Goal: Communication & Community: Answer question/provide support

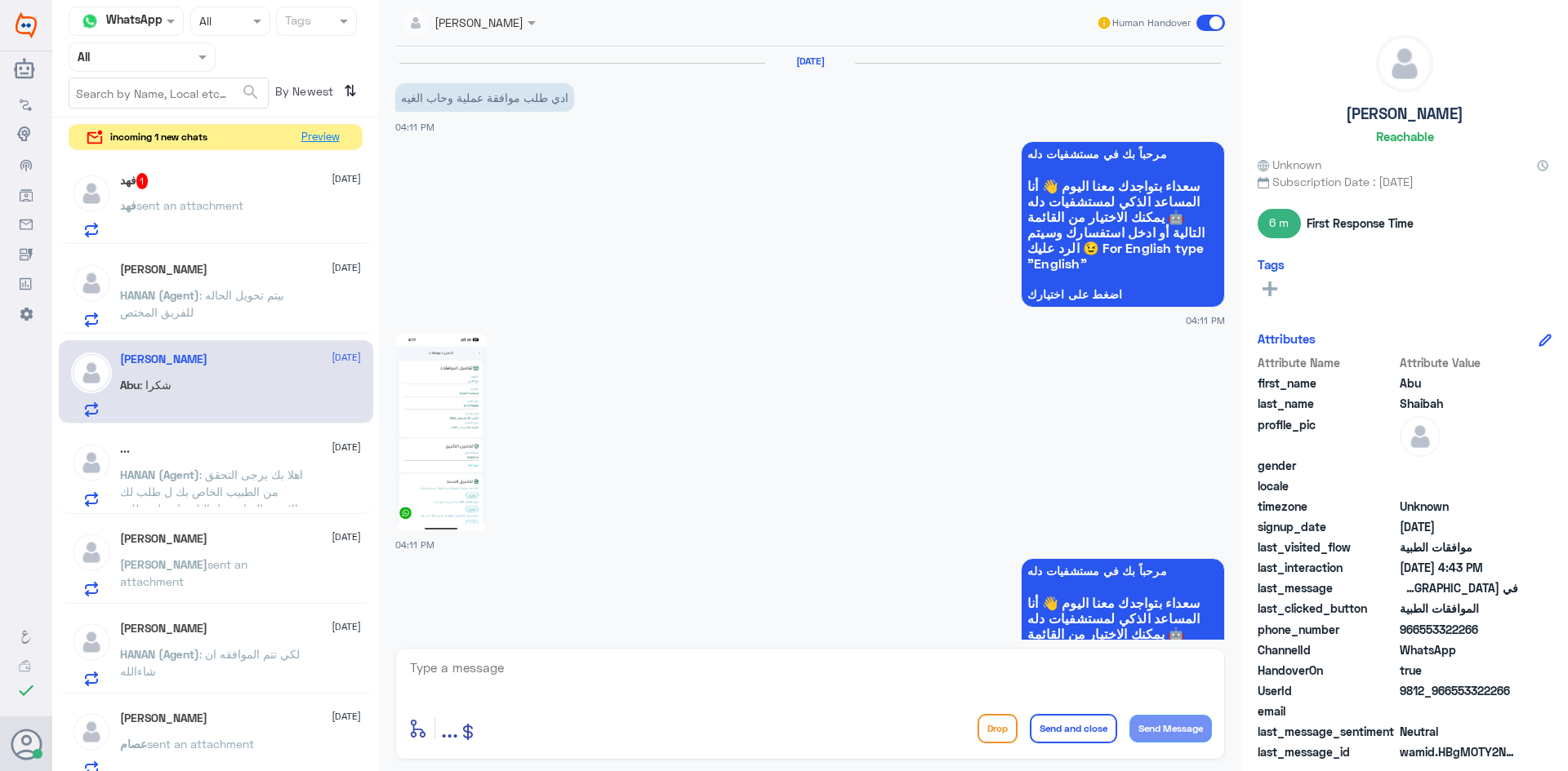
click at [316, 134] on button "Preview" at bounding box center [320, 137] width 51 height 25
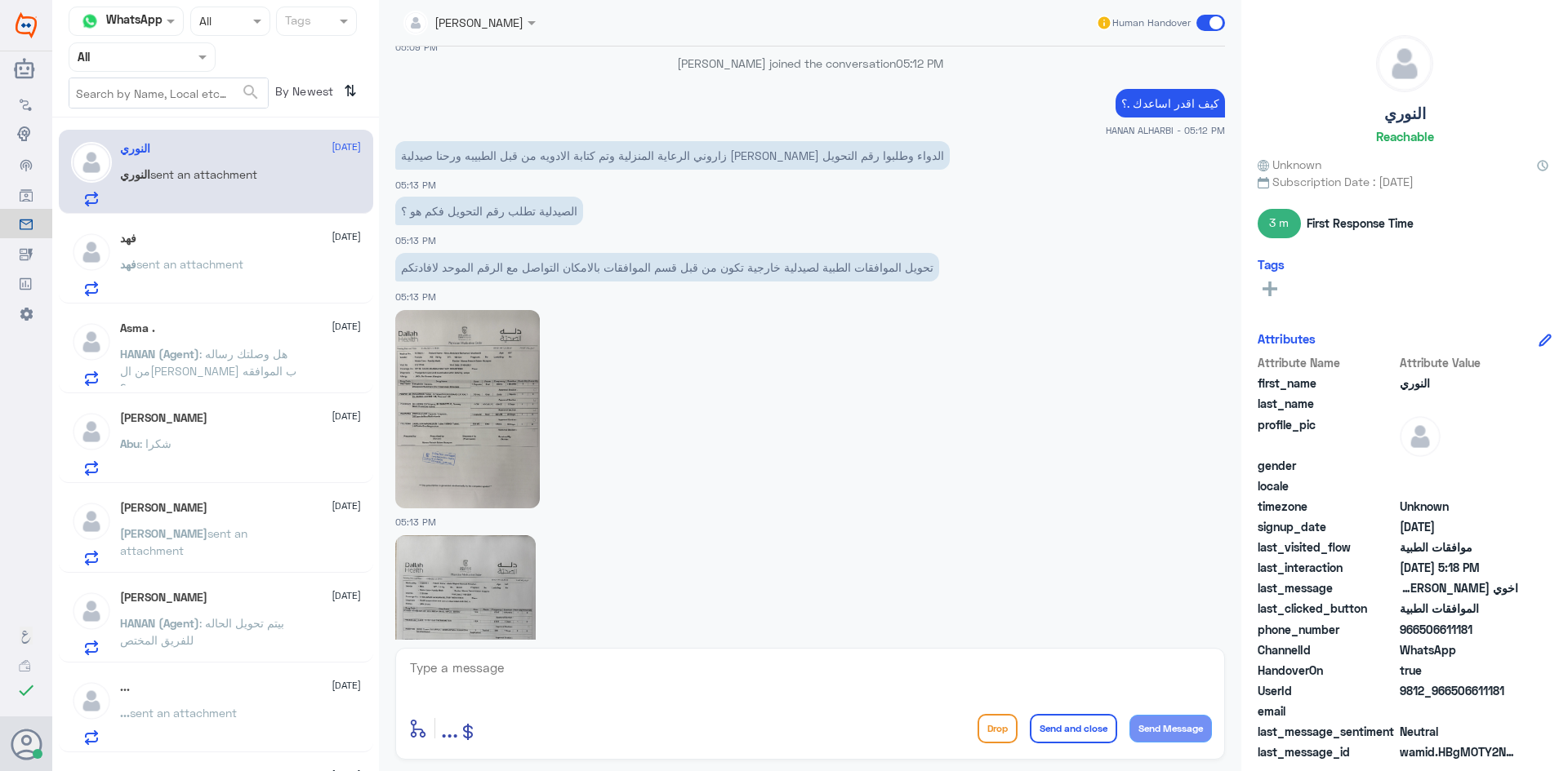
scroll to position [2082, 0]
click at [190, 257] on span "sent an attachment" at bounding box center [190, 264] width 107 height 14
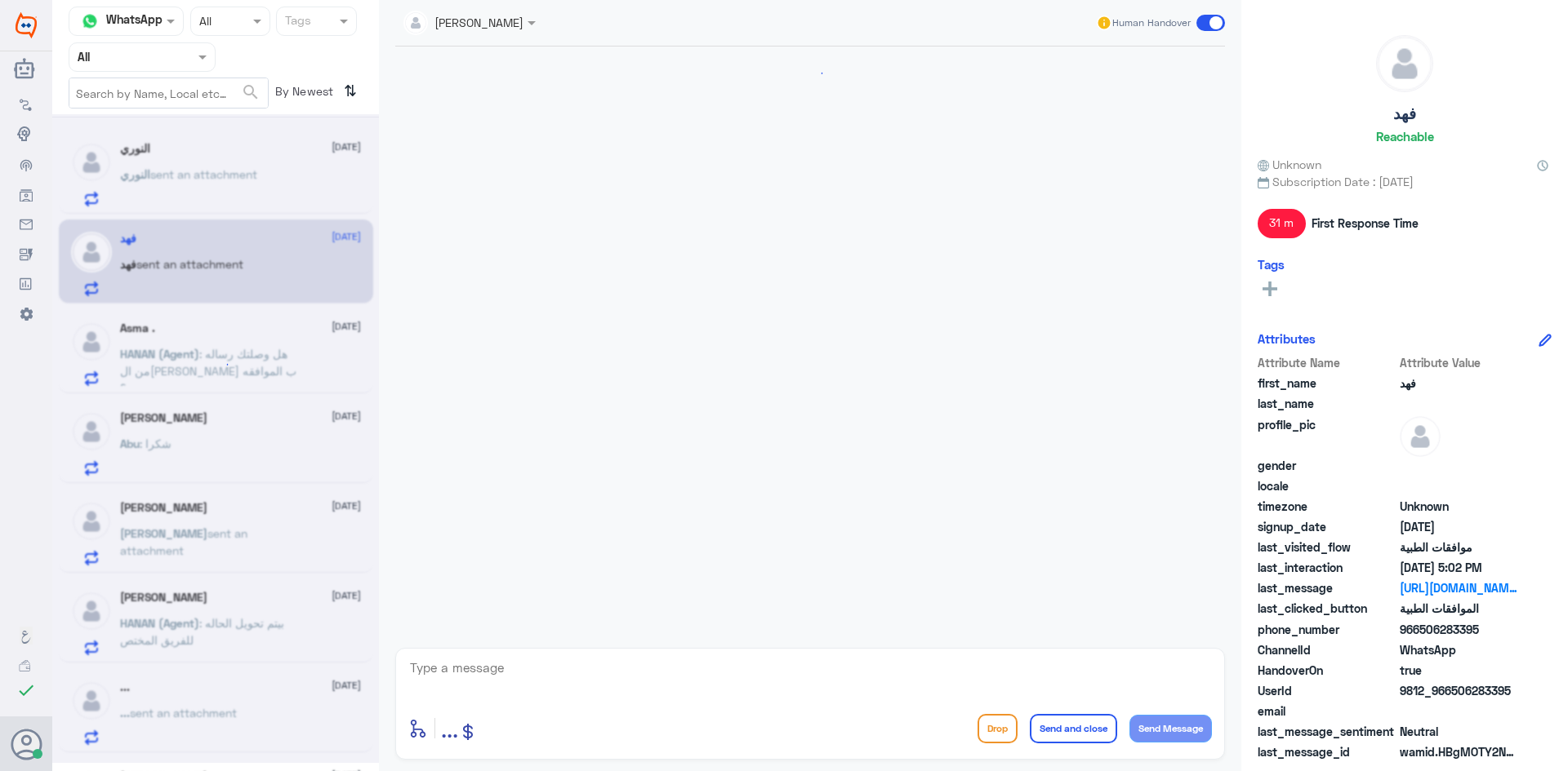
scroll to position [1219, 0]
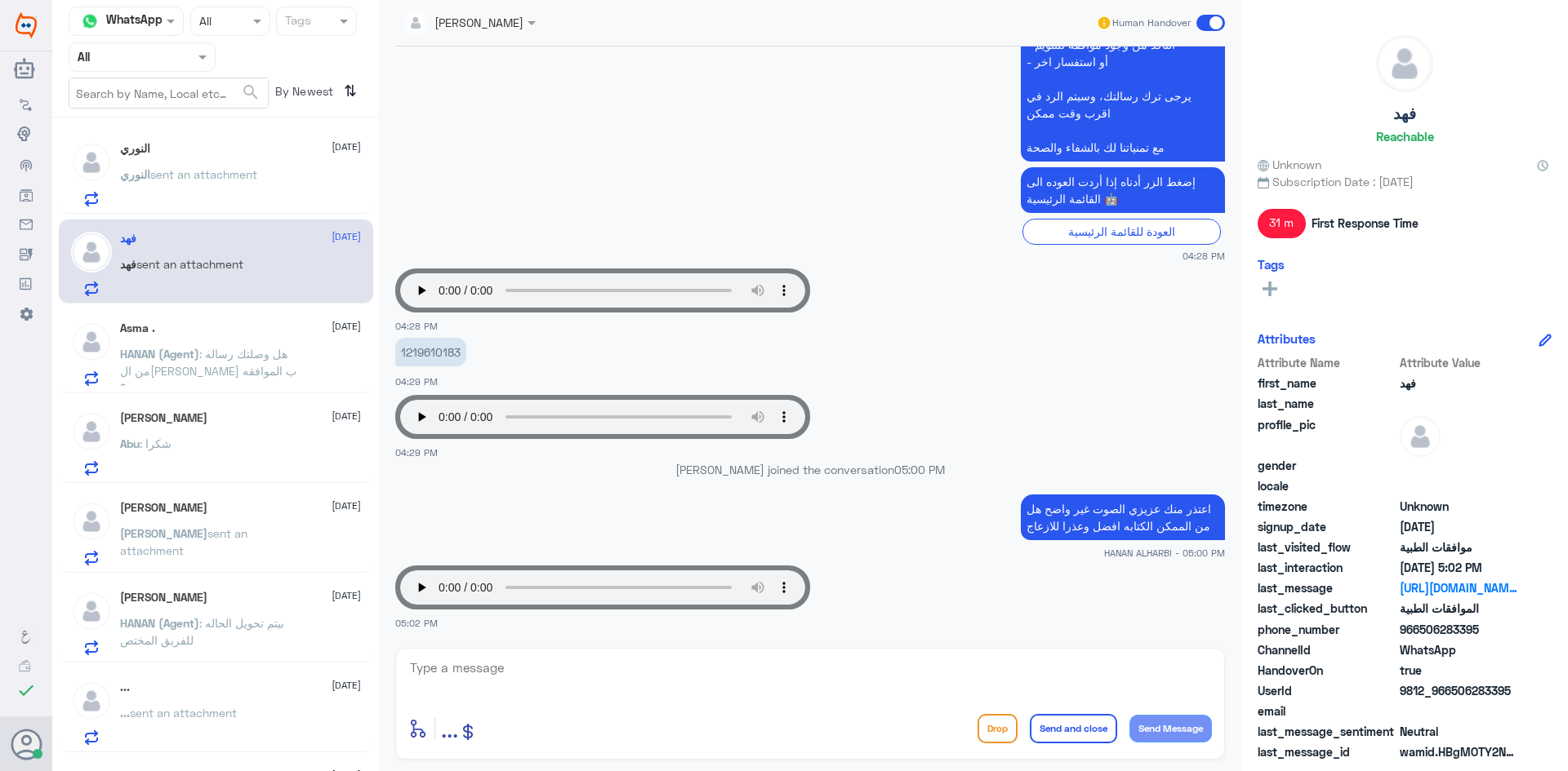
click at [202, 338] on div "Asma . [DATE] HANAN (Agent) : هل وصلتك رساله من ال[PERSON_NAME] ب الموافقه ..؟" at bounding box center [240, 354] width 241 height 65
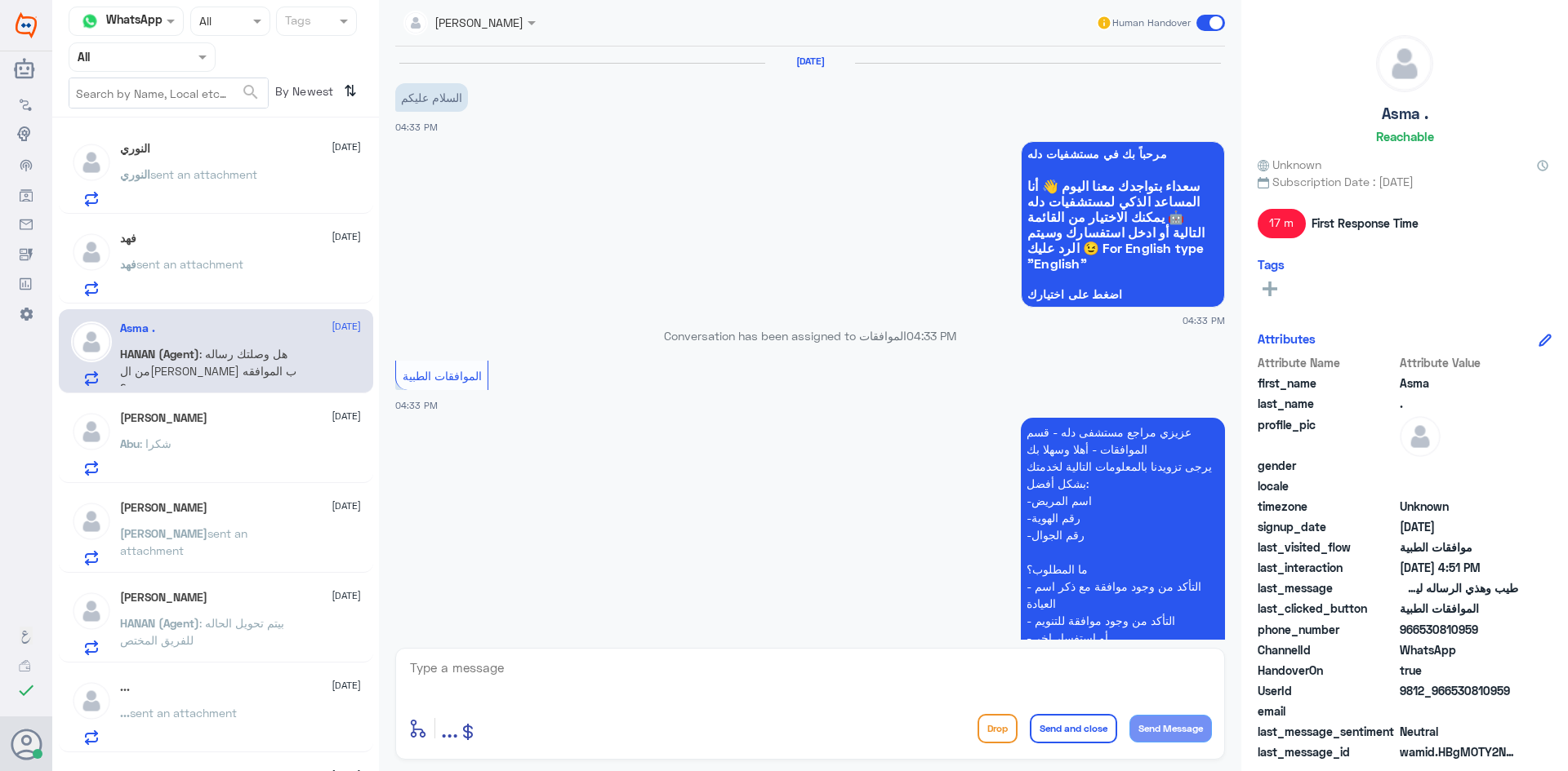
scroll to position [732, 0]
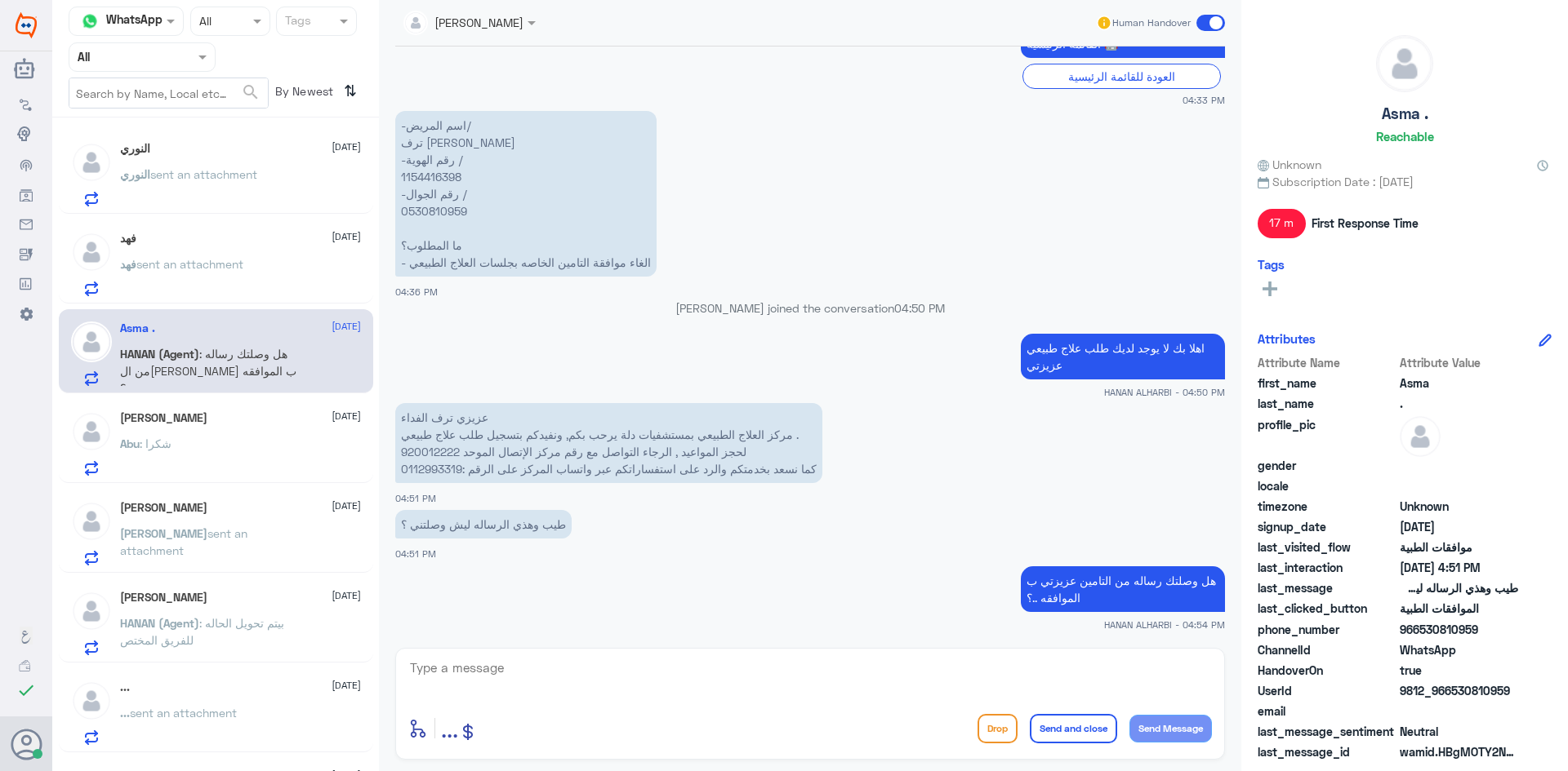
click at [198, 424] on div "[PERSON_NAME] [DATE]" at bounding box center [240, 418] width 241 height 14
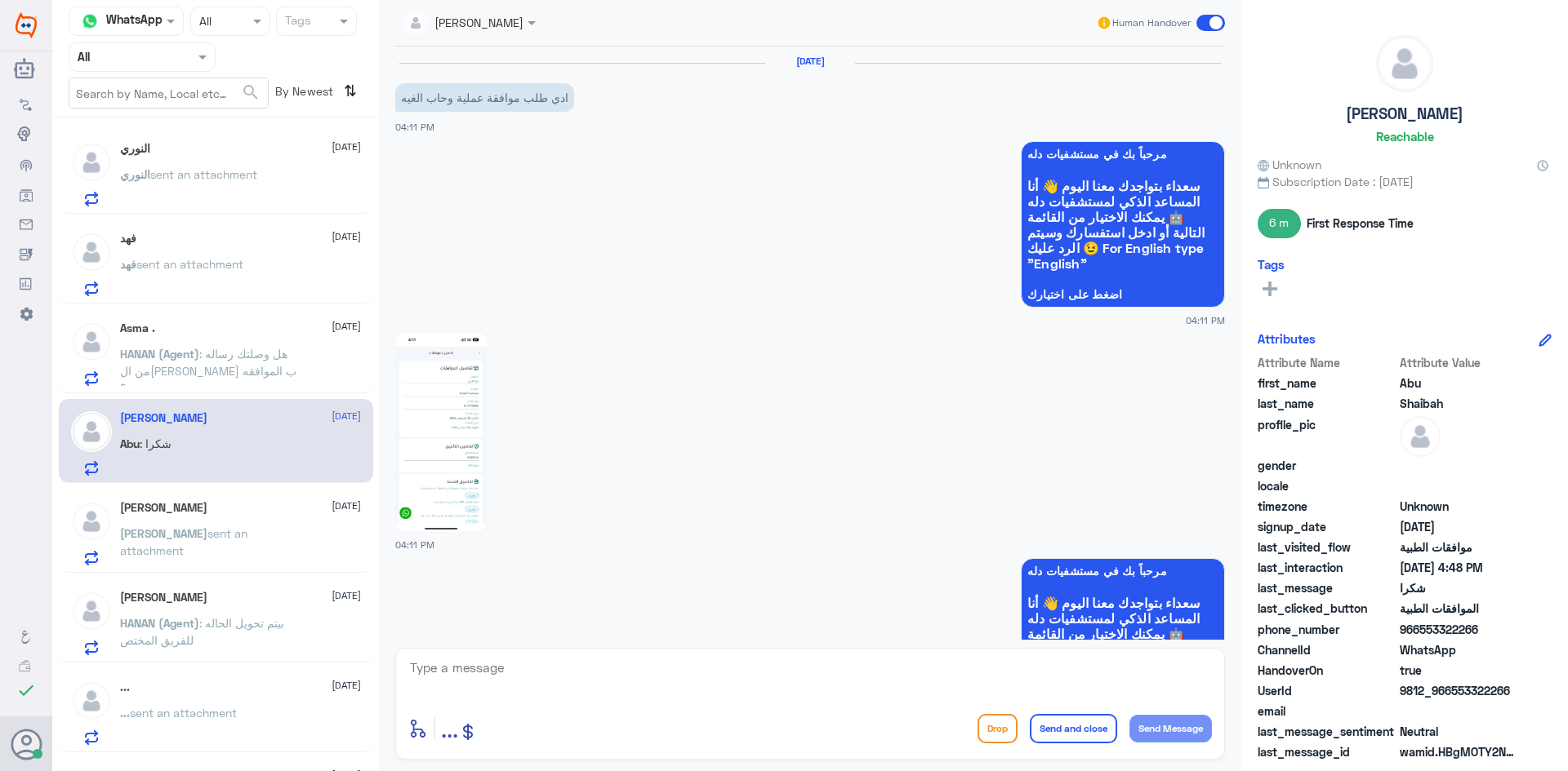
scroll to position [1766, 0]
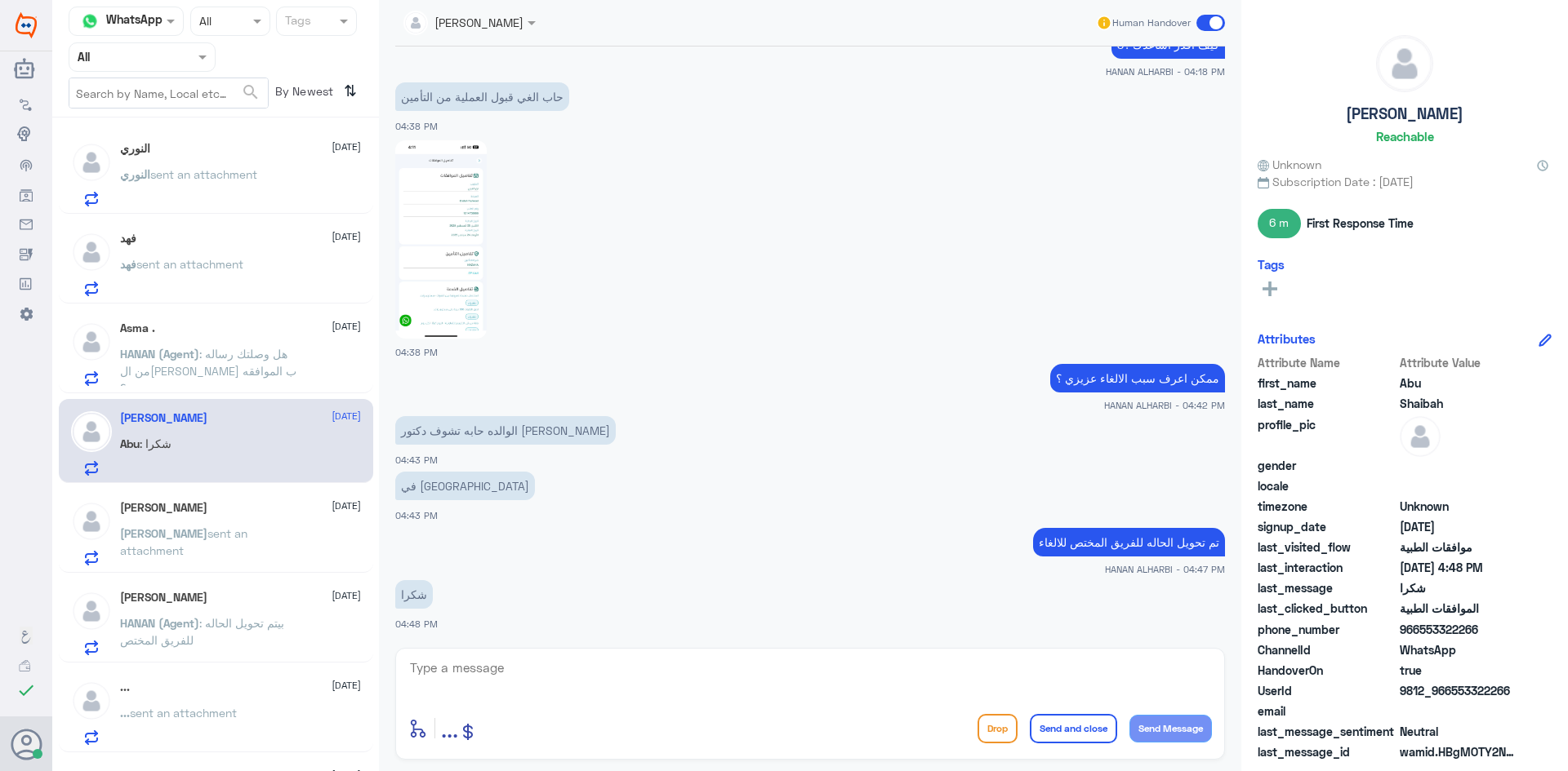
click at [237, 542] on p "[PERSON_NAME] sent an attachment" at bounding box center [211, 545] width 183 height 41
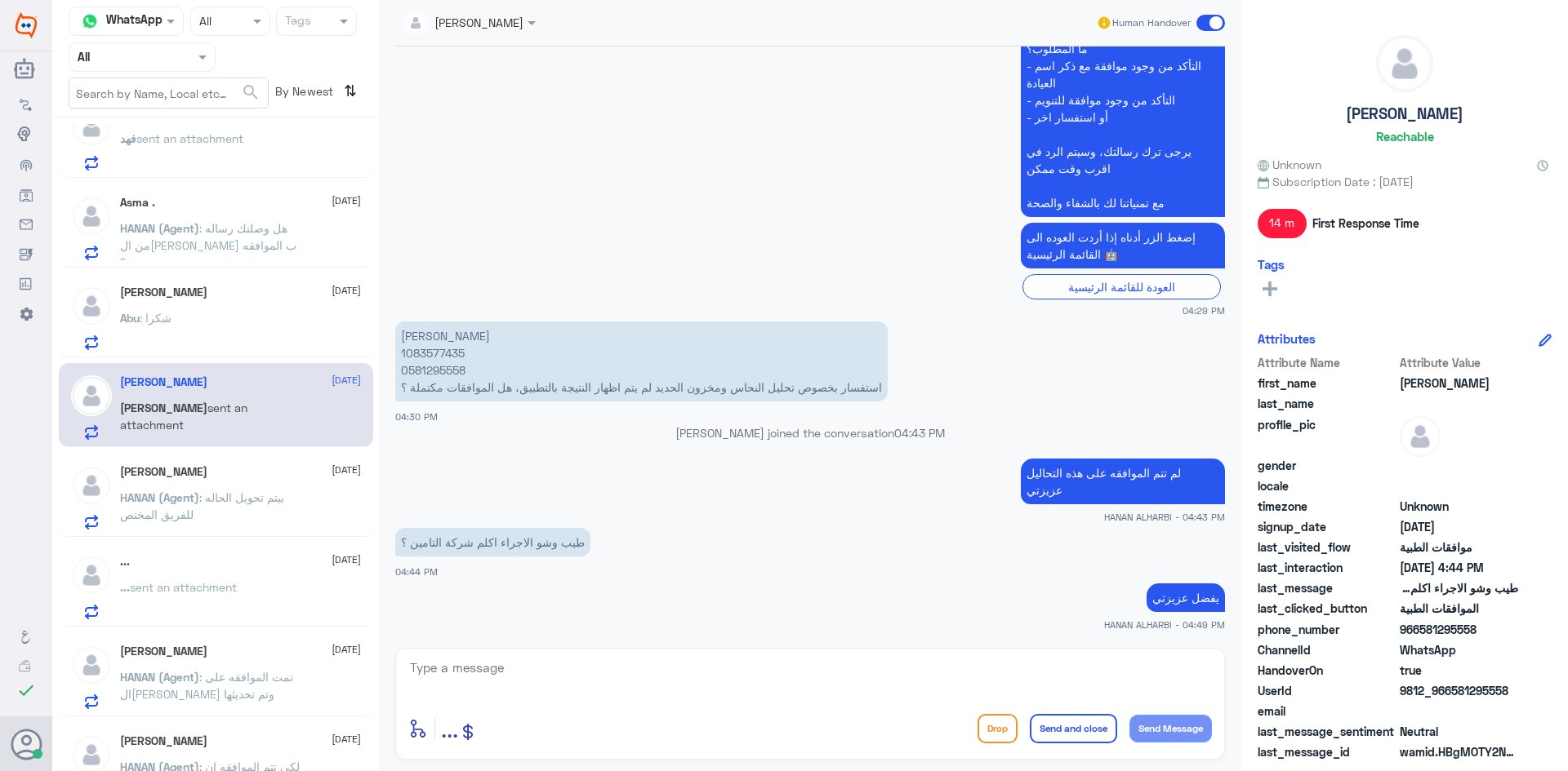
scroll to position [244, 0]
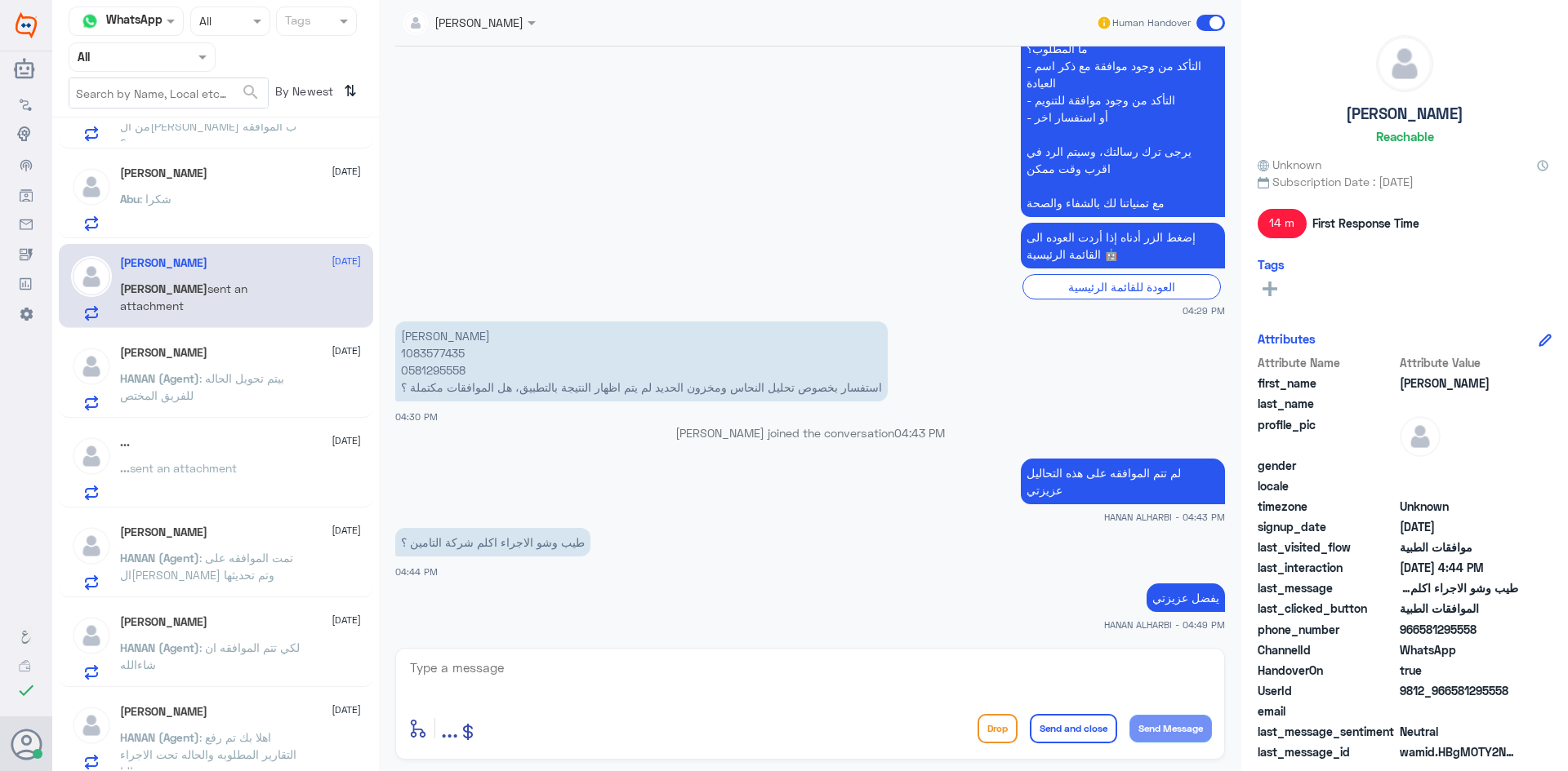
click at [239, 399] on p "HANAN (Agent) : بيتم تحويل الحاله للفريق المختص" at bounding box center [211, 389] width 183 height 41
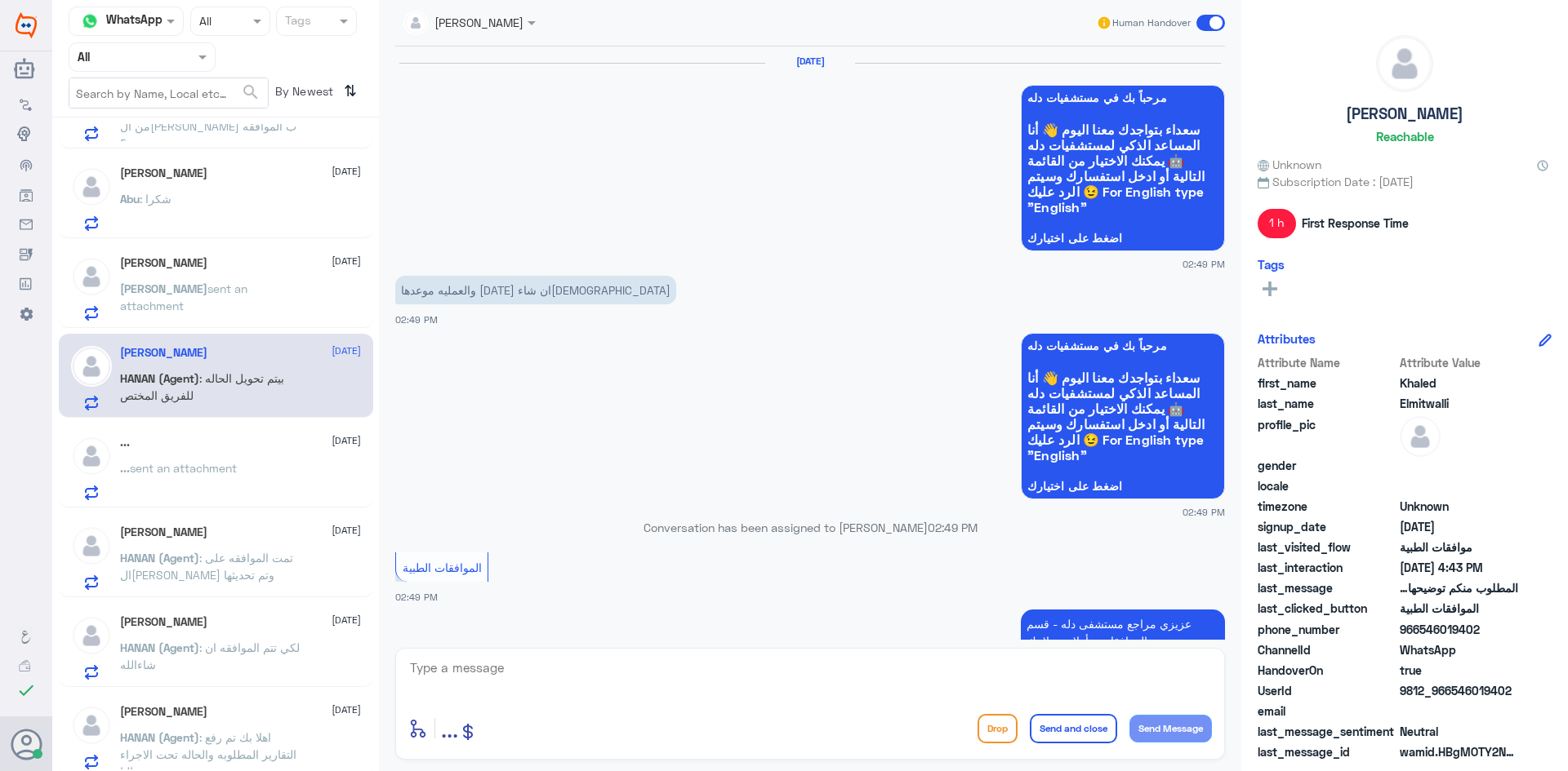
scroll to position [1143, 0]
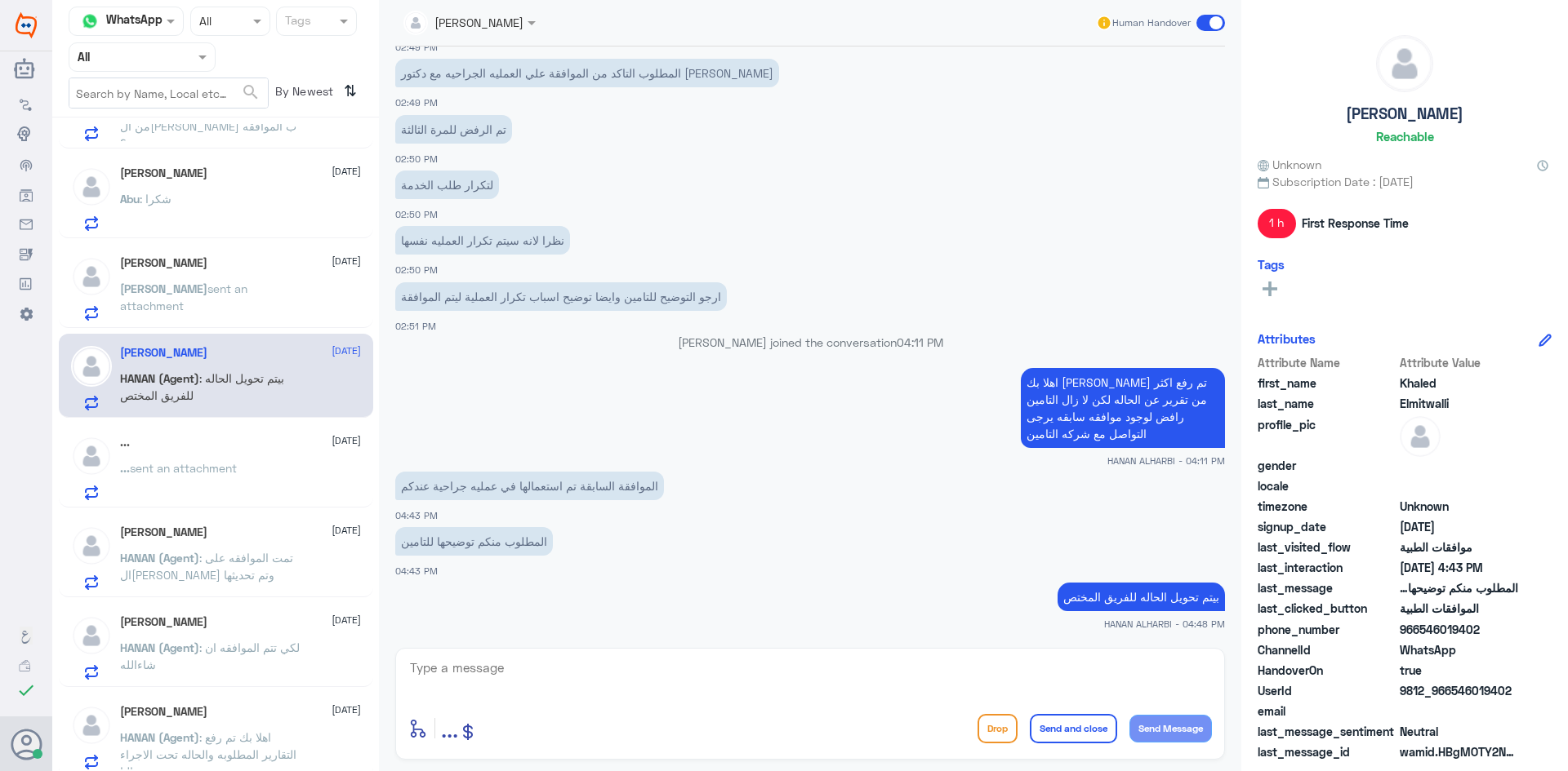
click at [246, 469] on div "... sent an attachment" at bounding box center [240, 482] width 241 height 37
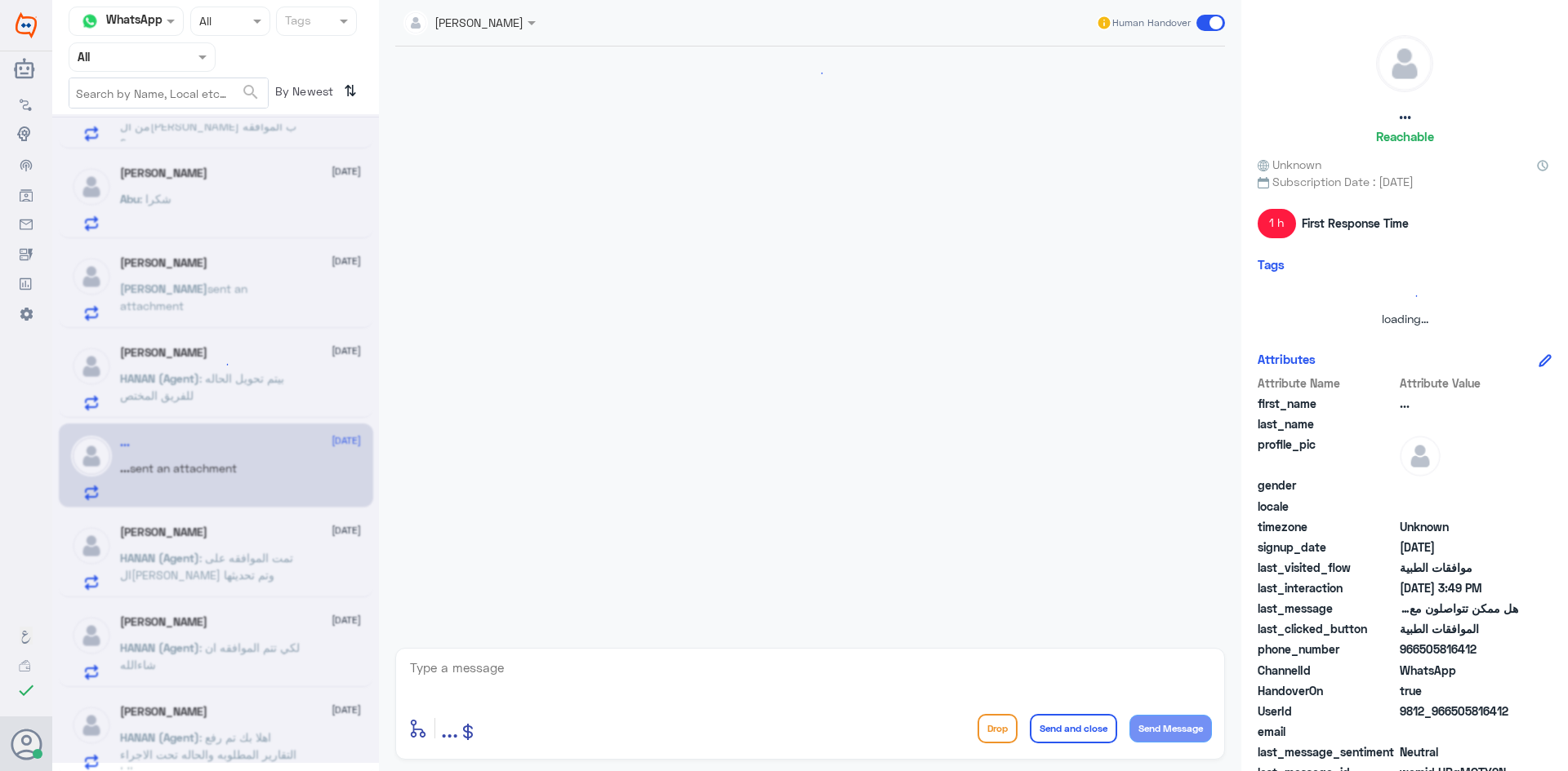
scroll to position [1572, 0]
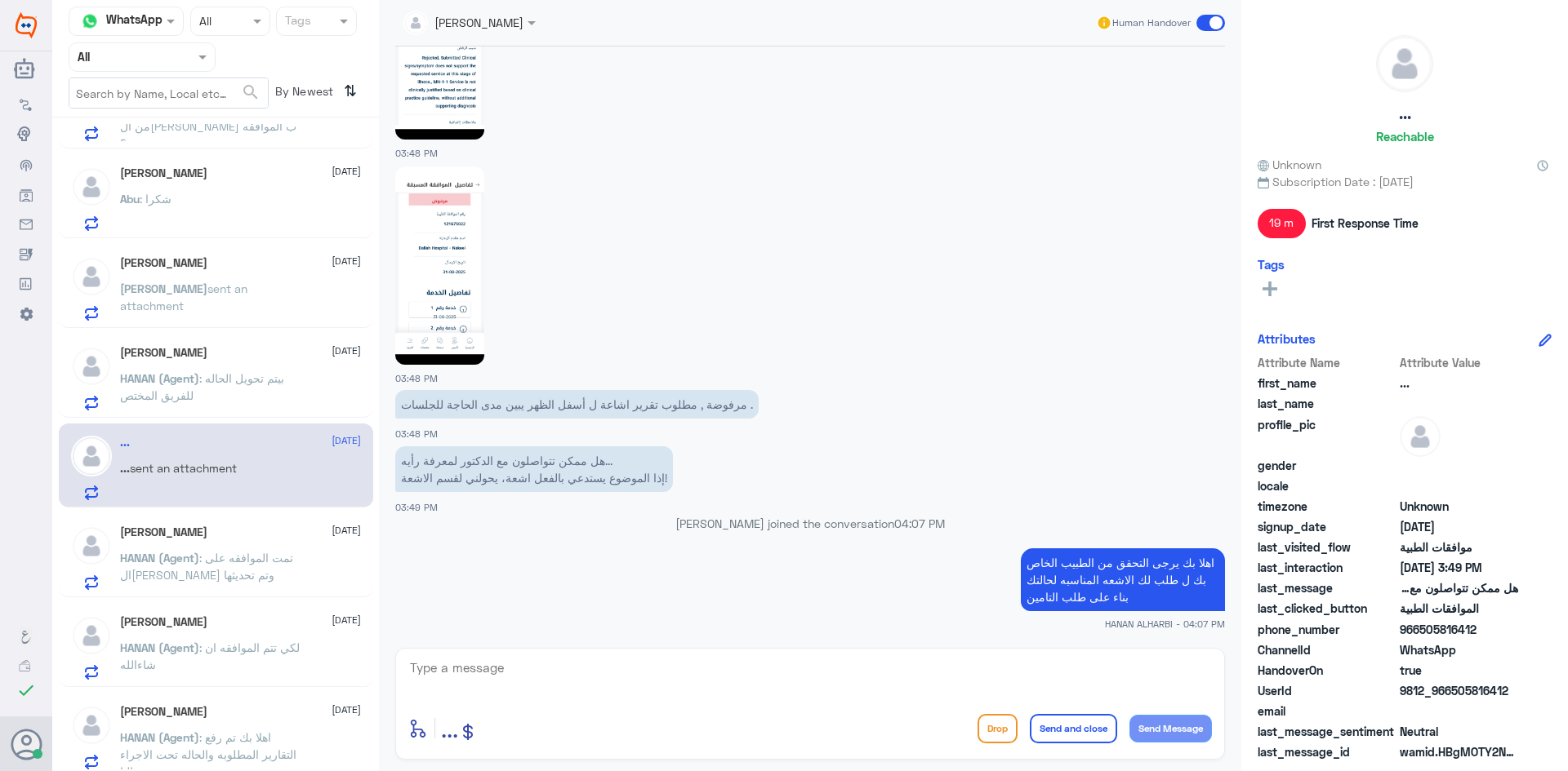
click at [225, 570] on span ": تمت الموافقه على ال[PERSON_NAME] وتم تحديثها" at bounding box center [206, 567] width 173 height 31
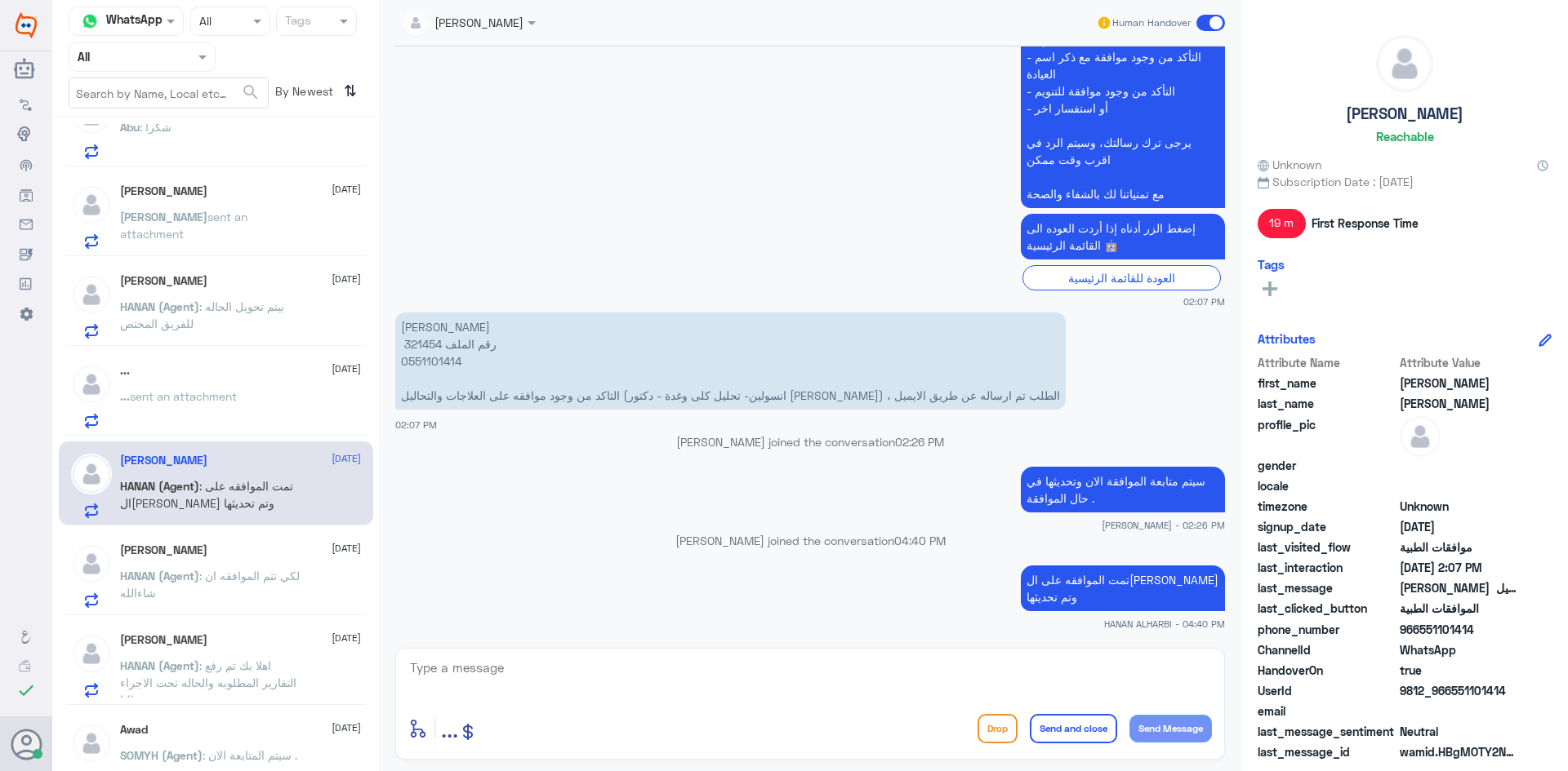
scroll to position [408, 0]
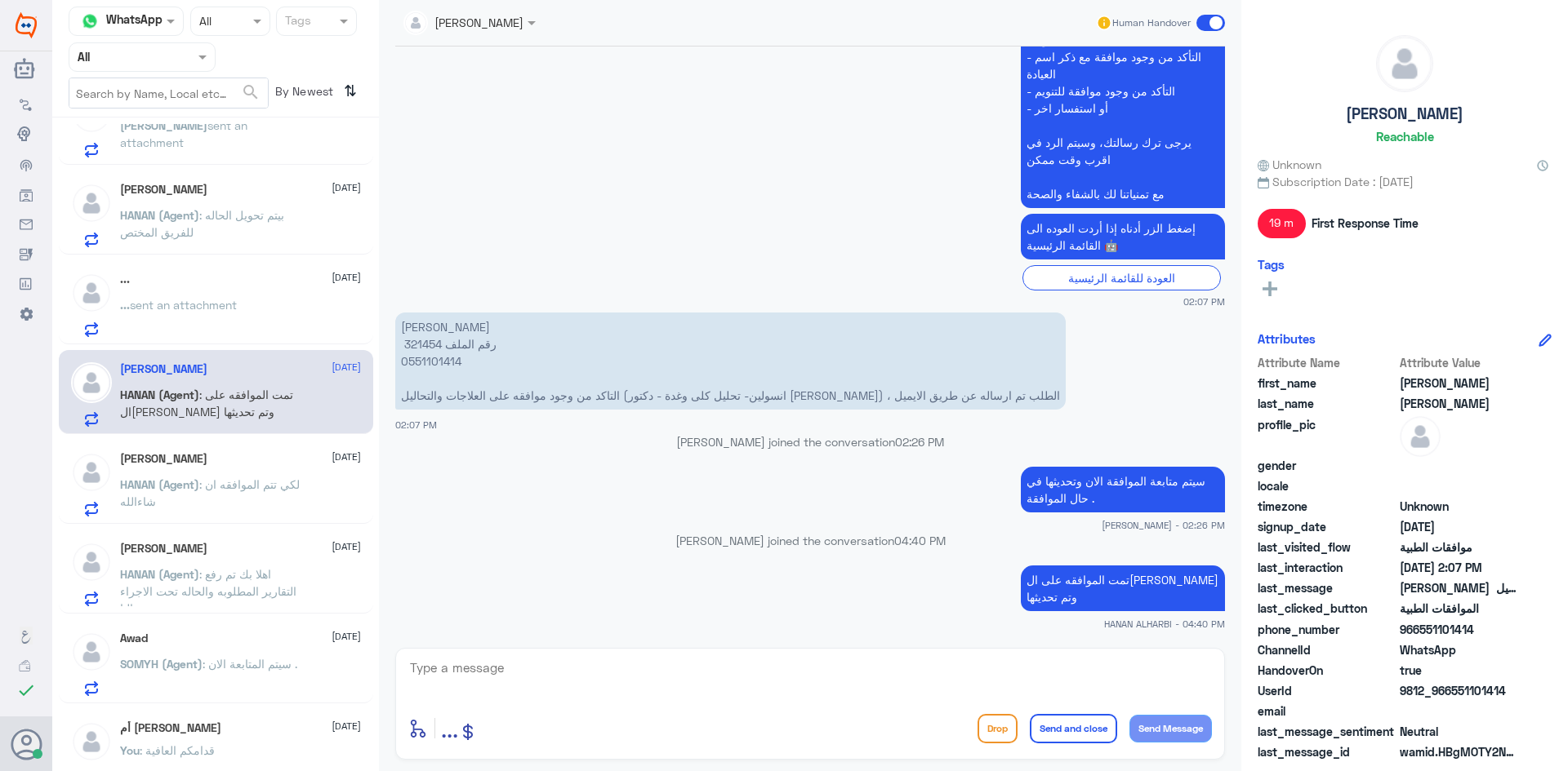
click at [260, 544] on div "[PERSON_NAME] [DATE]" at bounding box center [240, 549] width 241 height 14
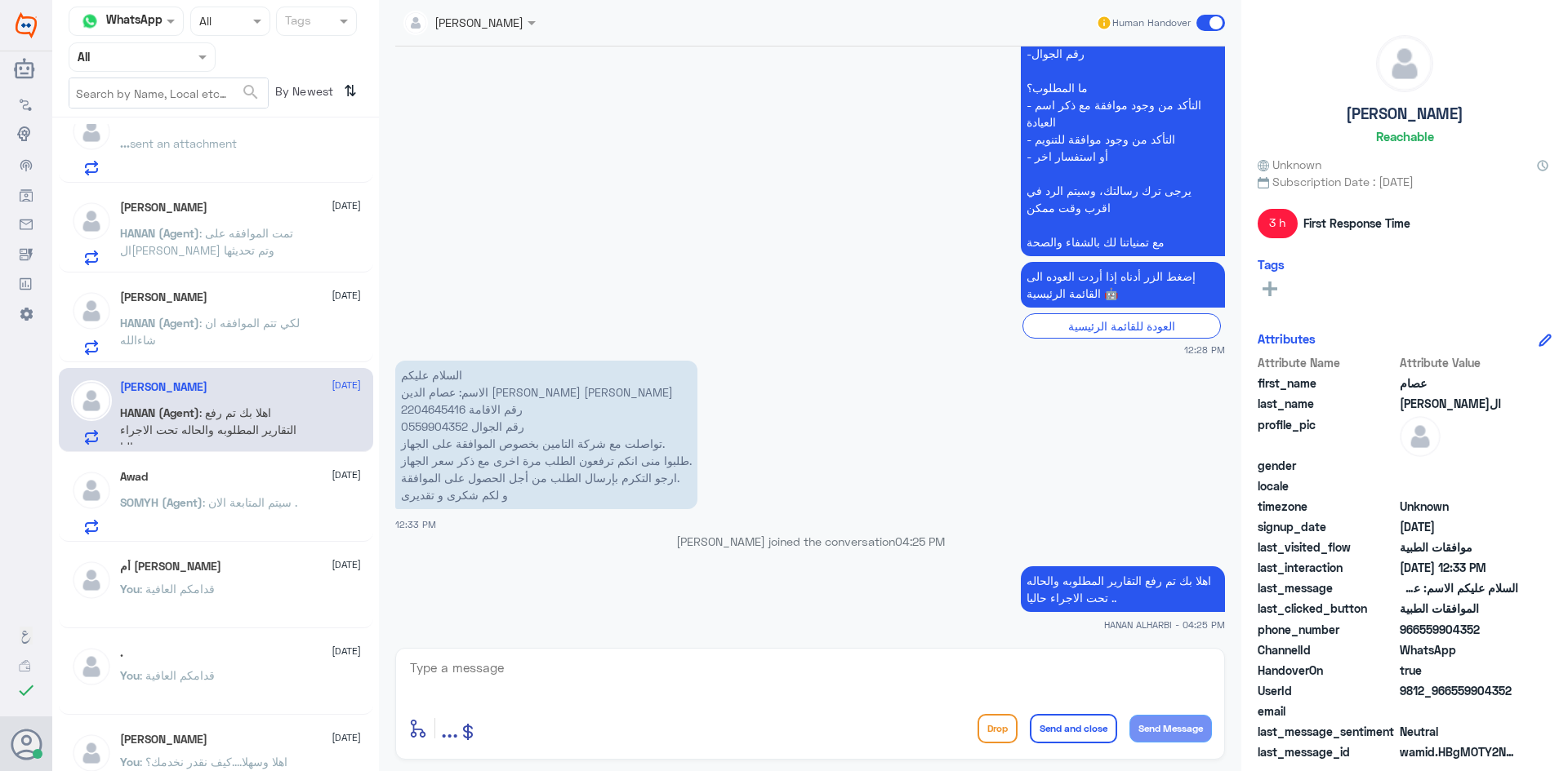
scroll to position [571, 0]
click at [246, 492] on div "Awad [DATE] SOMYH (Agent) : سيتم المتابعة الان ." at bounding box center [240, 501] width 241 height 65
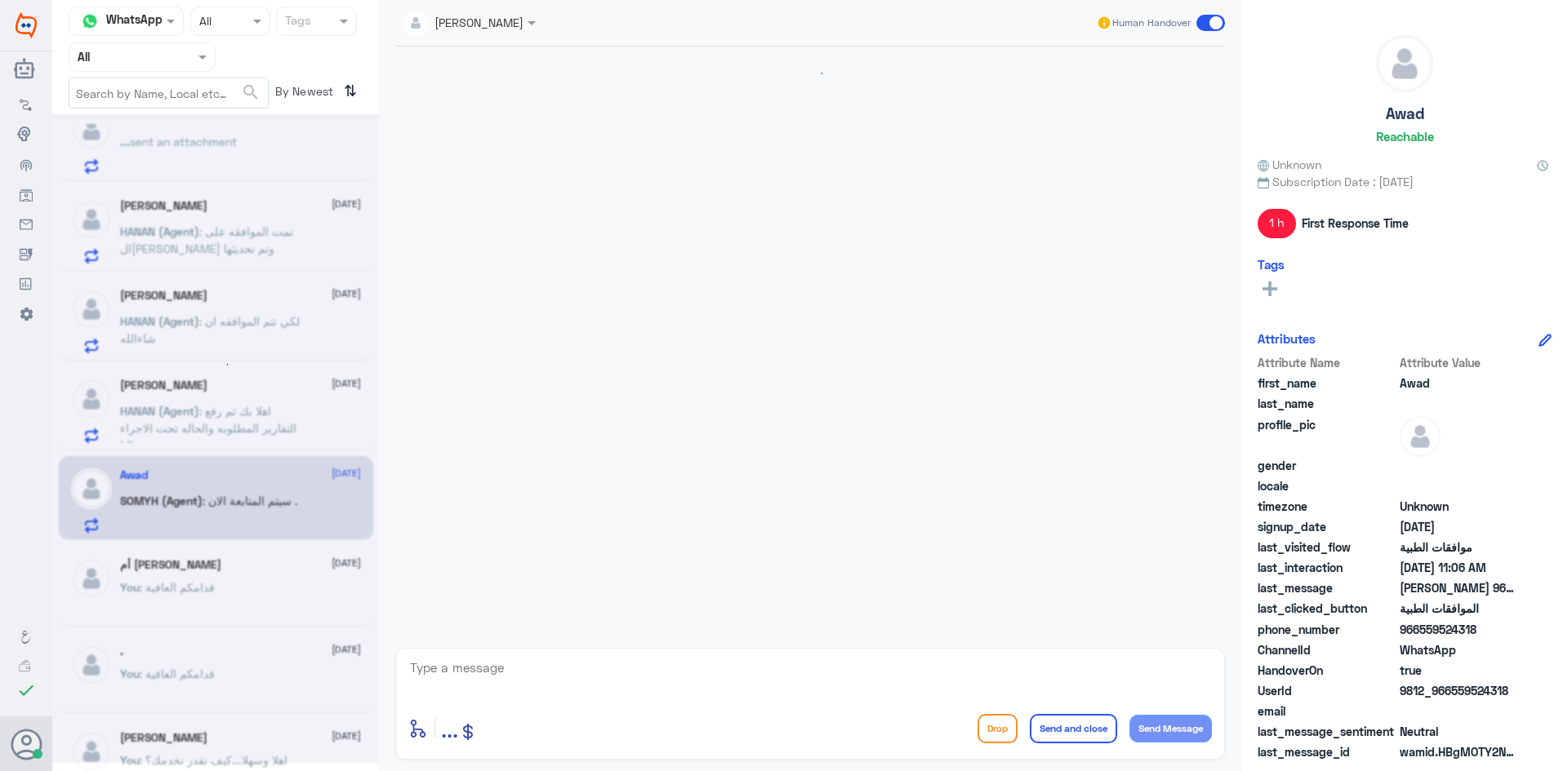
scroll to position [1642, 0]
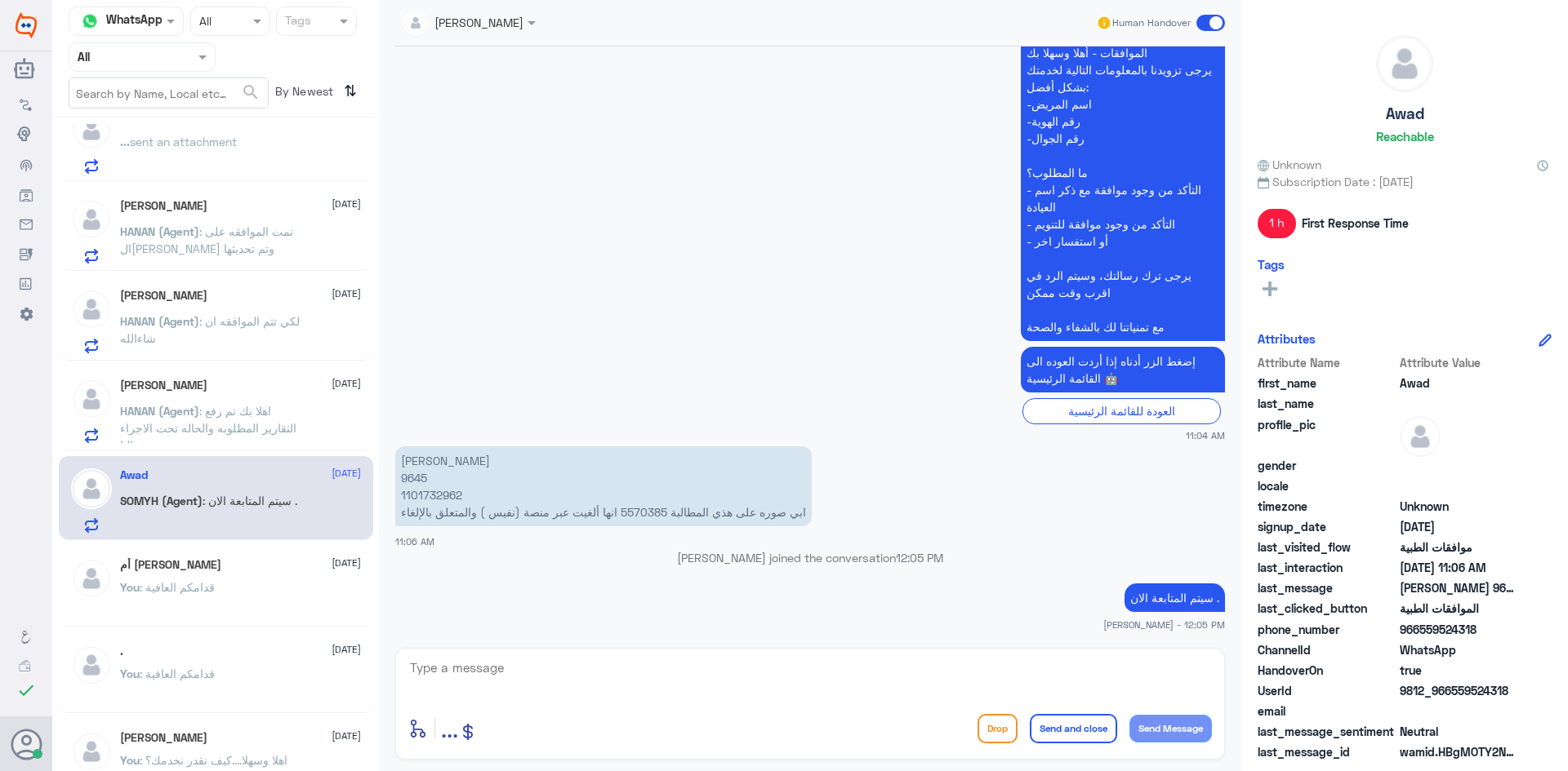
click at [206, 582] on span ": قدامكم العافية" at bounding box center [177, 588] width 75 height 14
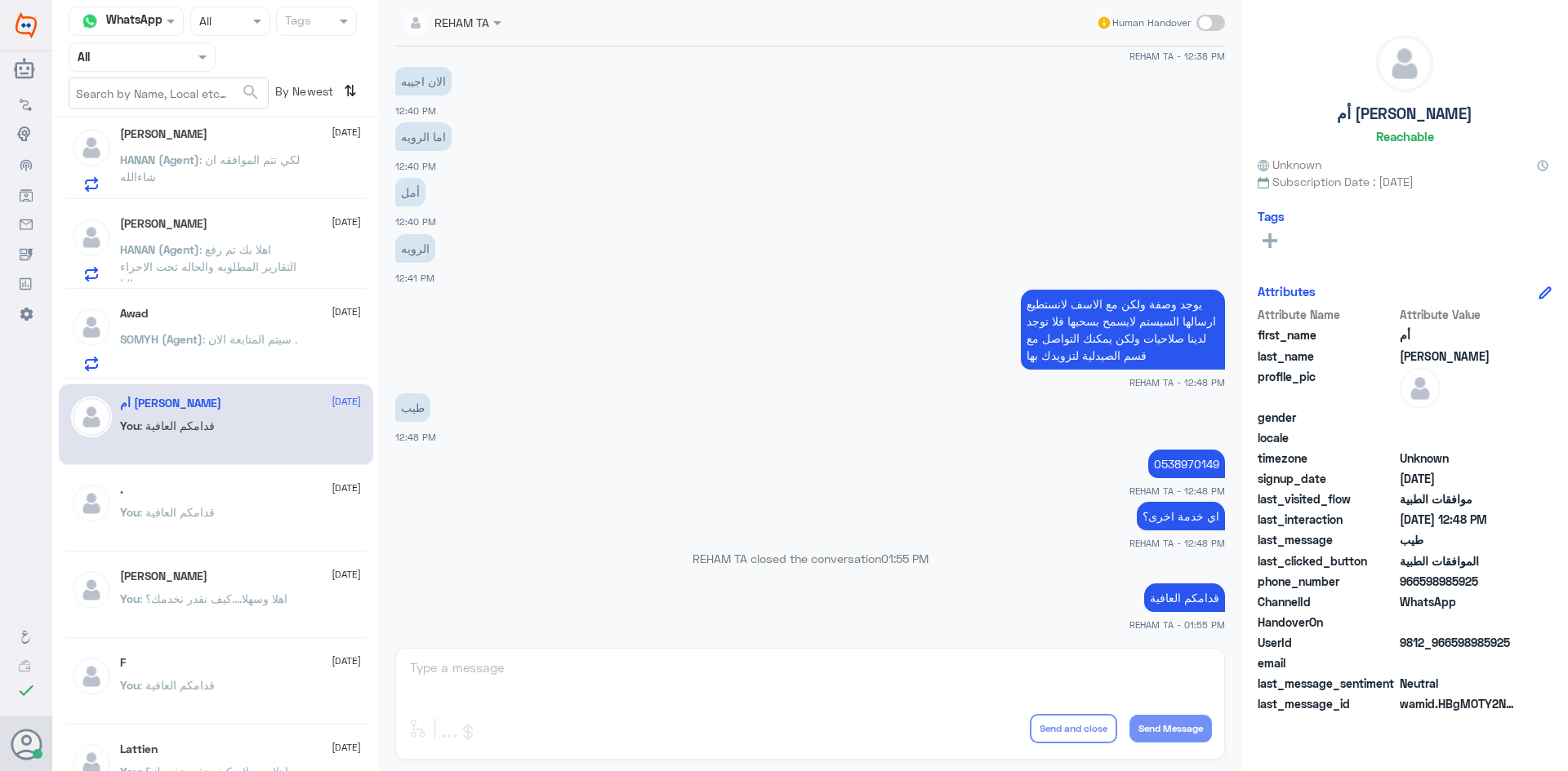
scroll to position [734, 0]
click at [206, 504] on span ": قدامكم العافية" at bounding box center [177, 511] width 75 height 14
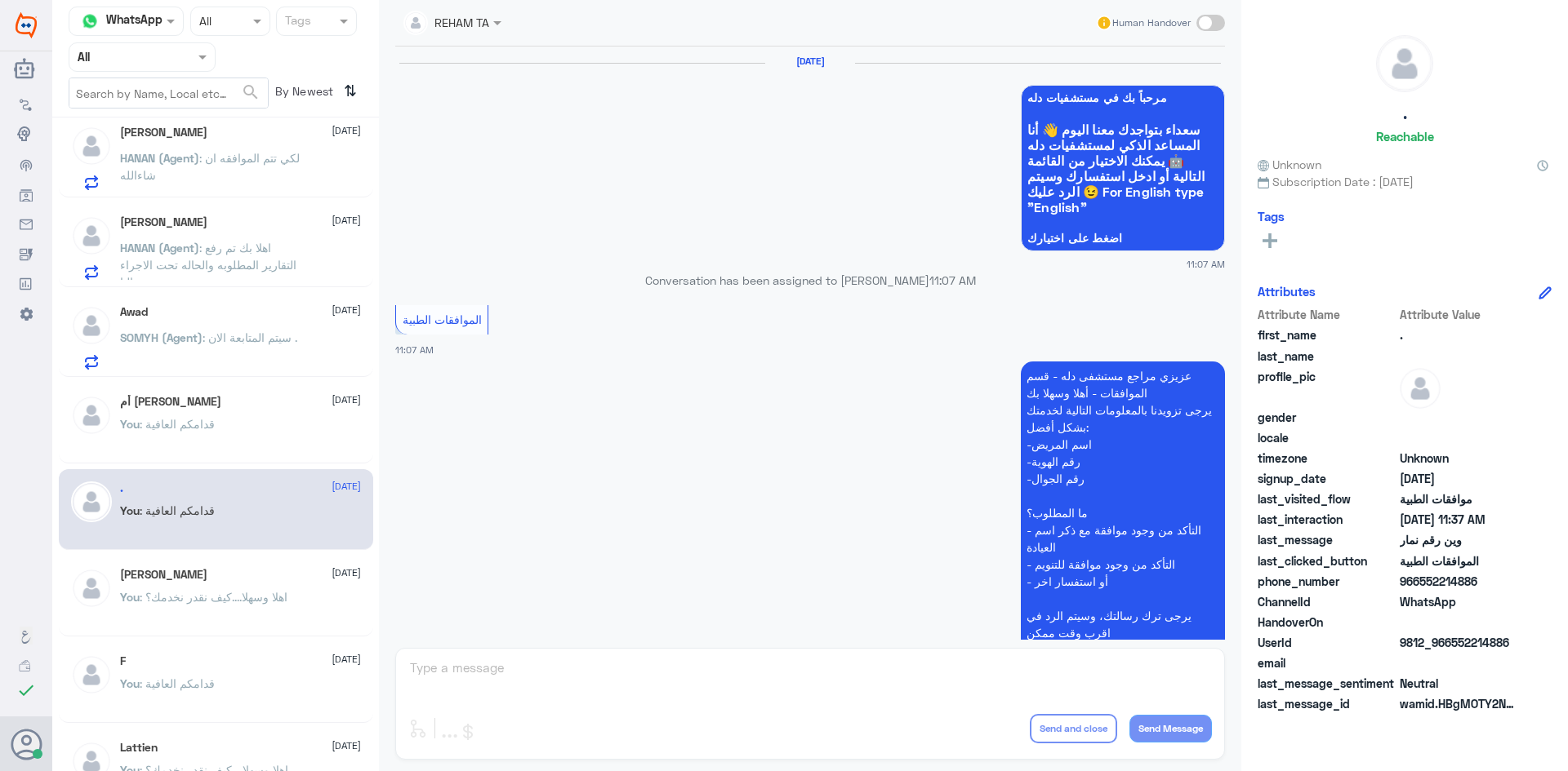
scroll to position [981, 0]
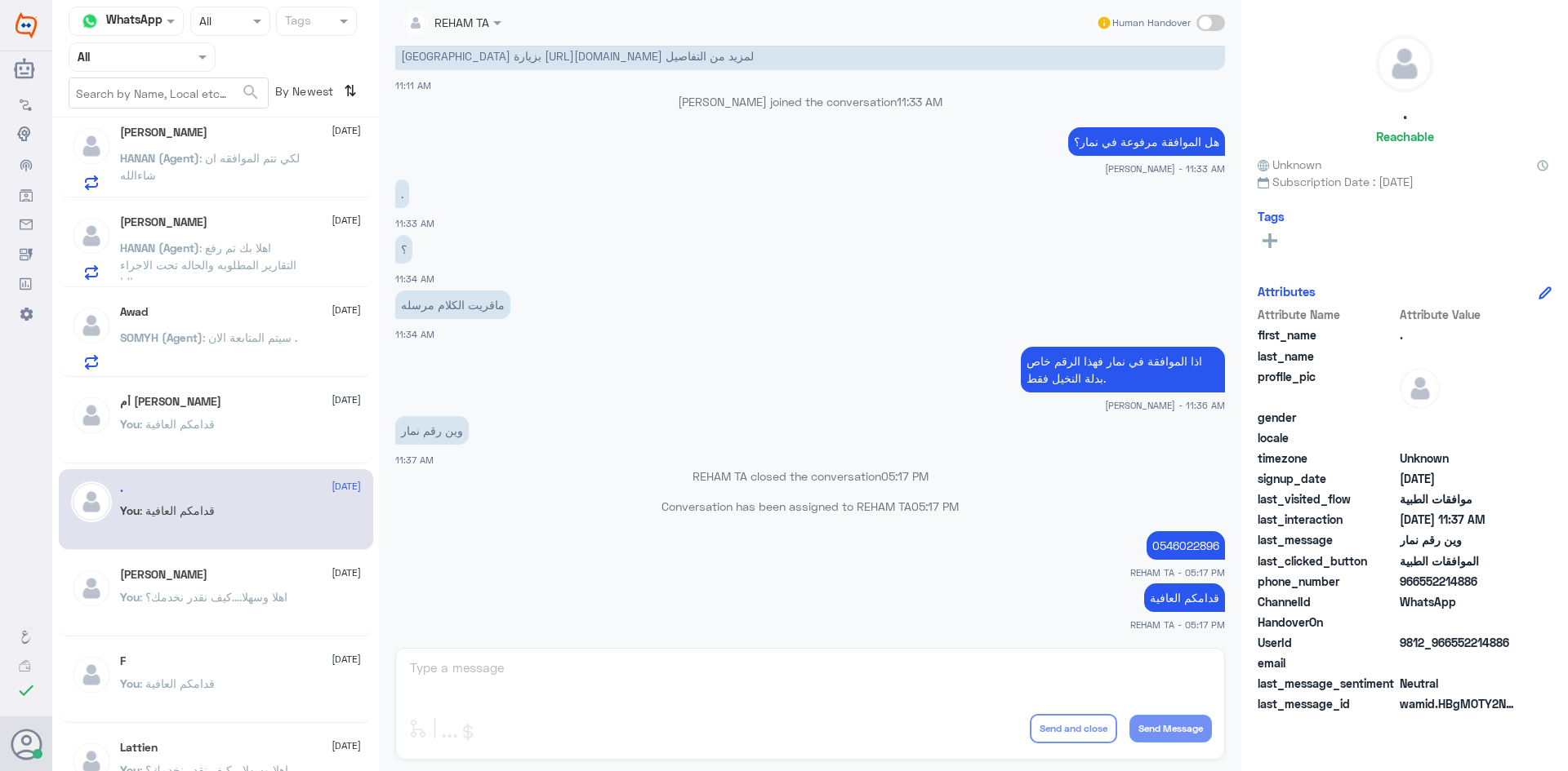
click at [881, 669] on div "REHAM TA Human Handover [DATE] مرحباً بك في مستشفيات دله سعداء بتواجدك معنا [DA…" at bounding box center [810, 388] width 862 height 776
click at [158, 582] on div "[PERSON_NAME] [DATE]" at bounding box center [240, 575] width 241 height 14
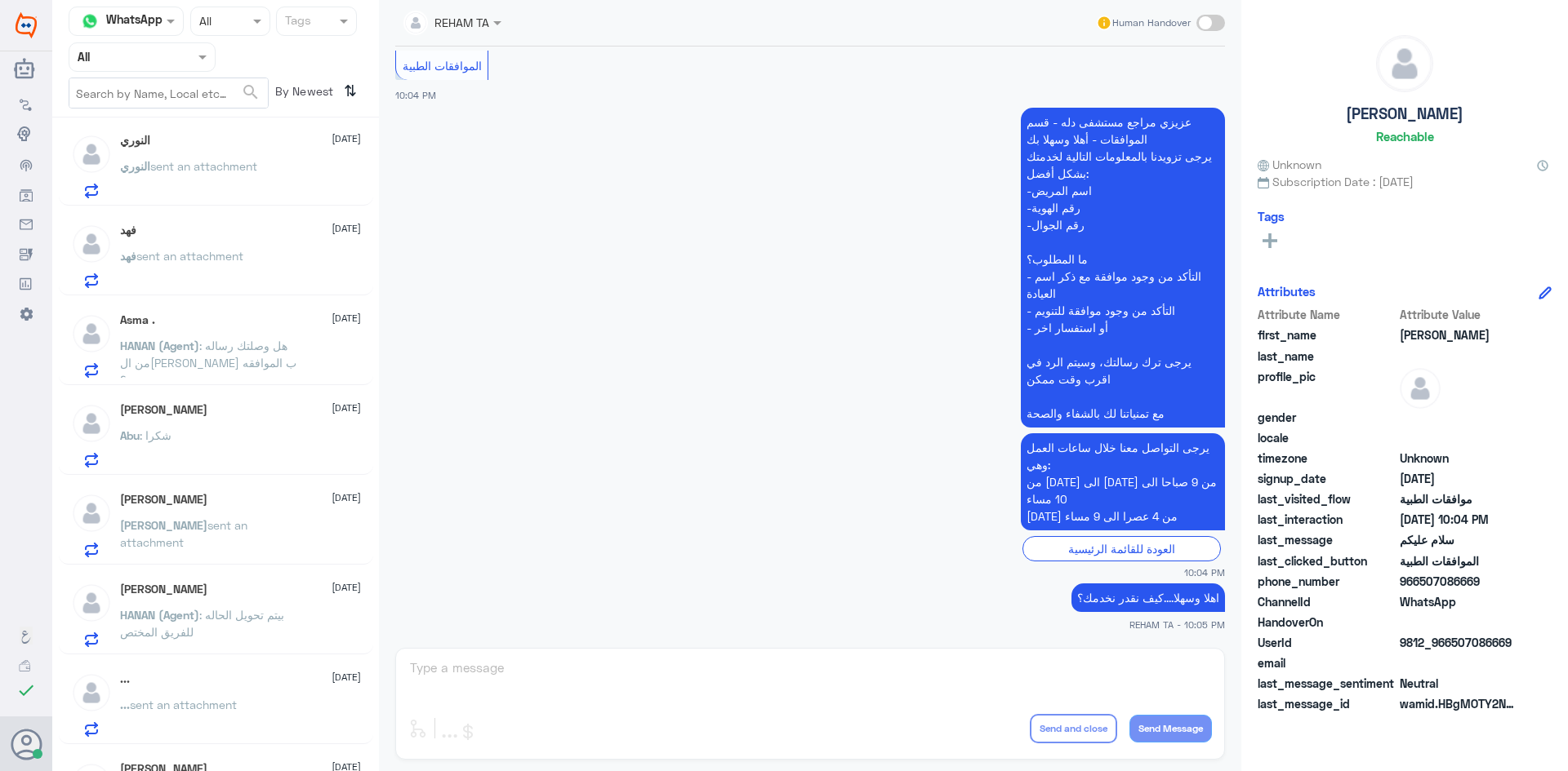
scroll to position [498, 0]
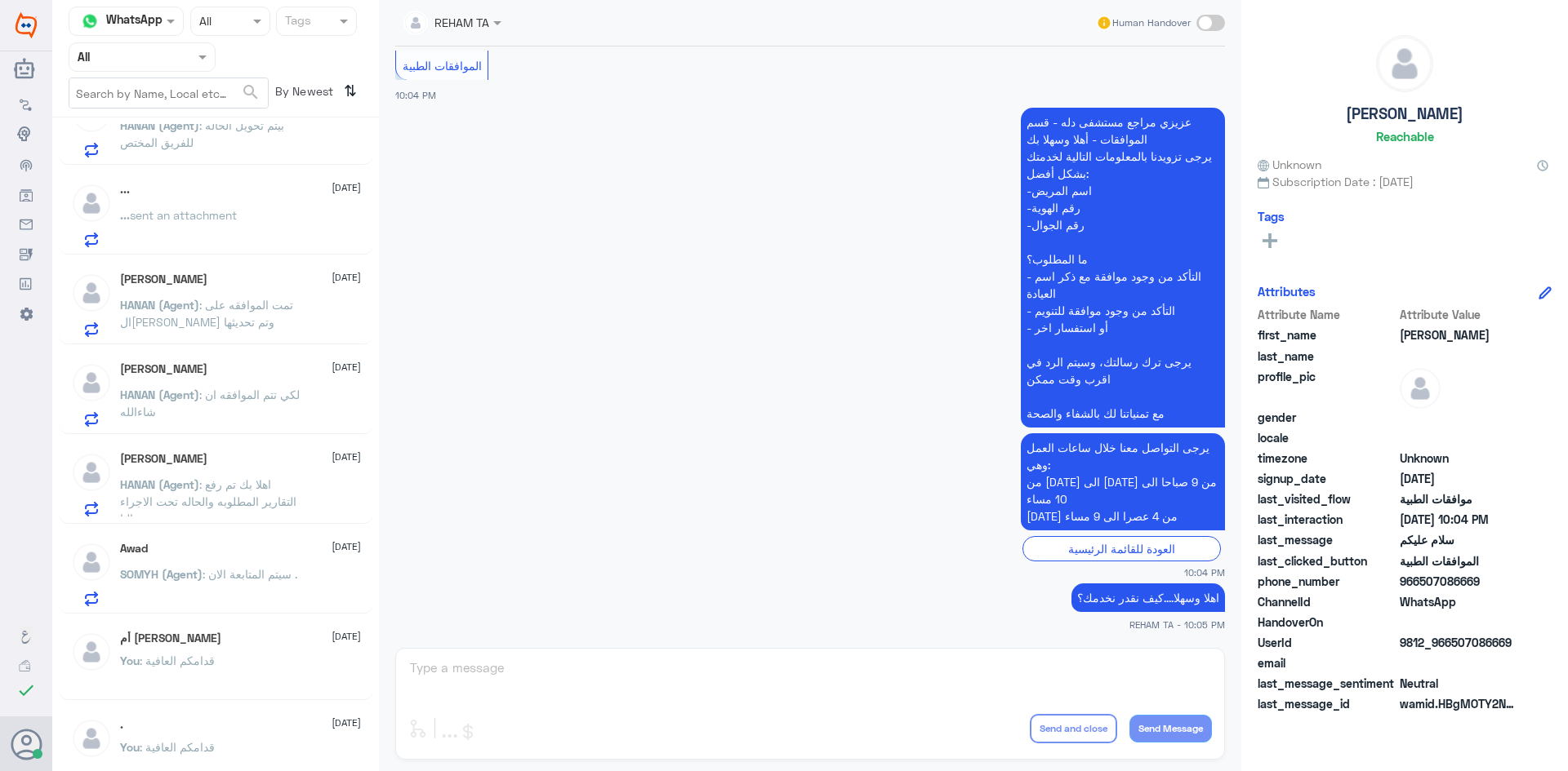
click at [452, 662] on div "REHAM TA Human Handover [DATE] سلام عليكم 10:04 PM مرحباً بك في مستشفيات دله سع…" at bounding box center [810, 388] width 862 height 776
click at [231, 665] on div "You : قدامكم العافية" at bounding box center [240, 675] width 241 height 37
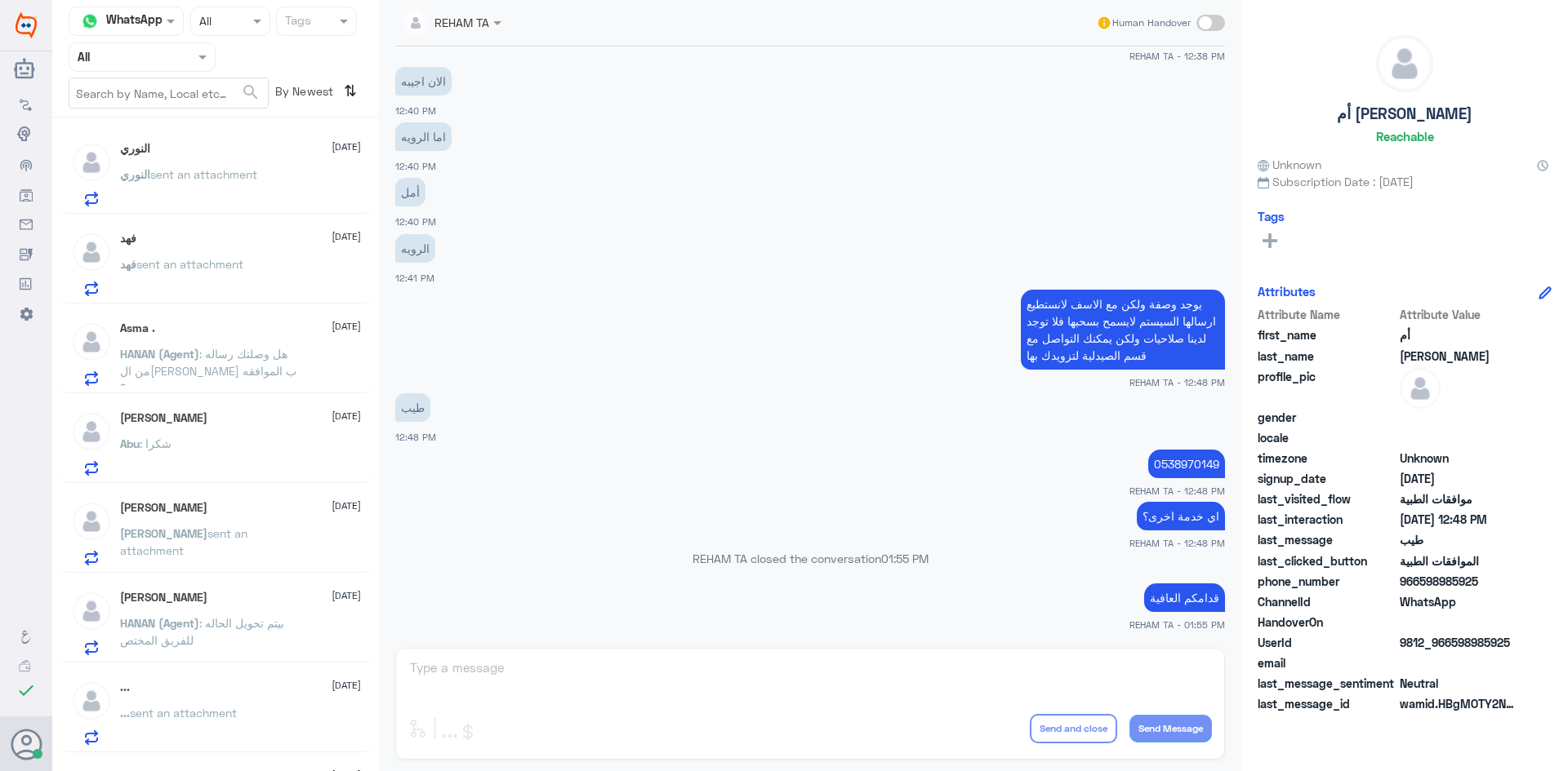
click at [86, 41] on nav "Channel WhatsApp Status × All Tags Agent Filter All search By Newest ⇅" at bounding box center [216, 61] width 327 height 111
click at [87, 62] on input "text" at bounding box center [122, 56] width 90 height 18
click at [123, 159] on Inbox "Your Inbox" at bounding box center [134, 164] width 57 height 14
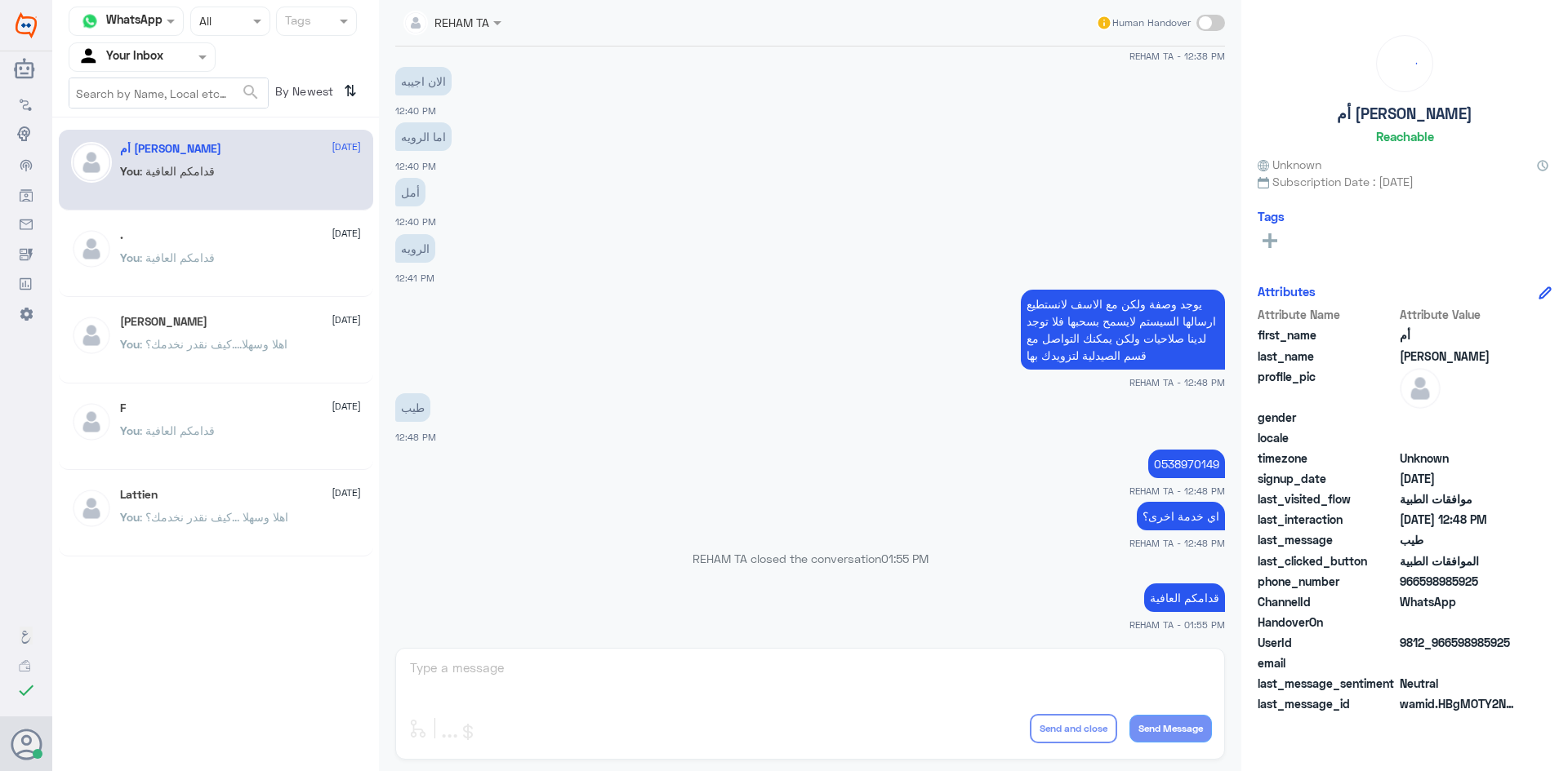
click at [128, 52] on input "text" at bounding box center [122, 56] width 90 height 18
click at [135, 111] on b "Unassigned" at bounding box center [136, 107] width 62 height 14
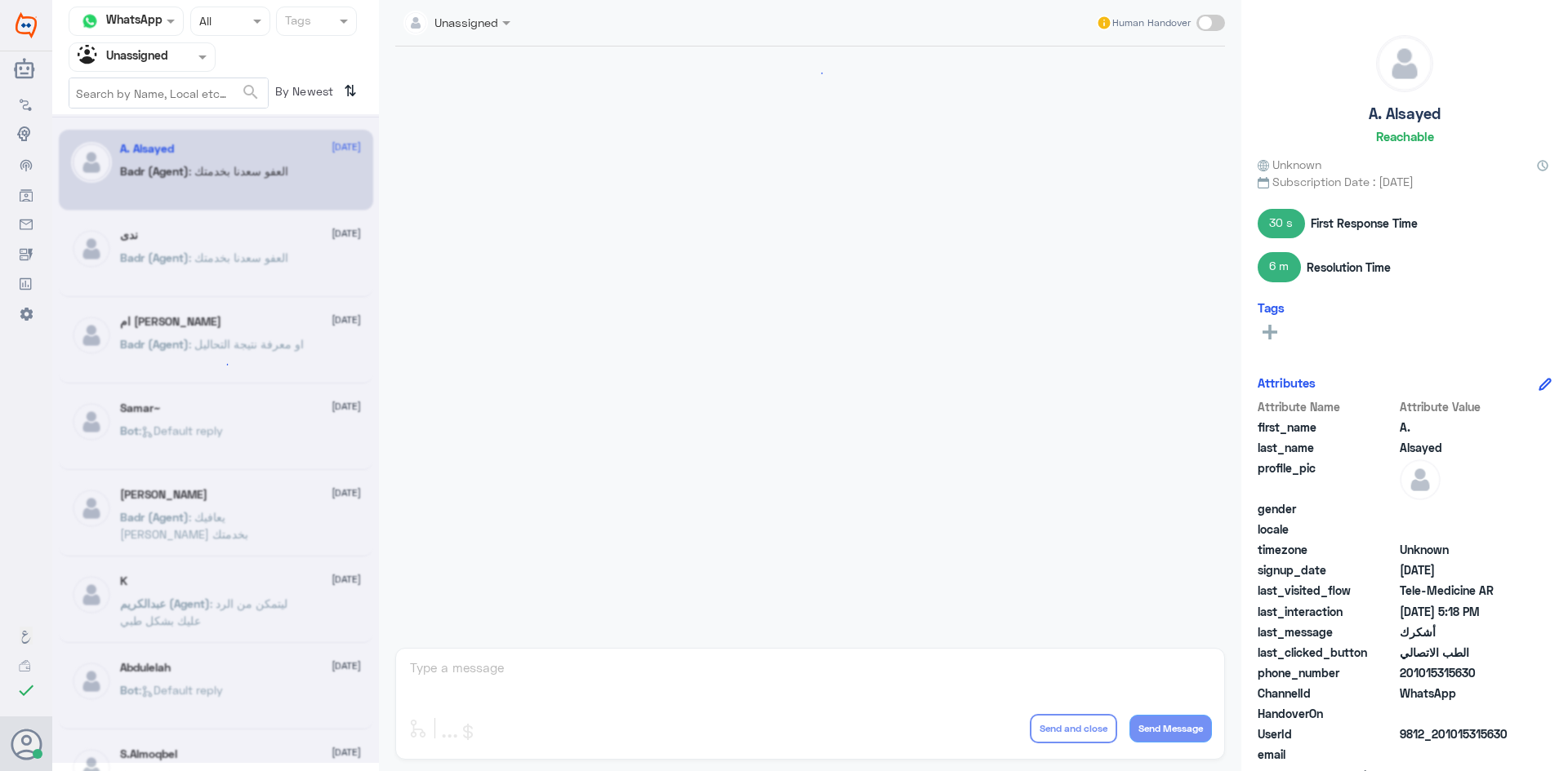
click at [136, 74] on nav "Channel WhatsApp Status × All Tags Agent Filter Unassigned search By Newest ⇅" at bounding box center [216, 61] width 327 height 111
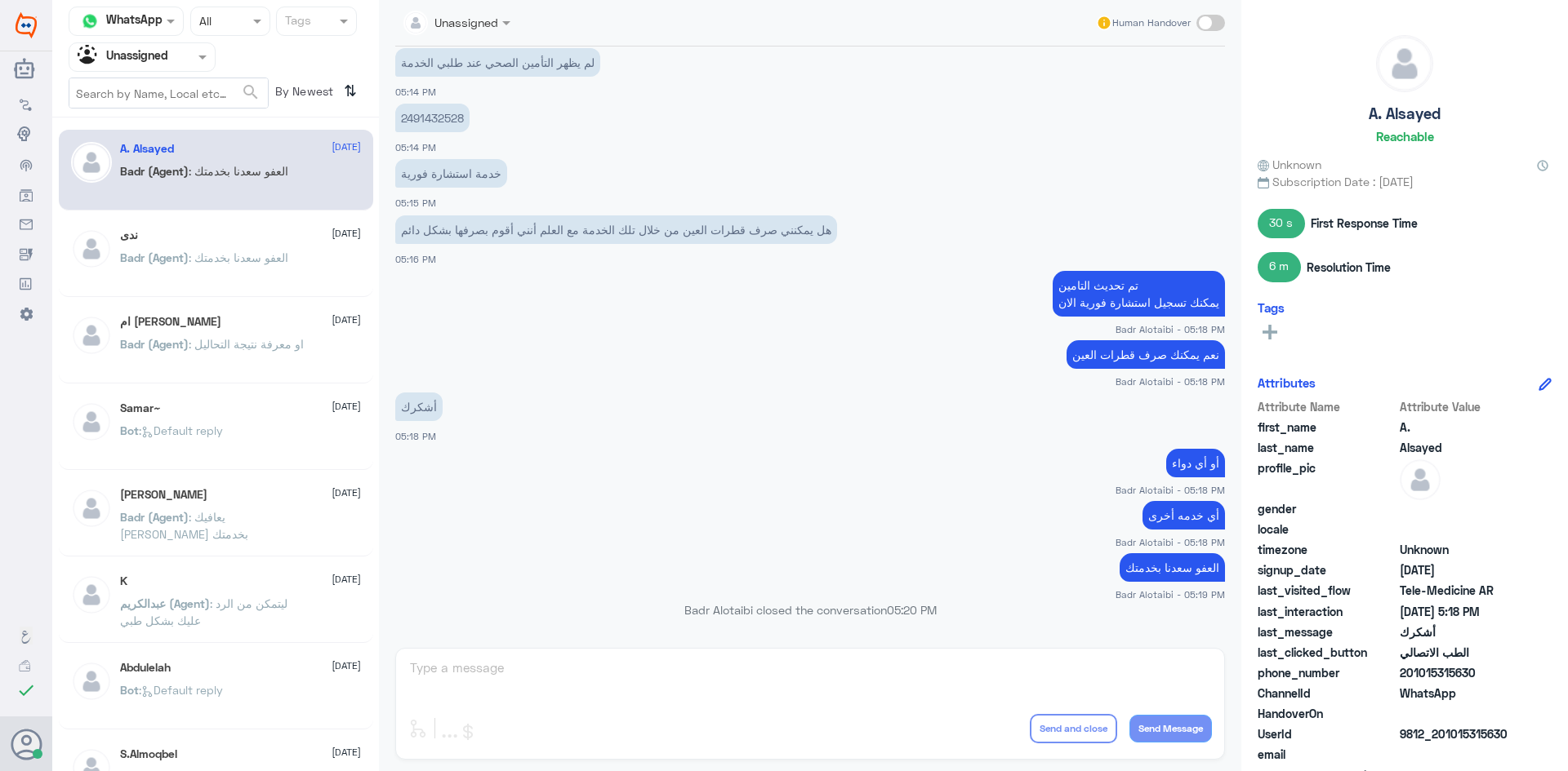
click at [136, 60] on input "text" at bounding box center [122, 56] width 90 height 18
click at [142, 172] on div "Your Team" at bounding box center [142, 183] width 147 height 38
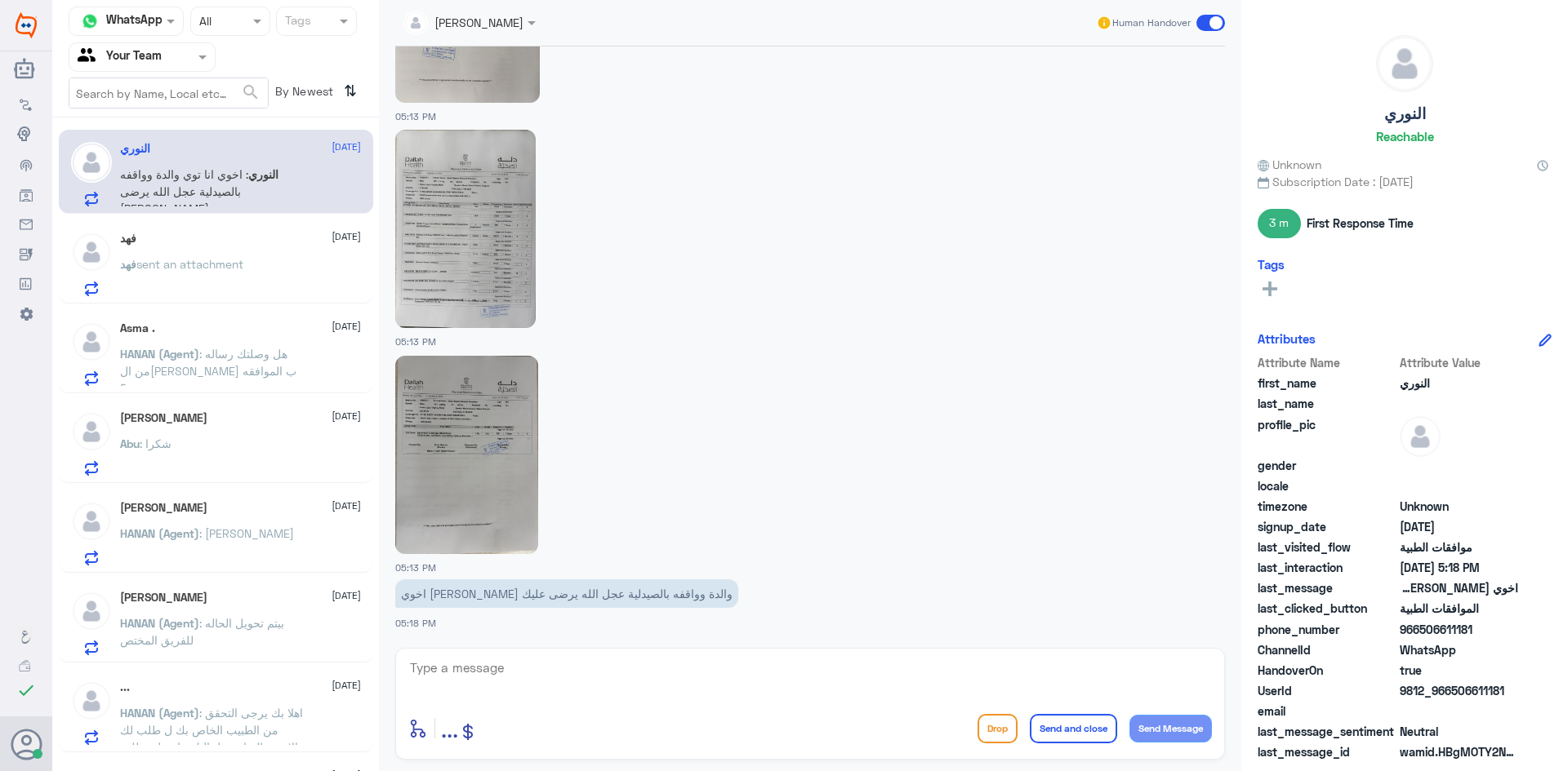
click at [139, 255] on div "فهد [DATE] [PERSON_NAME] sent an attachment" at bounding box center [240, 264] width 241 height 65
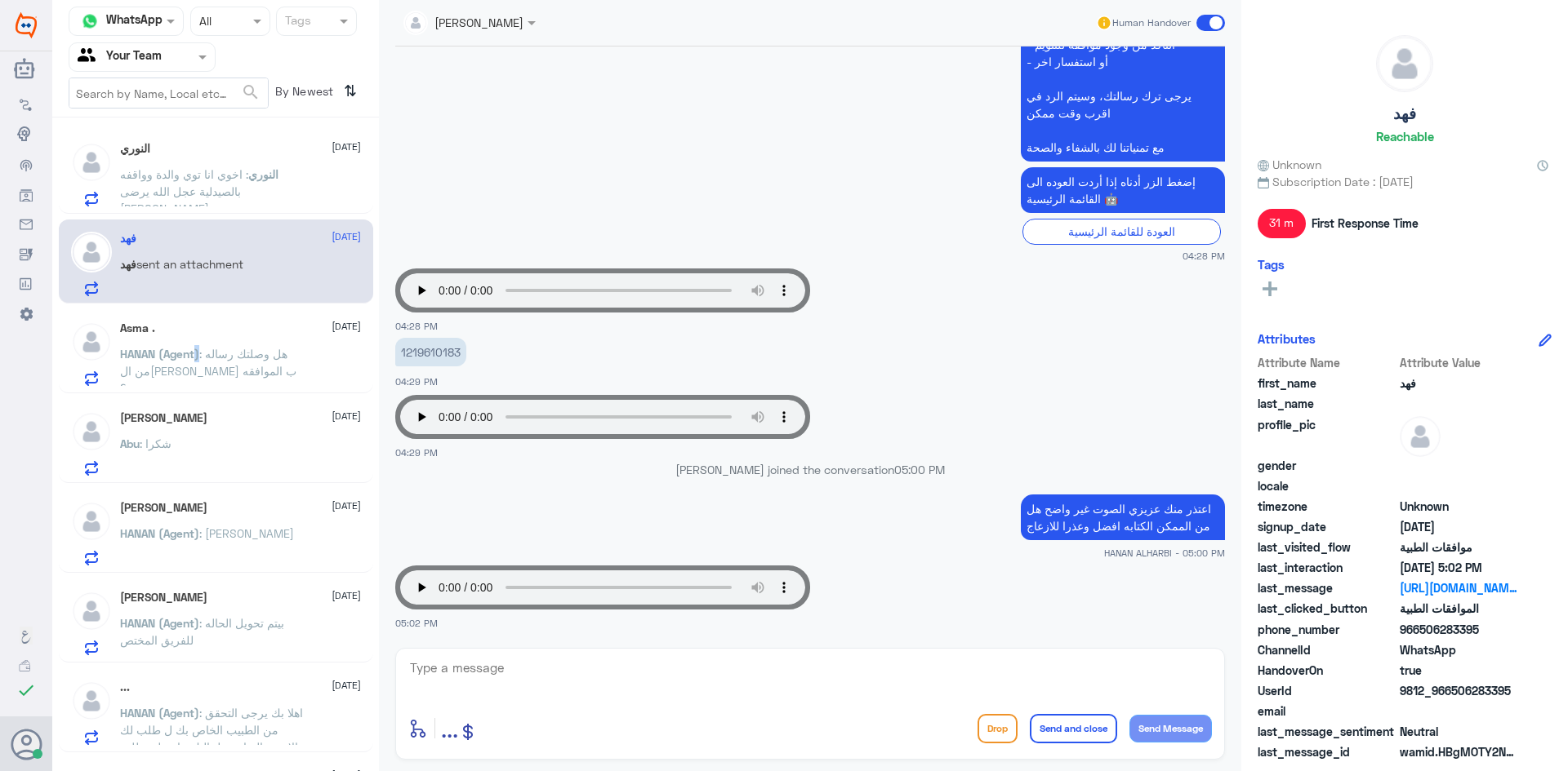
click at [194, 359] on span "HANAN (Agent)" at bounding box center [159, 354] width 79 height 14
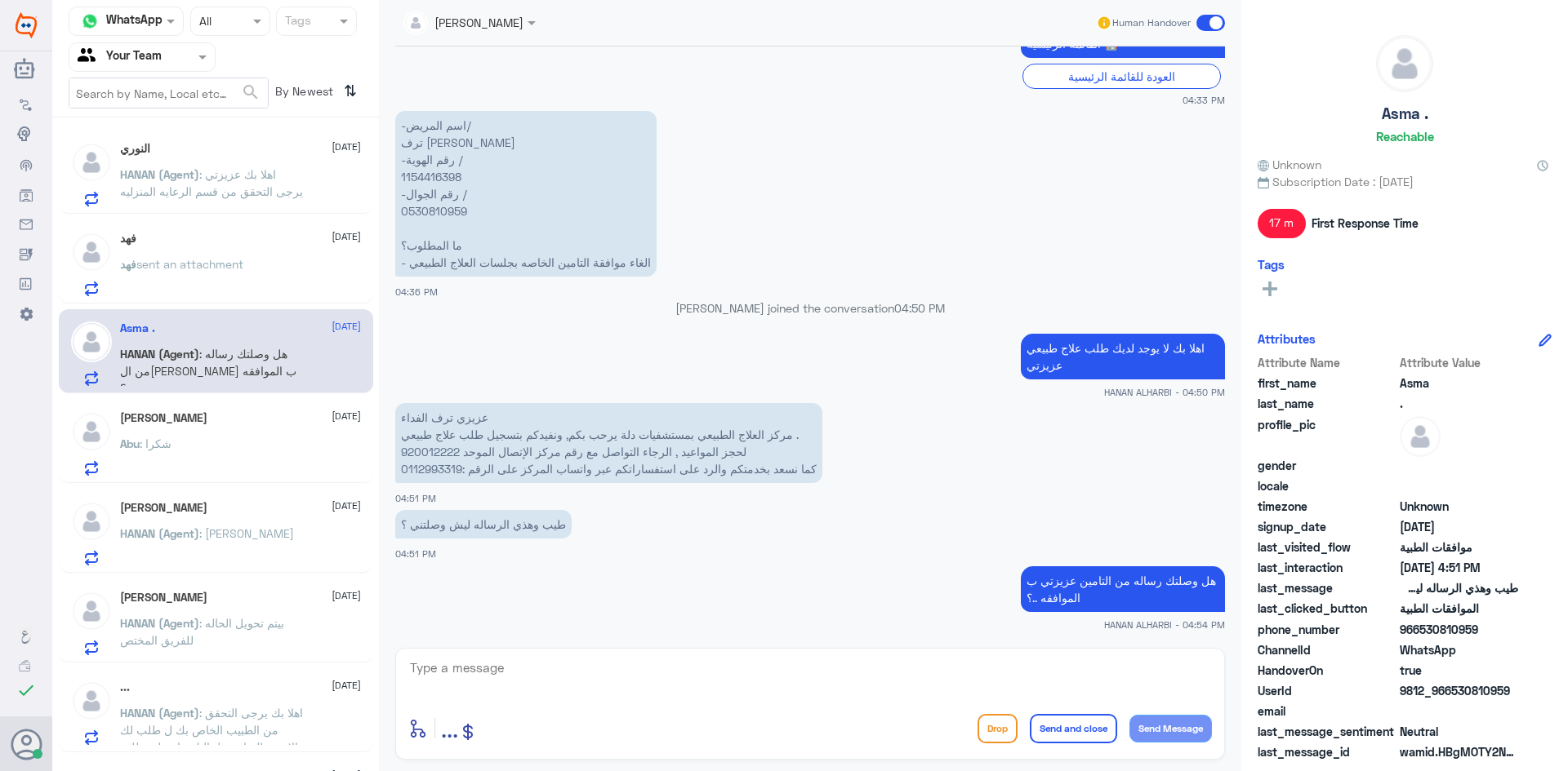
click at [227, 162] on div "النوري [DATE] HANAN (Agent) : اهلا بك عزيزتي يرجى التحقق من قسم الرعايه المنزليه" at bounding box center [240, 175] width 241 height 65
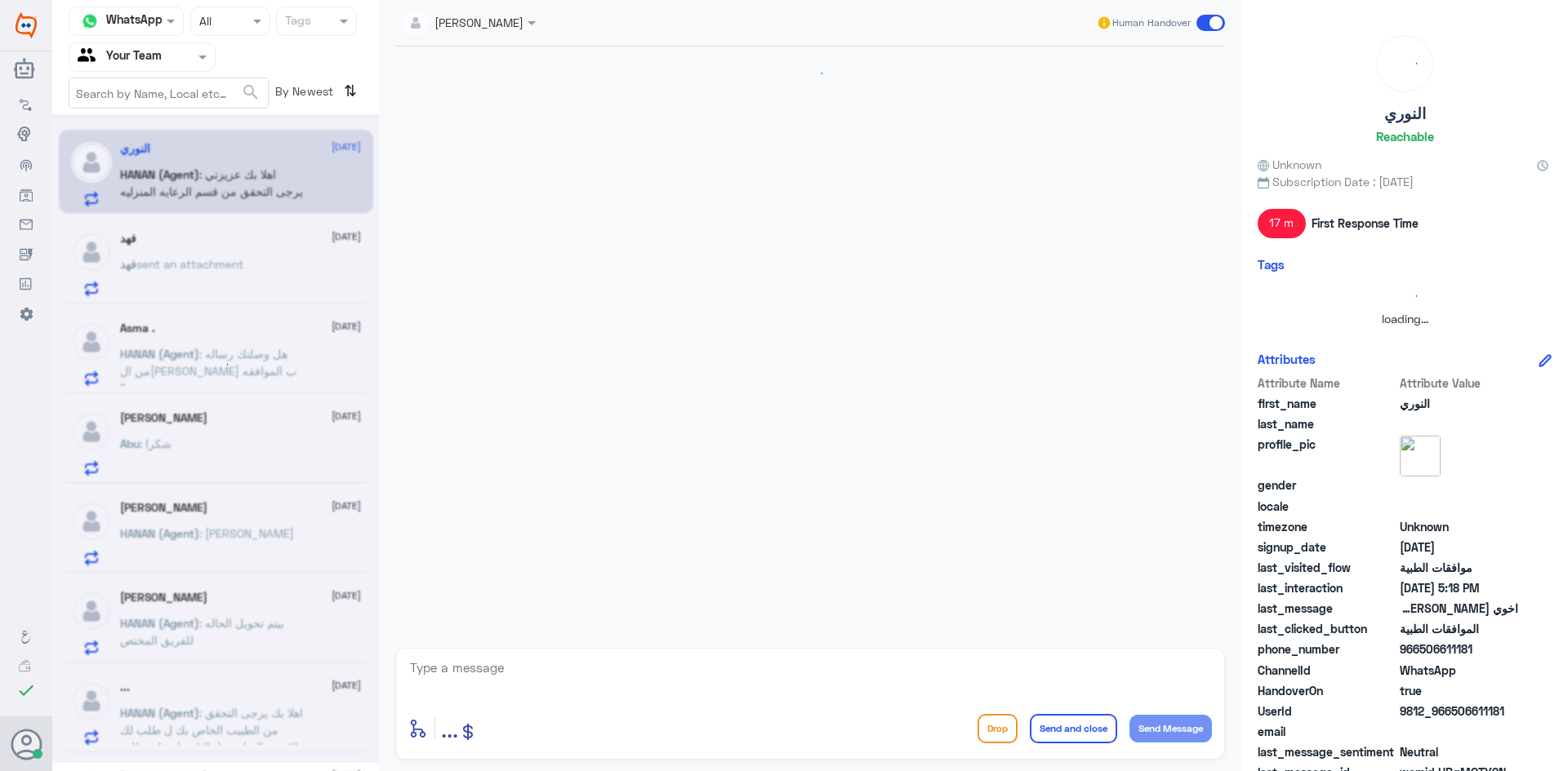
scroll to position [2332, 0]
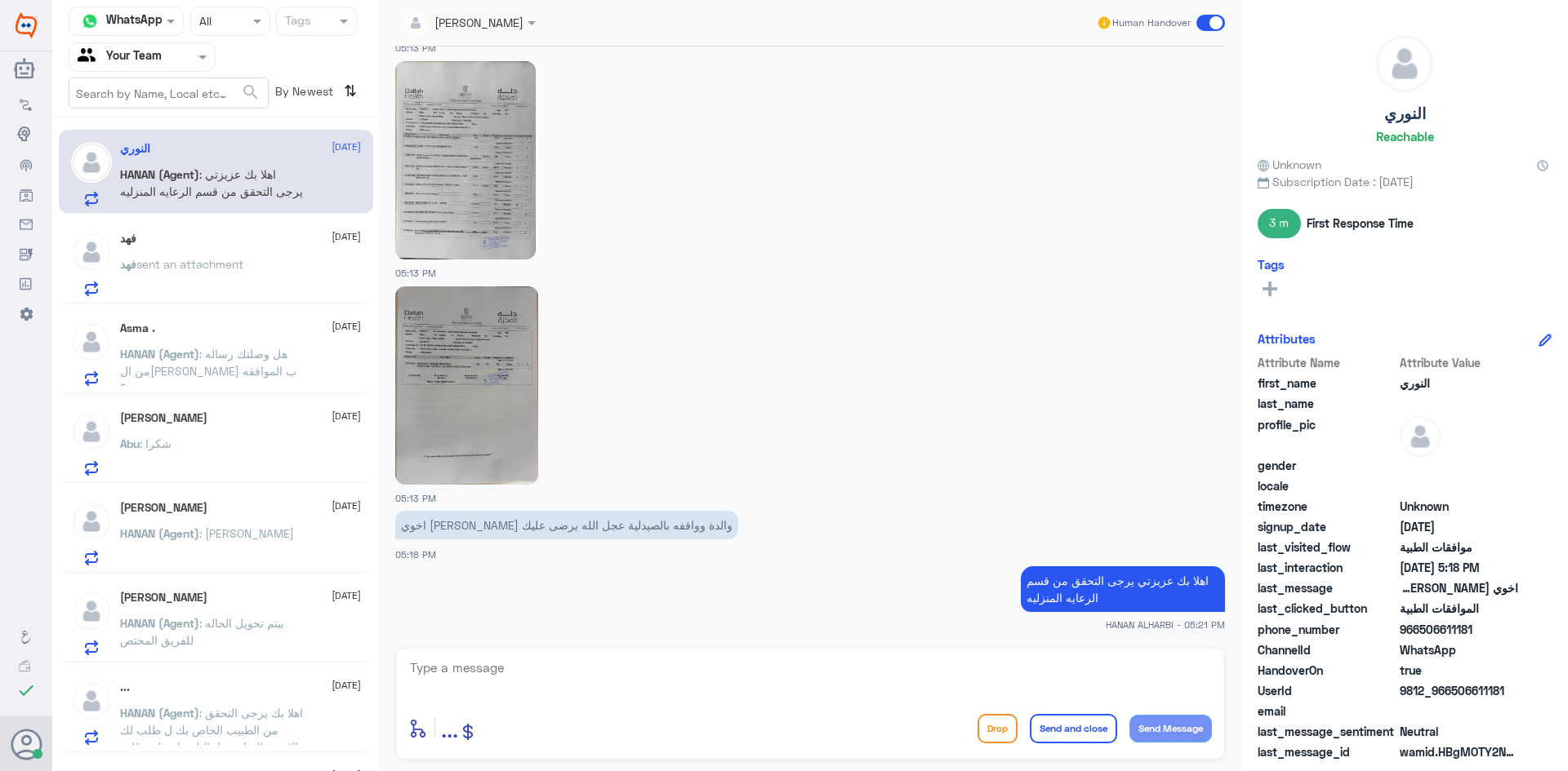
click at [203, 245] on div "فهد [DATE] [PERSON_NAME] sent an attachment" at bounding box center [240, 264] width 241 height 65
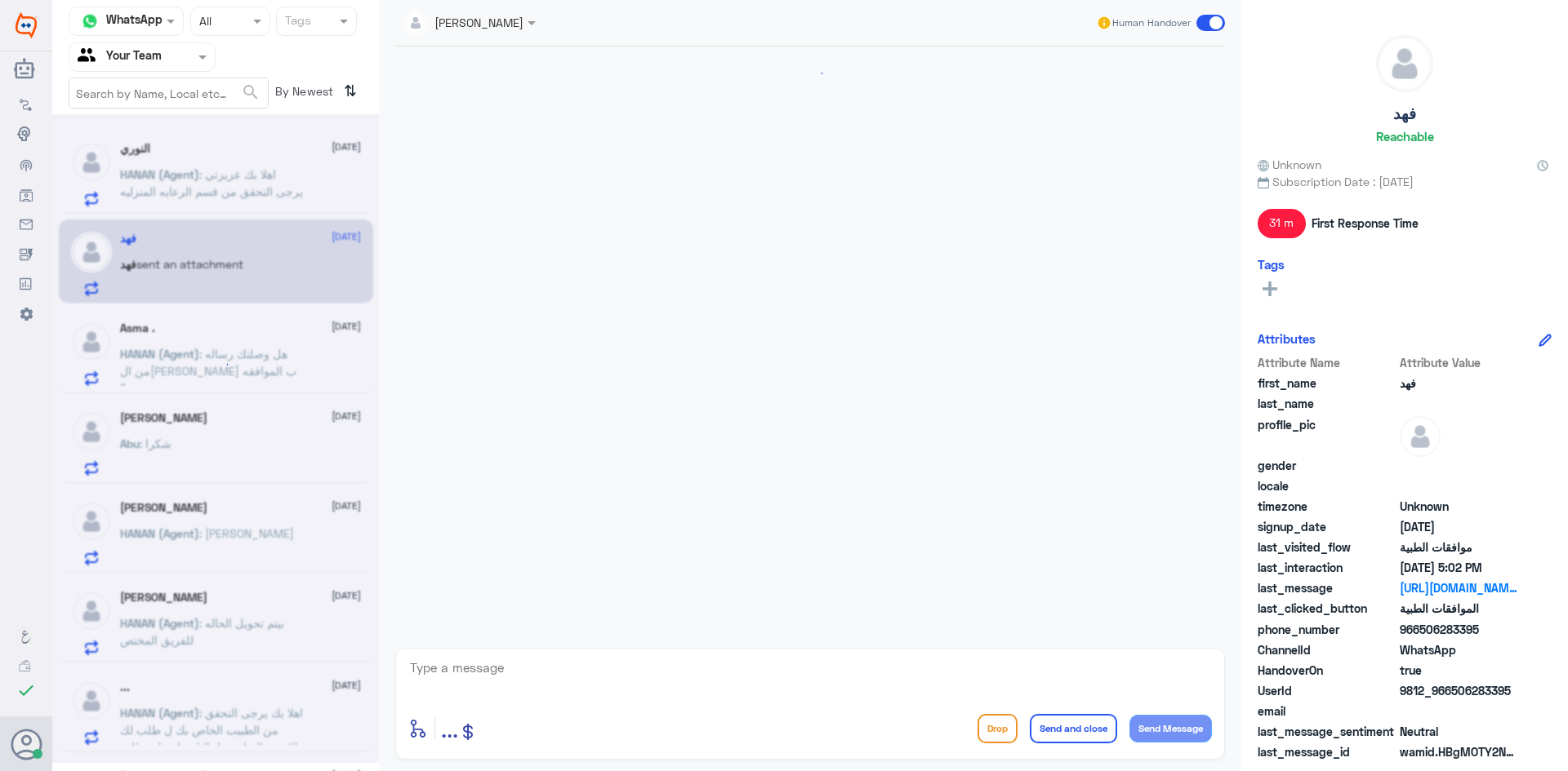
scroll to position [1219, 0]
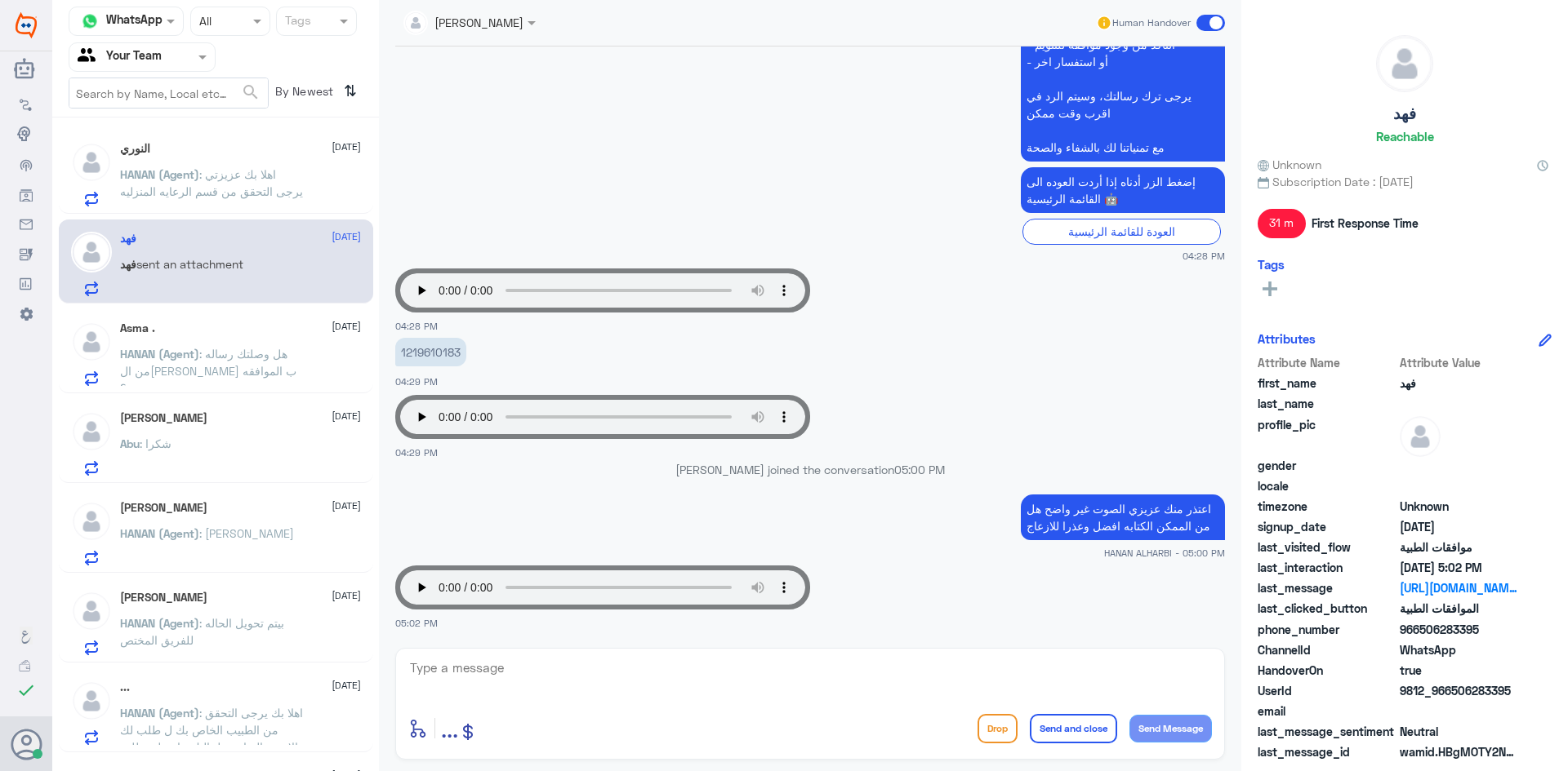
click at [235, 196] on span ": اهلا بك عزيزتي يرجى التحقق من قسم الرعايه المنزليه" at bounding box center [211, 183] width 183 height 31
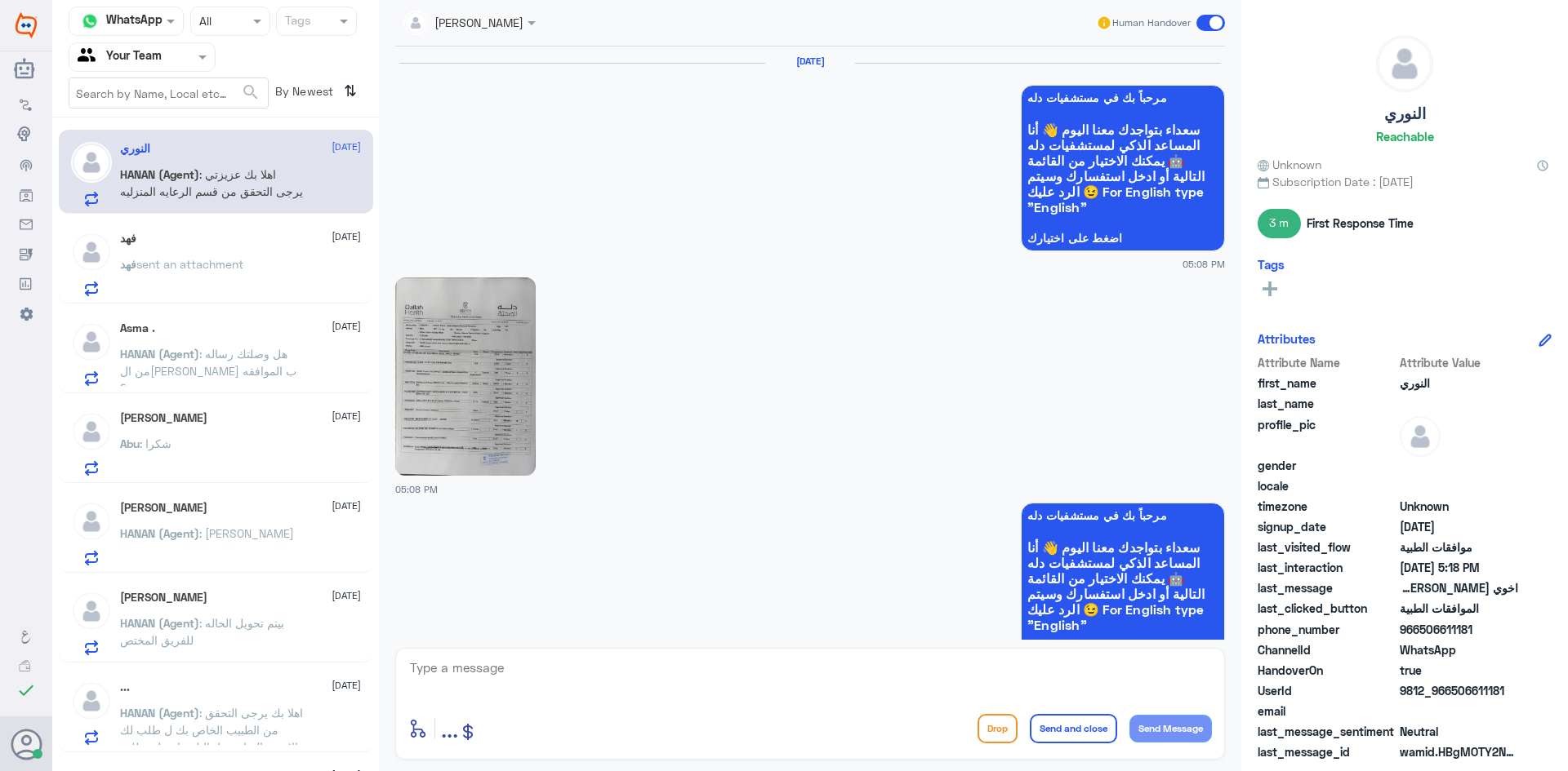
scroll to position [2332, 0]
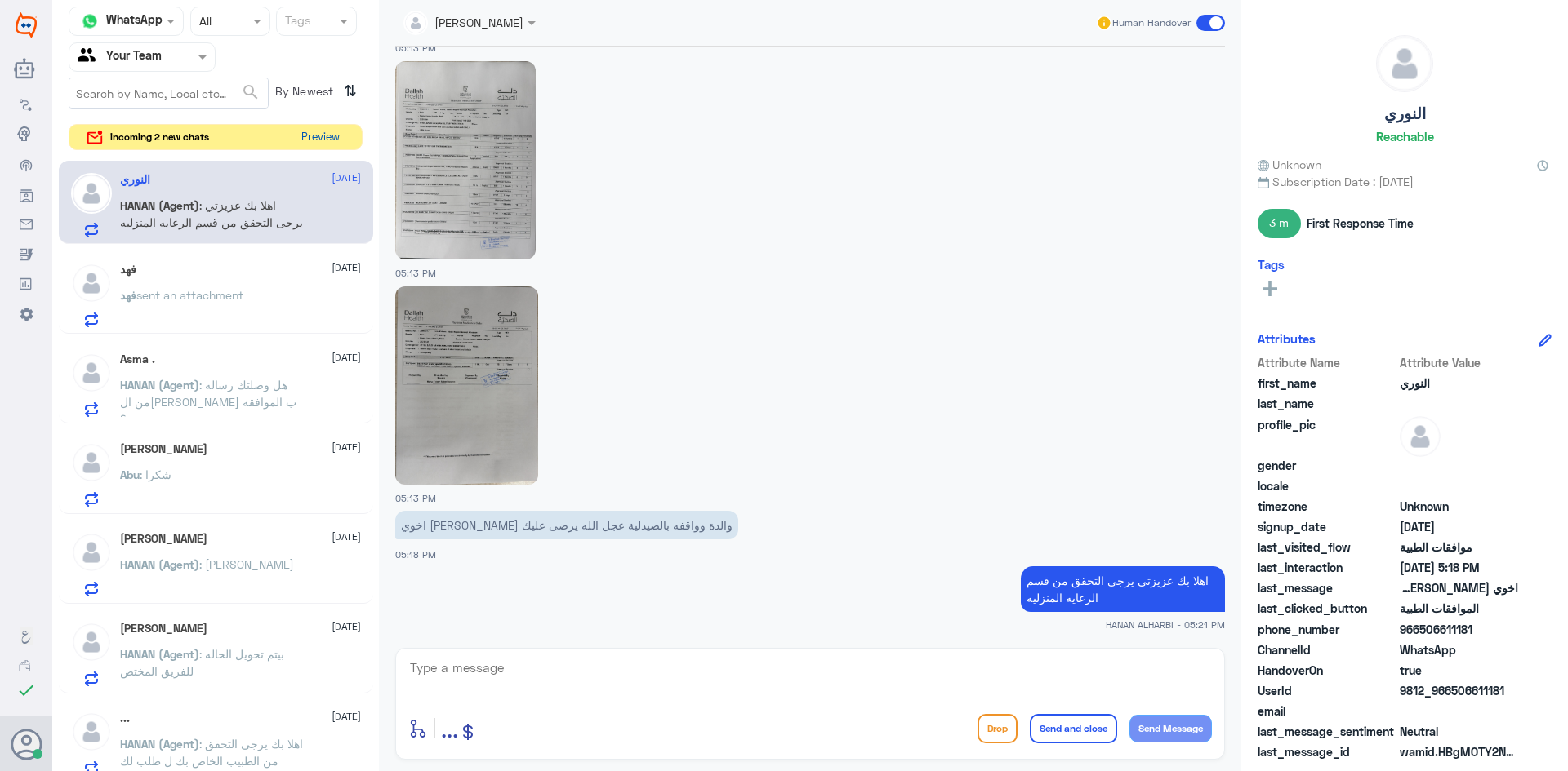
click at [302, 143] on button "Preview" at bounding box center [320, 137] width 51 height 25
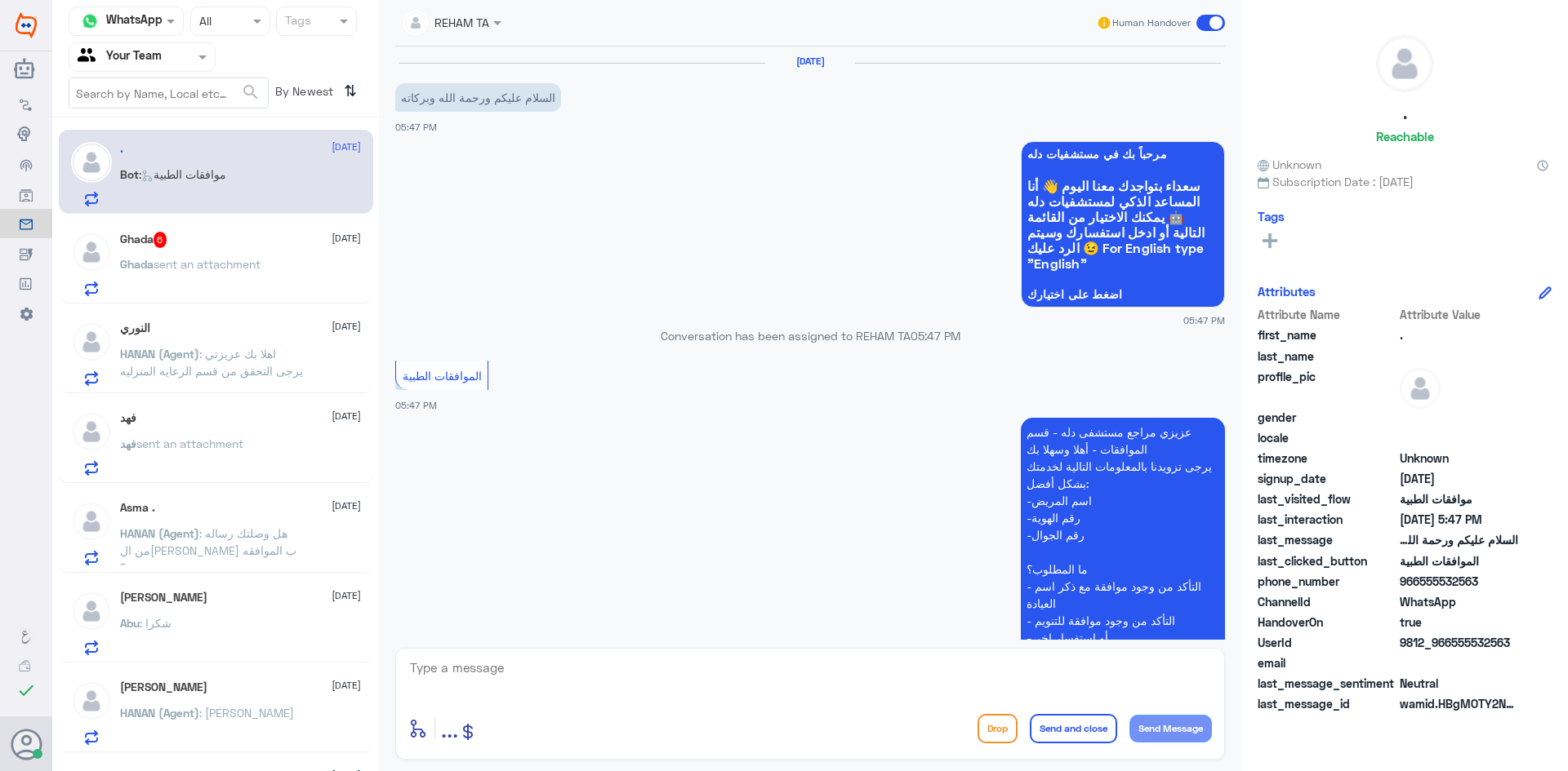
click at [543, 668] on textarea at bounding box center [810, 677] width 804 height 40
type textarea ","
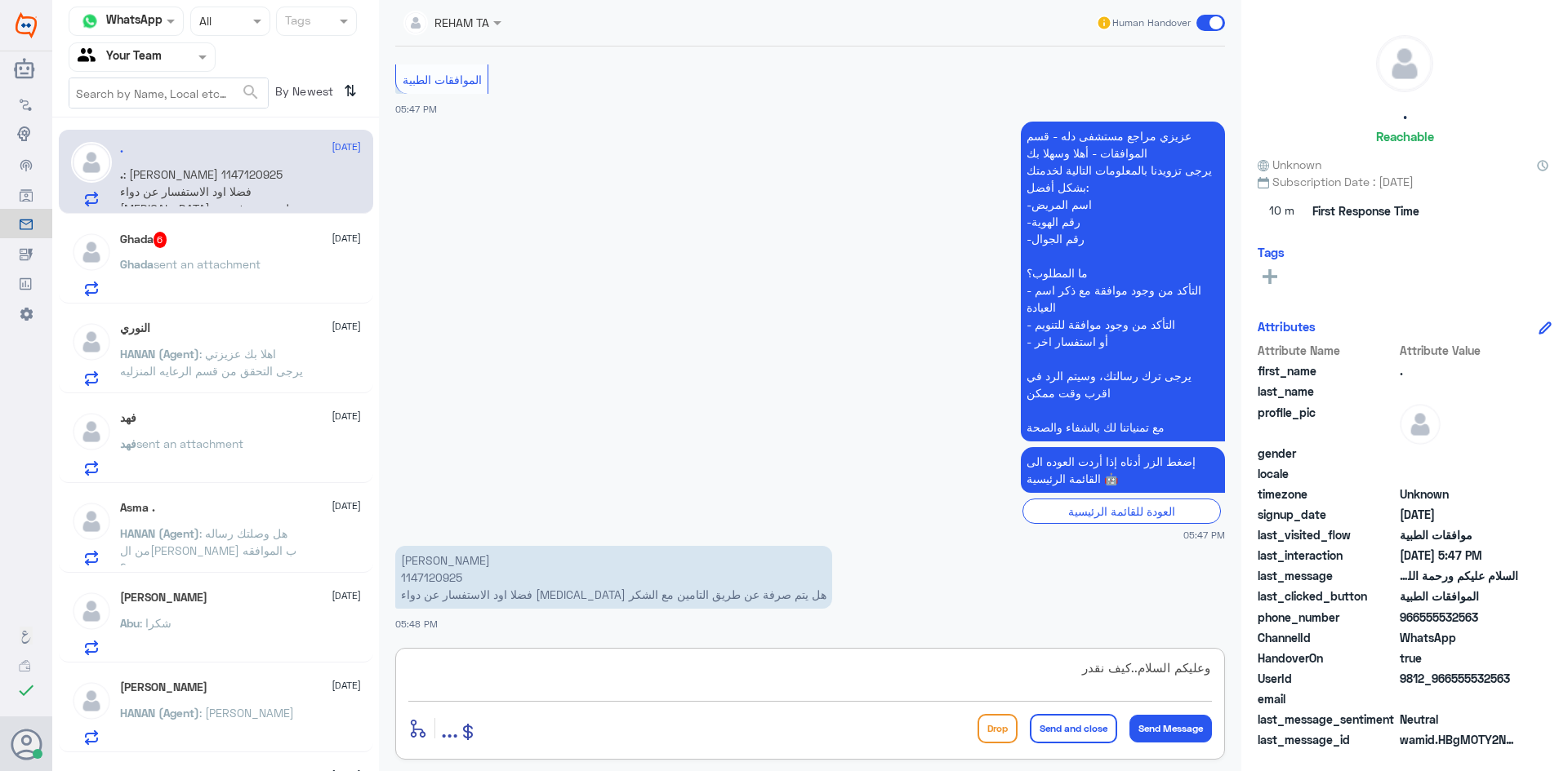
scroll to position [522, 0]
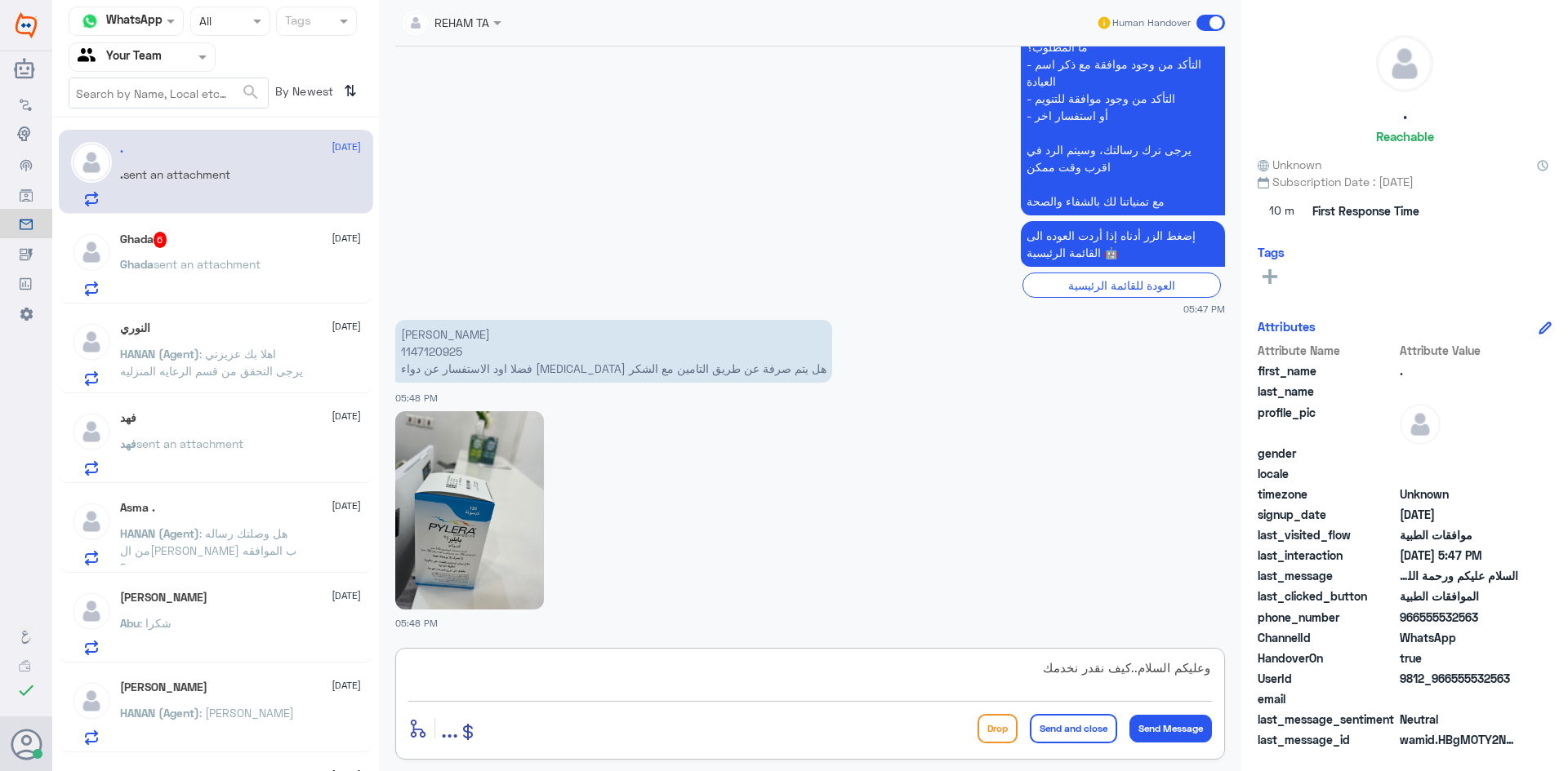
type textarea "وعليكم السلام..كيف نقدر نخدمك؟"
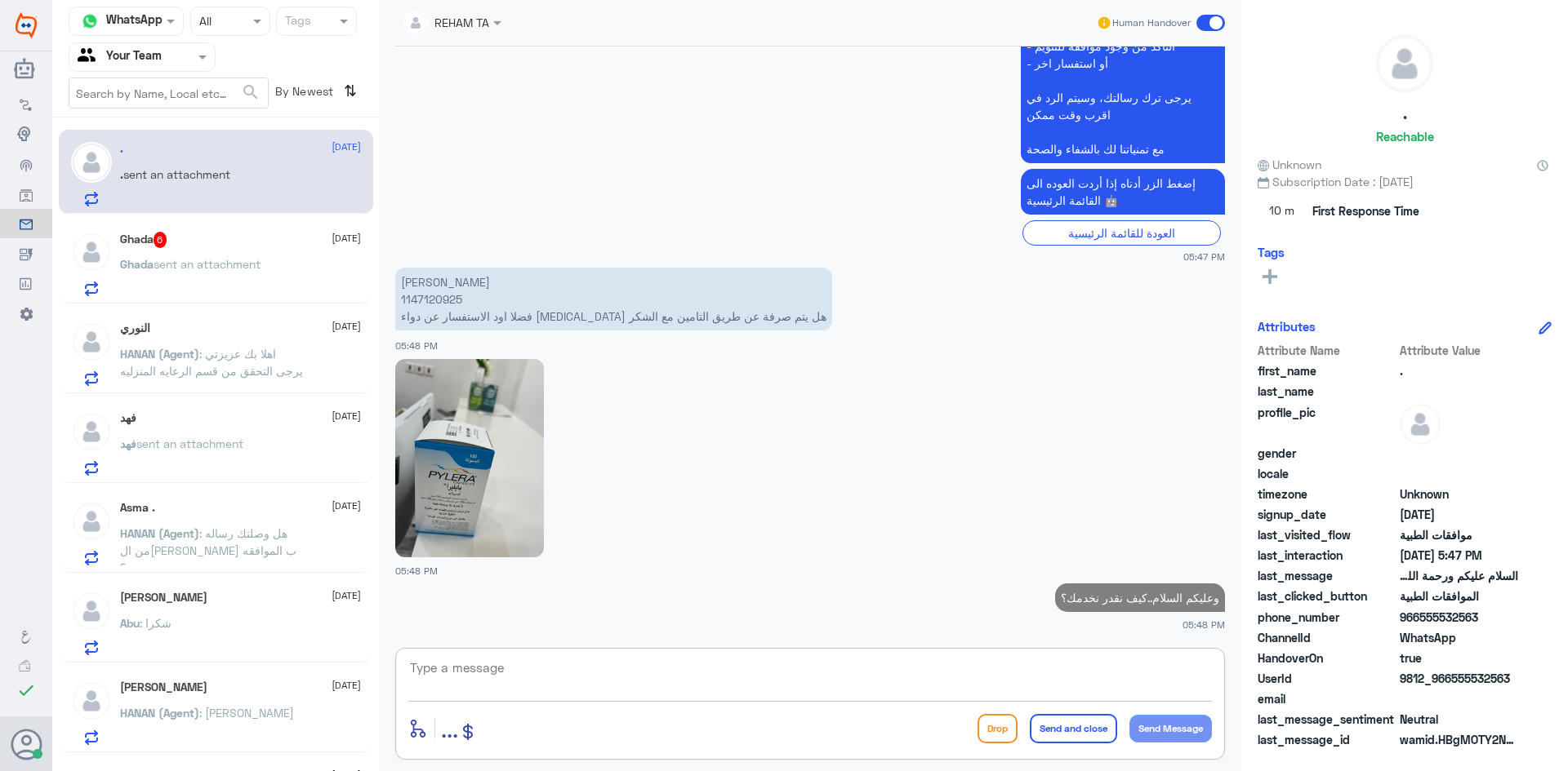
click at [1140, 602] on p "وعليكم السلام..كيف نقدر نخدمك؟" at bounding box center [1140, 597] width 169 height 29
click at [1138, 602] on p "وعليكم السلام..كيف نقدر نخدمك؟" at bounding box center [1140, 597] width 169 height 29
copy p "كيف"
click at [1137, 600] on p "وعليكم السلام..كيف نقدر نخدمك؟" at bounding box center [1140, 597] width 169 height 29
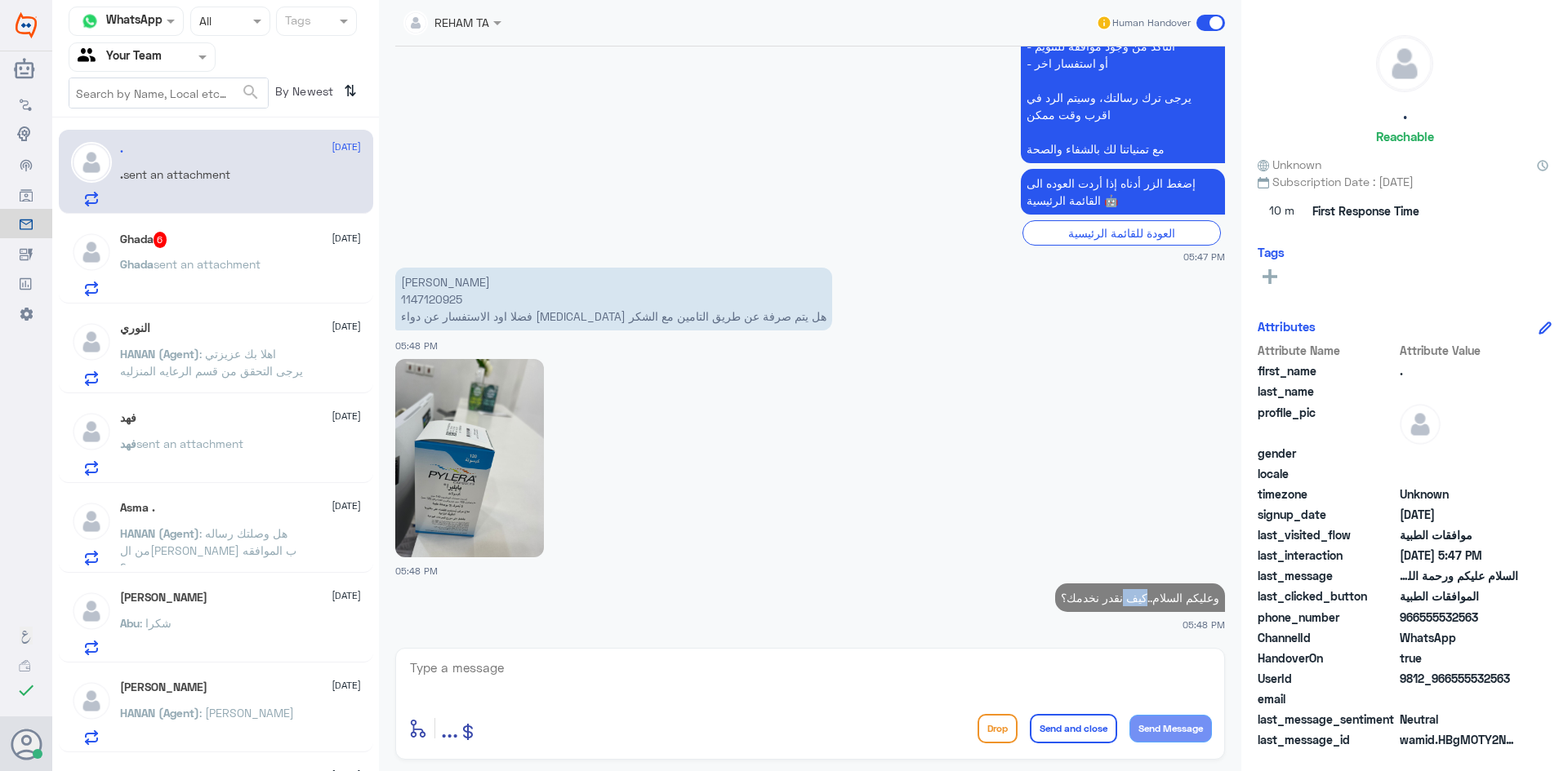
click at [1137, 600] on p "وعليكم السلام..كيف نقدر نخدمك؟" at bounding box center [1140, 597] width 169 height 29
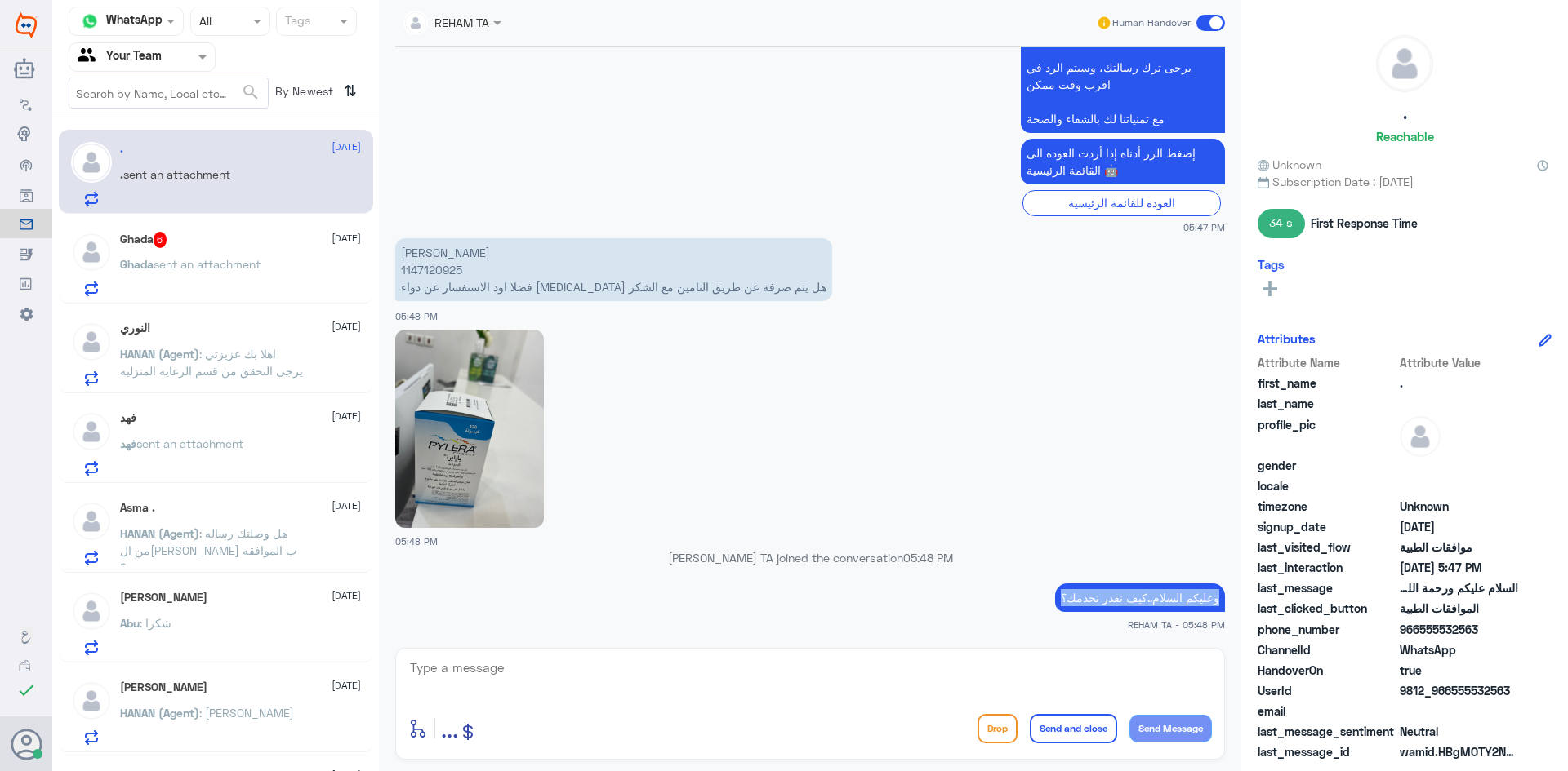
click at [563, 637] on div "1 Sep 2025 السلام عليكم ورحمة الله وبركاته 05:47 PM مرحباً بك في مستشفيات دله س…" at bounding box center [810, 343] width 846 height 594
click at [447, 468] on img at bounding box center [469, 429] width 149 height 198
click at [653, 692] on textarea at bounding box center [810, 677] width 804 height 40
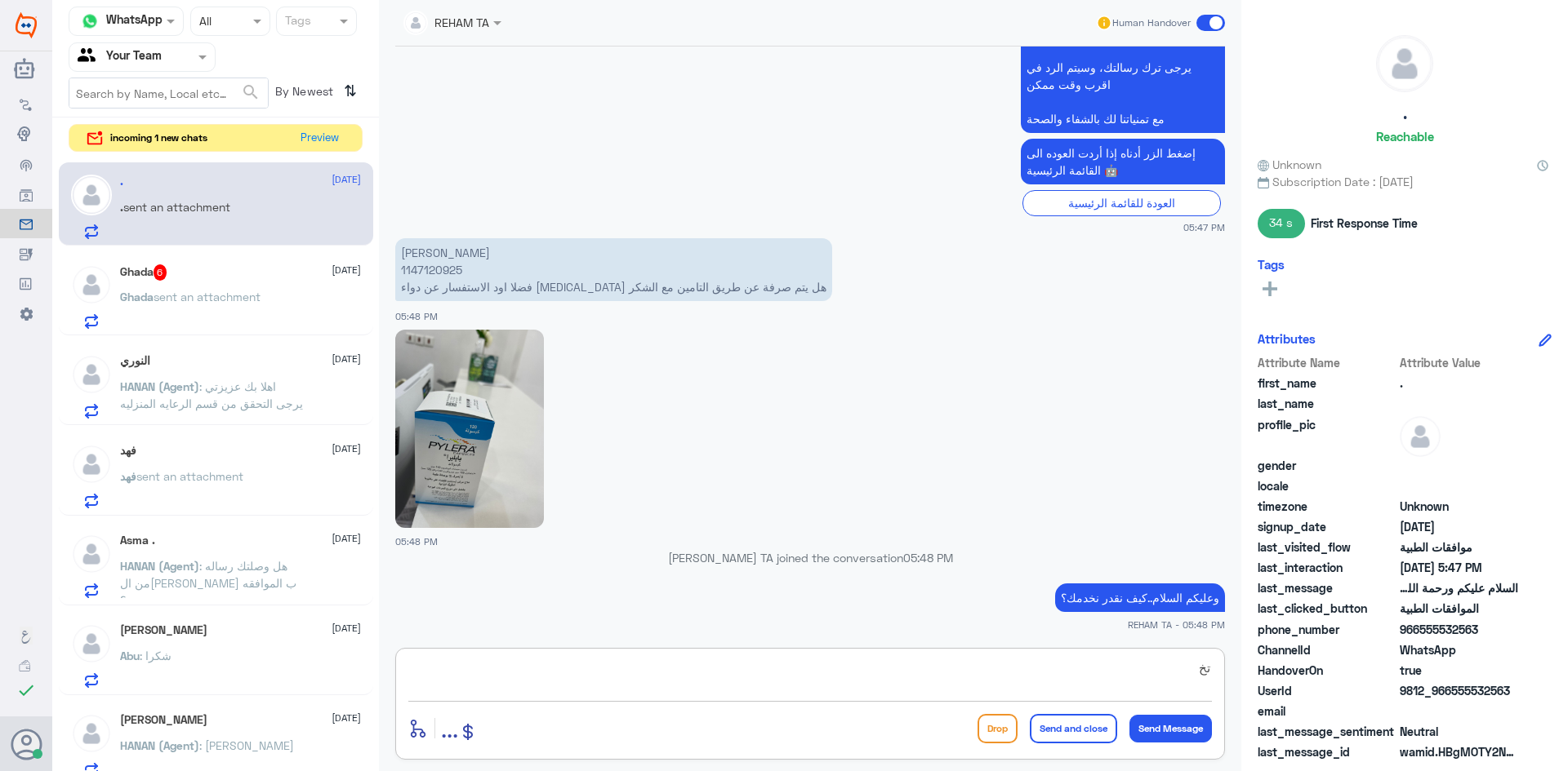
type textarea "ت"
type textarea "تختلف بحسب التأمين وبحسب الوثيقه يمكنك رفع طلب عن طريق الدكتور للتأمين ثم انتظا…"
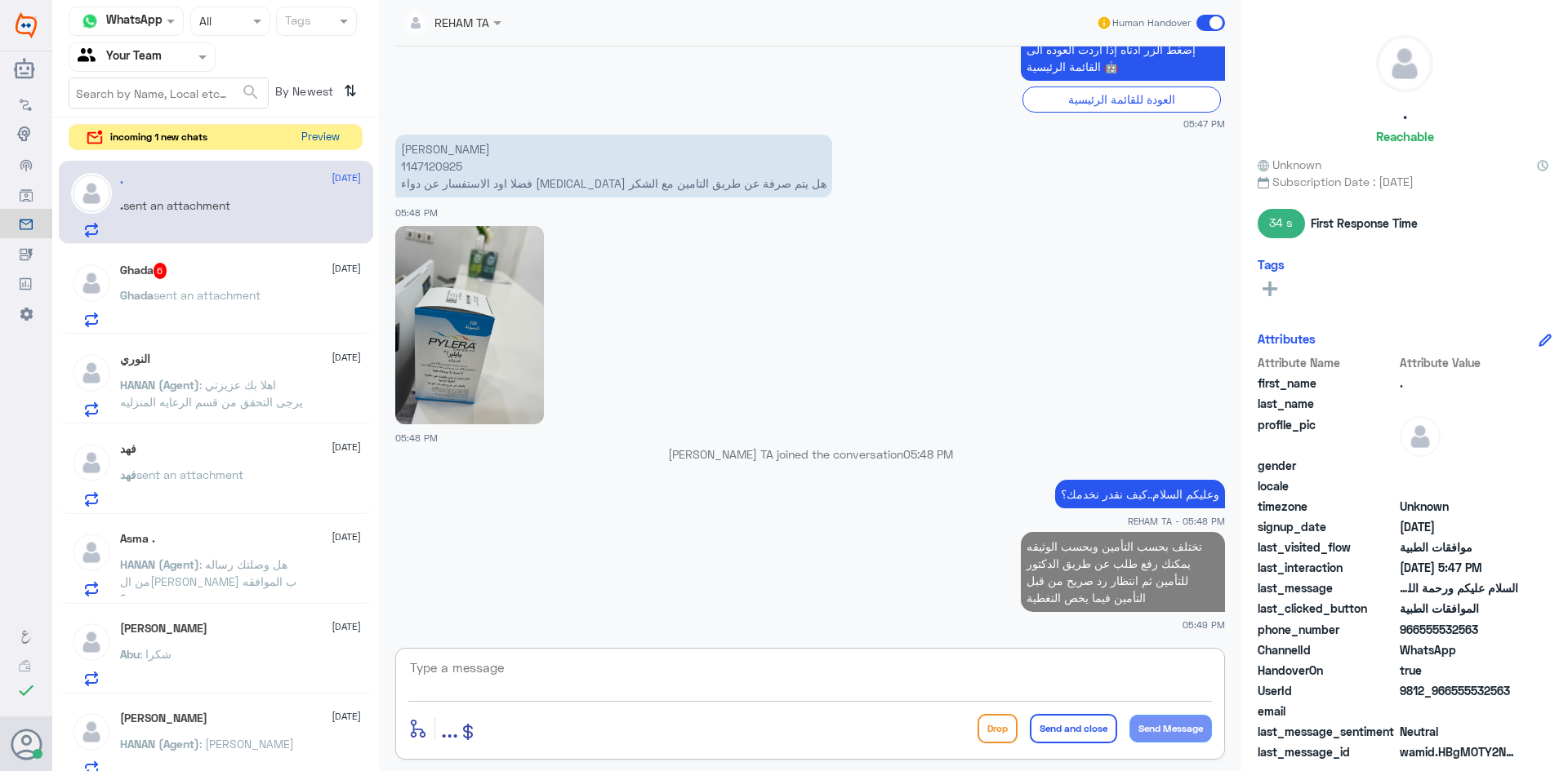
click at [309, 134] on button "Preview" at bounding box center [320, 137] width 51 height 25
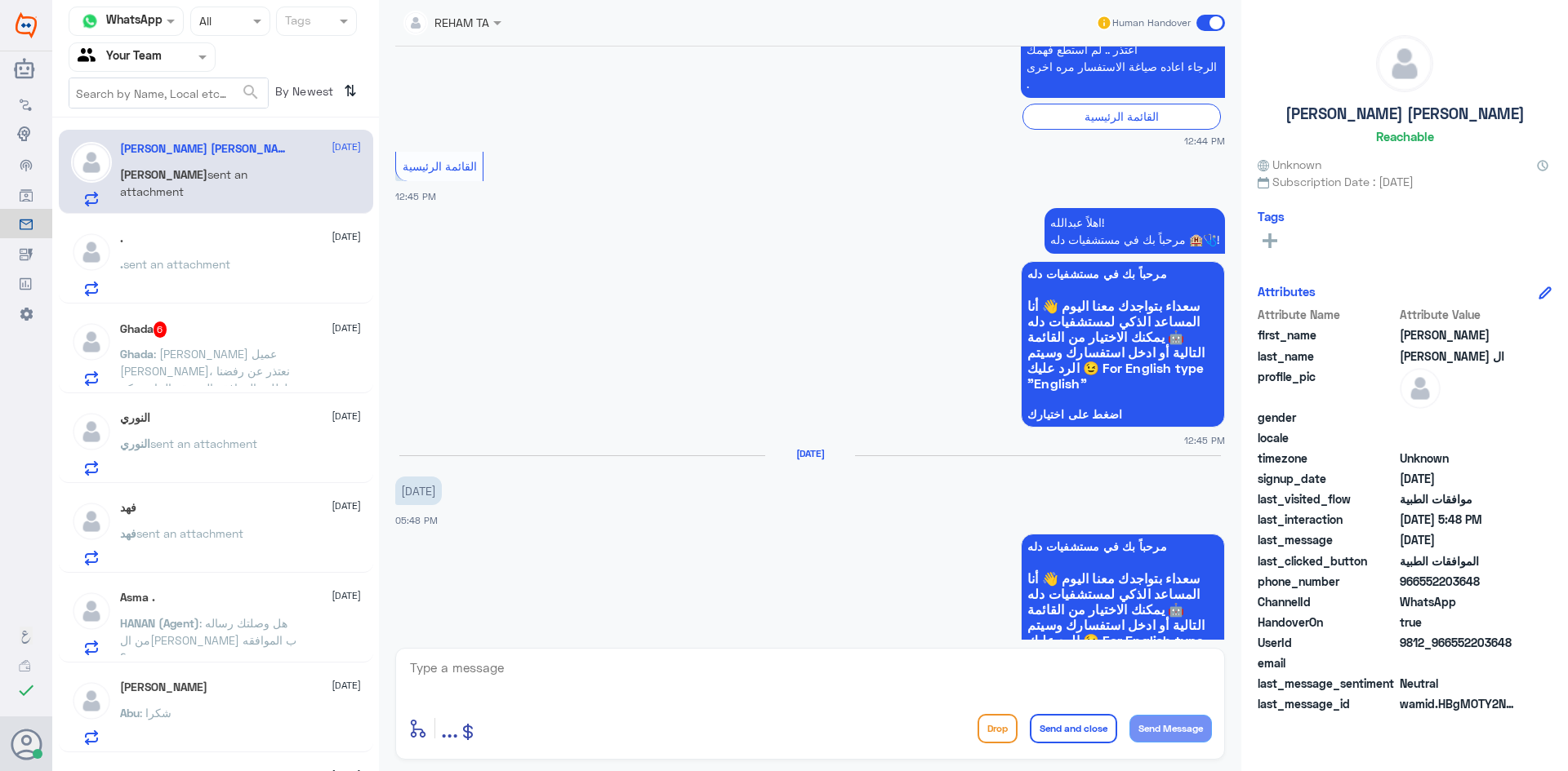
scroll to position [838, 0]
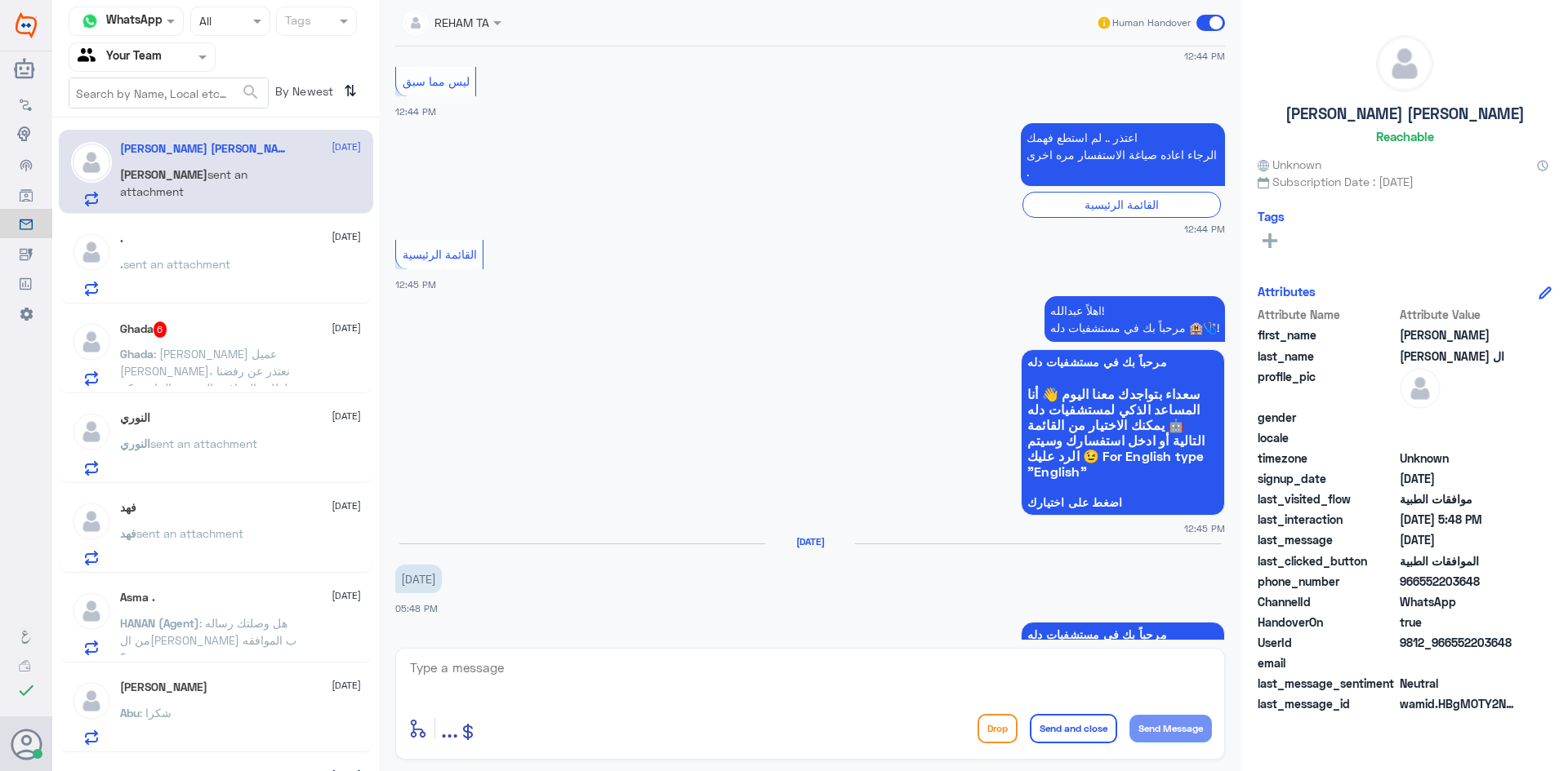
drag, startPoint x: 495, startPoint y: 665, endPoint x: 490, endPoint y: 630, distance: 35.4
click at [495, 666] on textarea at bounding box center [810, 677] width 804 height 40
paste textarea "اهلا كيف نقدر نخدمك؟ ارجو توضيح استفسارك"
type textarea "اهلا كيف نقدر نخدمك؟ ارجو توضيح استفسارك"
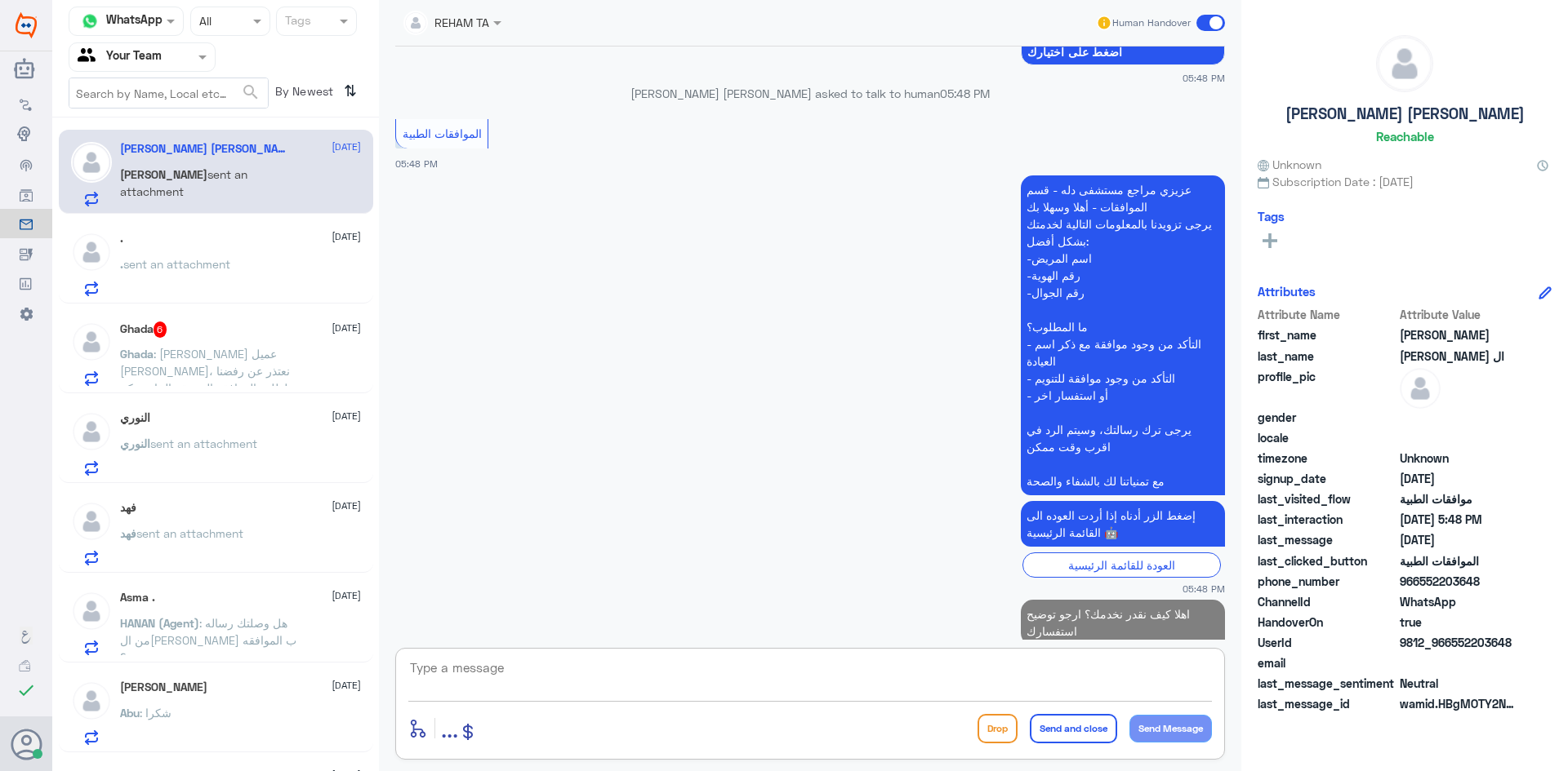
click at [243, 248] on div ". 1 September . sent an attachment" at bounding box center [240, 264] width 241 height 65
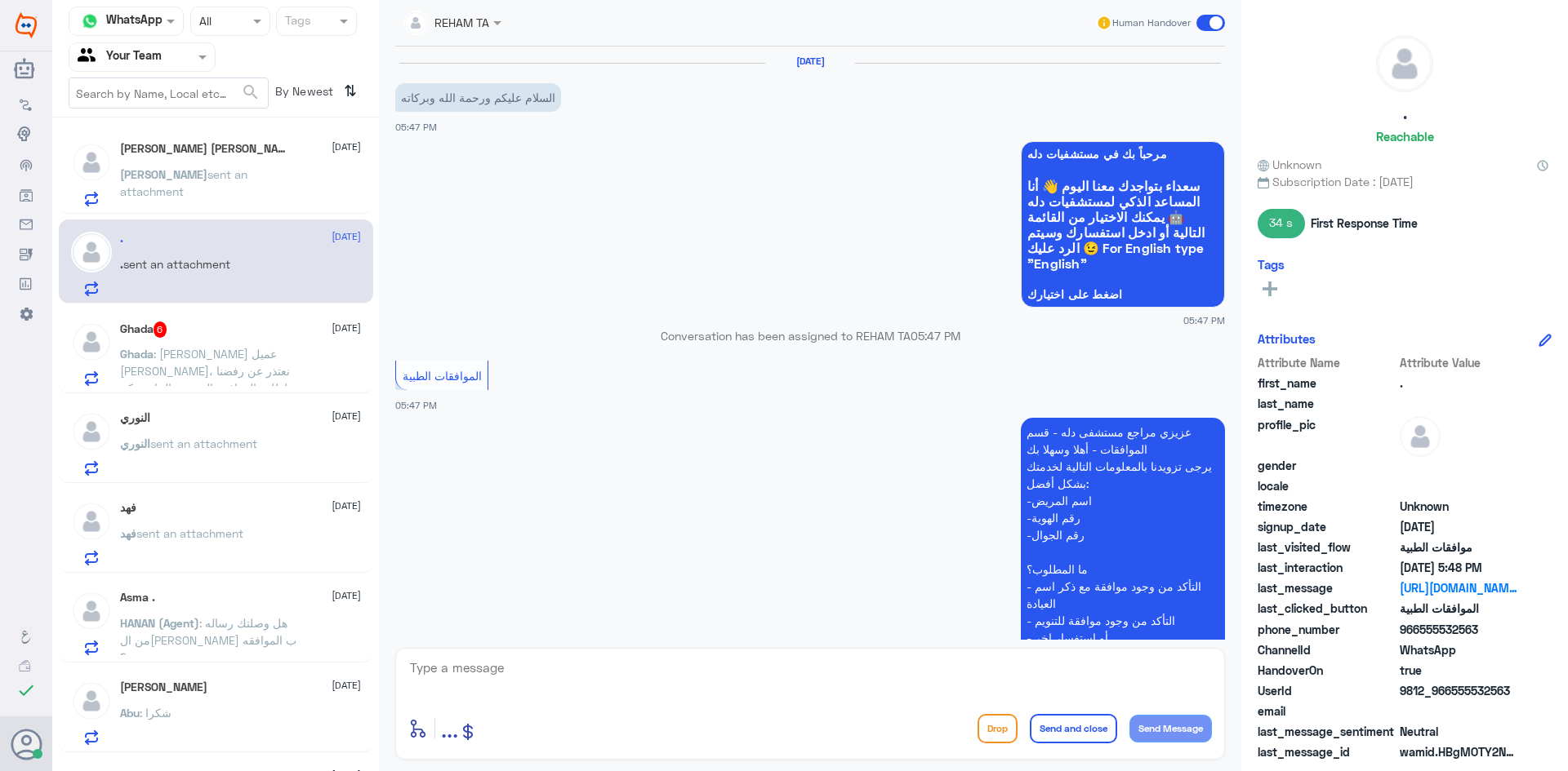
scroll to position [707, 0]
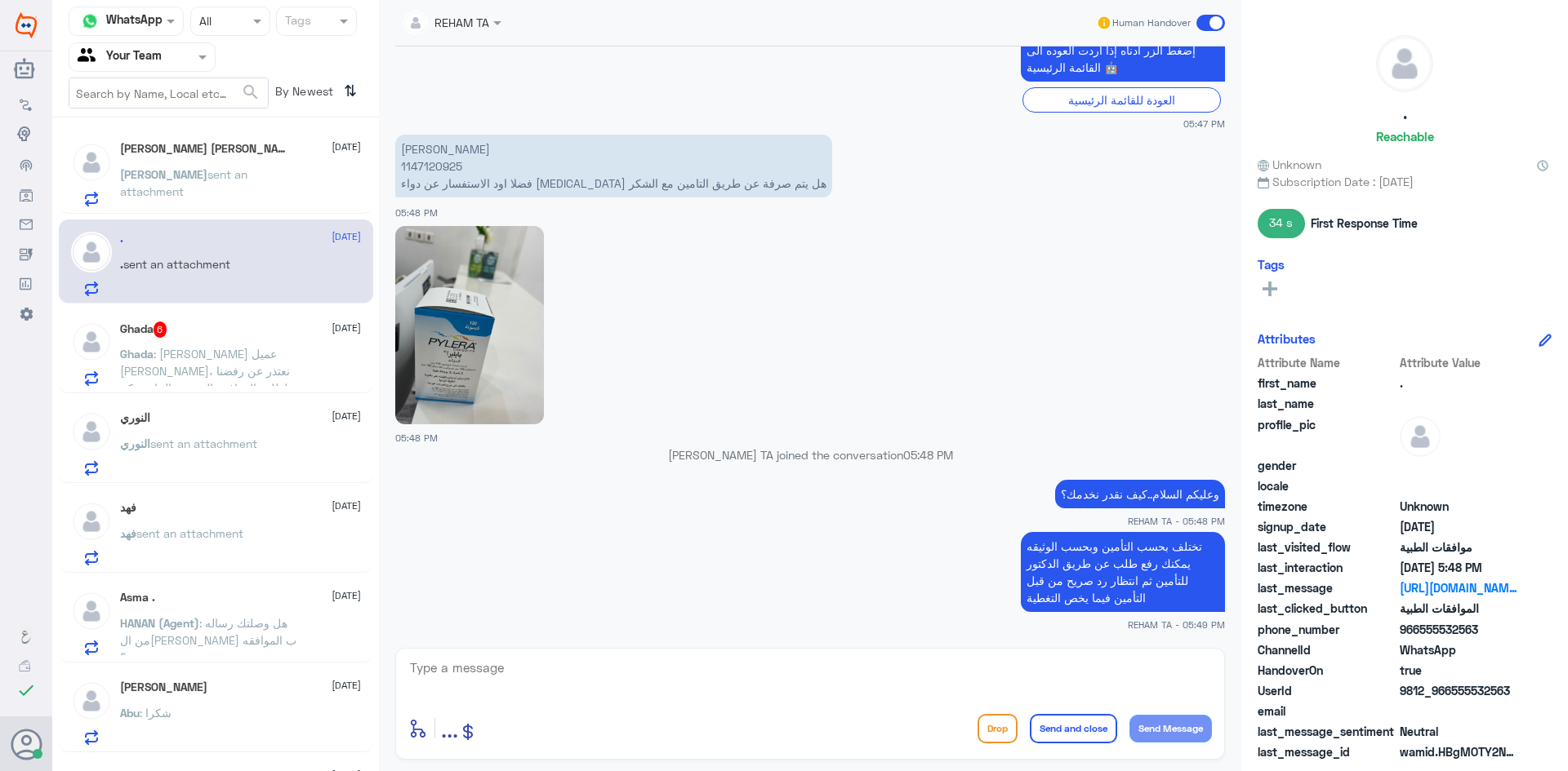
click at [169, 391] on div "Ghada 6 1 September Ghada : عزيزنا عميل بوبا، نعتذر عن رفضنا لطلب الموافقة المس…" at bounding box center [216, 351] width 314 height 84
click at [169, 367] on span ": عزيزنا عميل بوبا، نعتذر عن رفضنا لطلب الموافقة المسبقة الخاص بكم الذي يحمل رق…" at bounding box center [205, 413] width 171 height 134
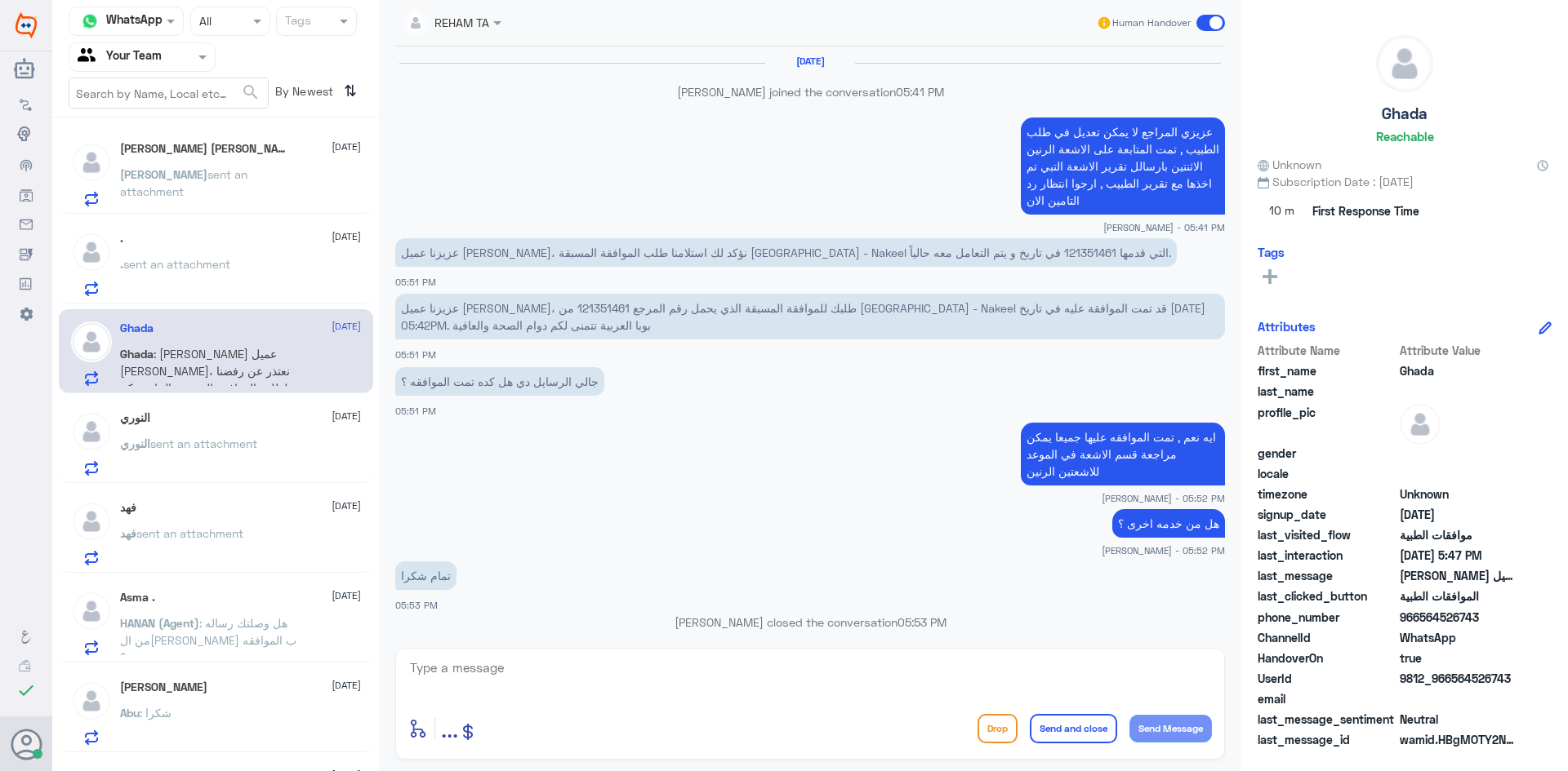
scroll to position [1105, 0]
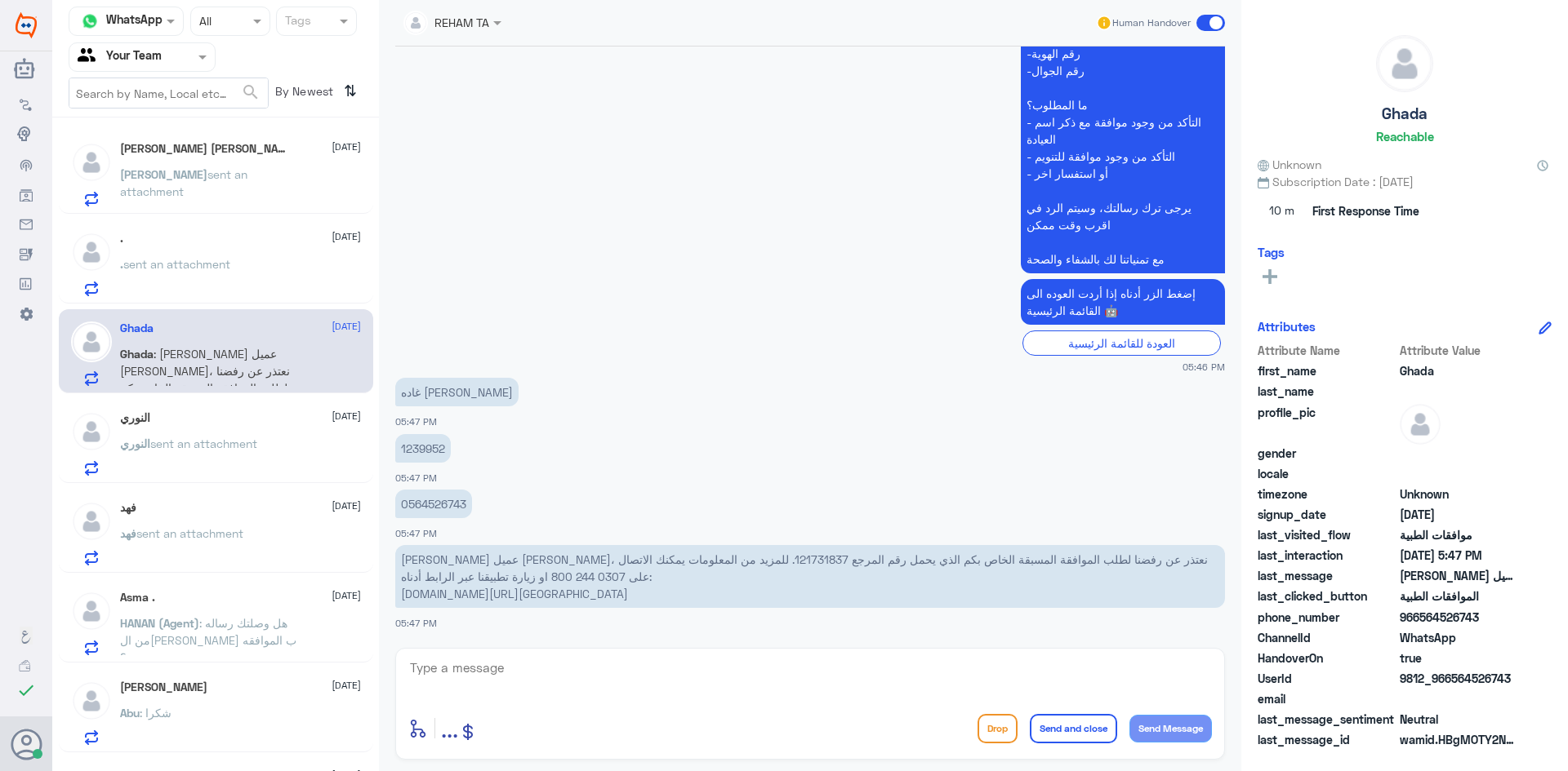
click at [599, 685] on textarea at bounding box center [810, 677] width 804 height 40
click at [666, 683] on textarea at bounding box center [810, 677] width 804 height 40
paste textarea "اهلا كيف نقدر نخدمك؟ ارجو توضيح استفسارك"
type textarea "اهلا كيف نقدر نخدمك؟ ارجو توضيح استفسارك"
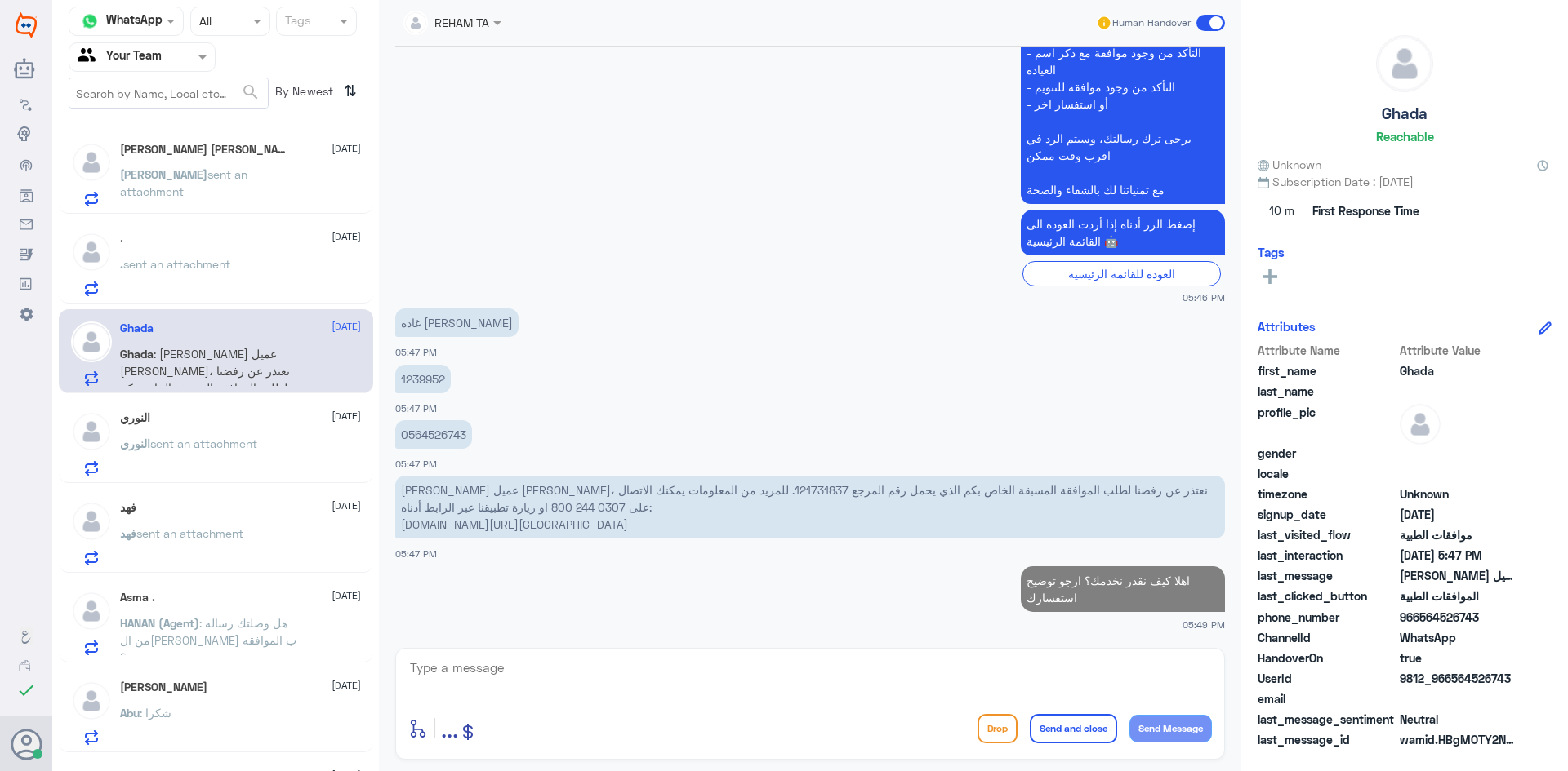
click at [247, 169] on span "sent an attachment" at bounding box center [183, 183] width 128 height 31
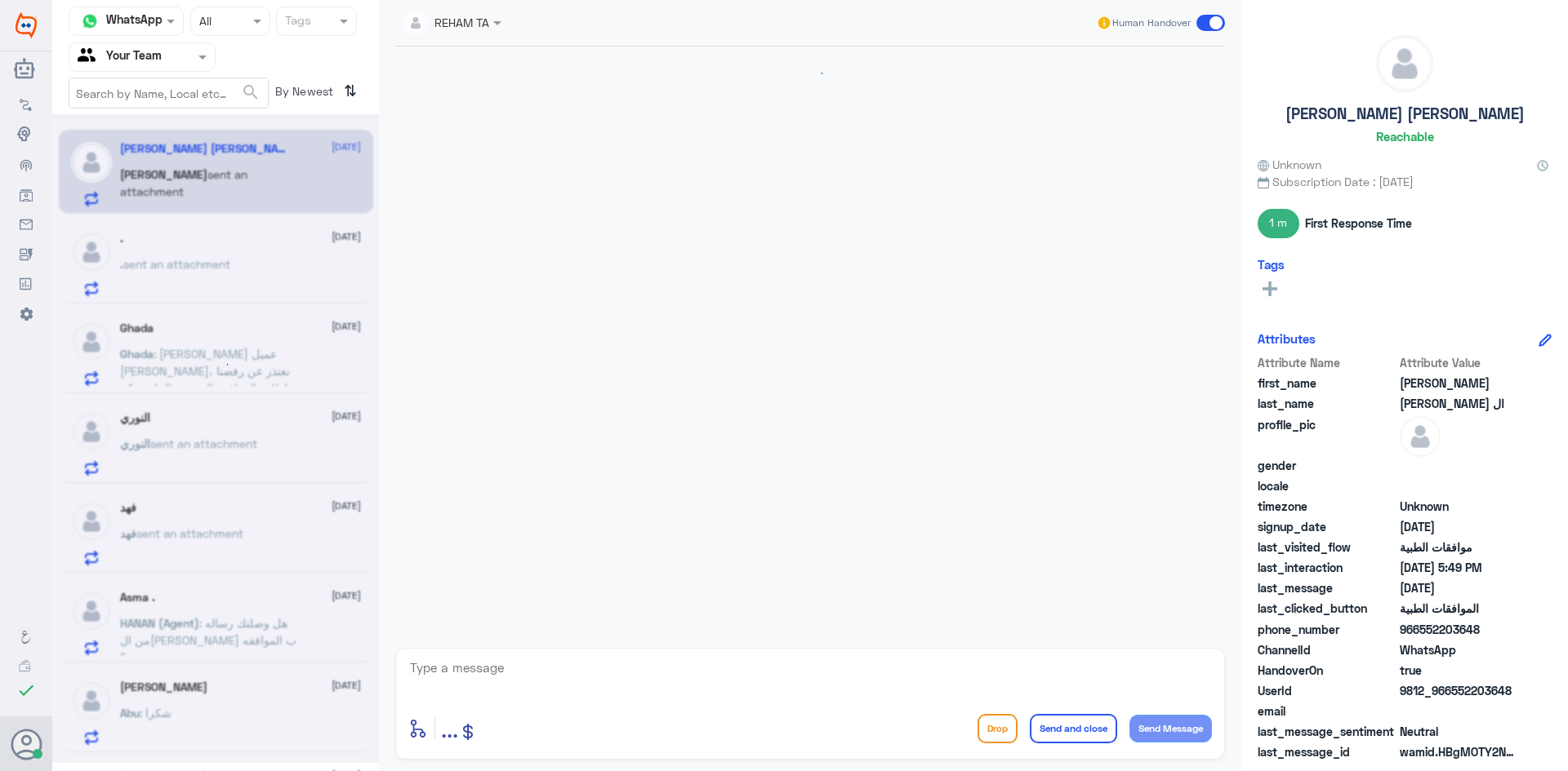
scroll to position [1424, 0]
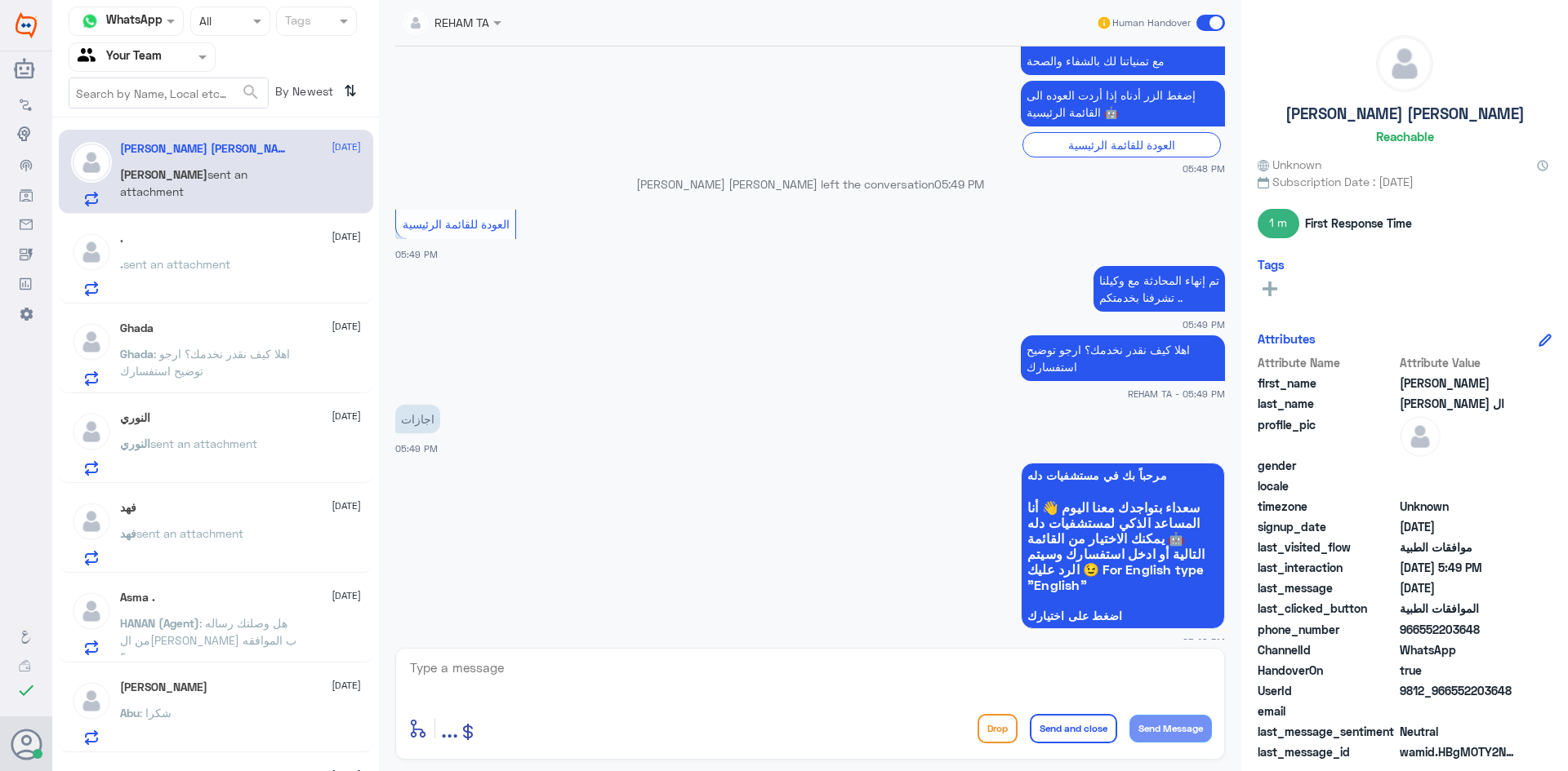
click at [542, 645] on div "REHAM TA Human Handover 20 Apr 2025 استفسار 12:44 PM إذا كان لديك سؤال الرجاء ت…" at bounding box center [810, 388] width 862 height 776
click at [542, 678] on textarea at bounding box center [810, 677] width 804 height 40
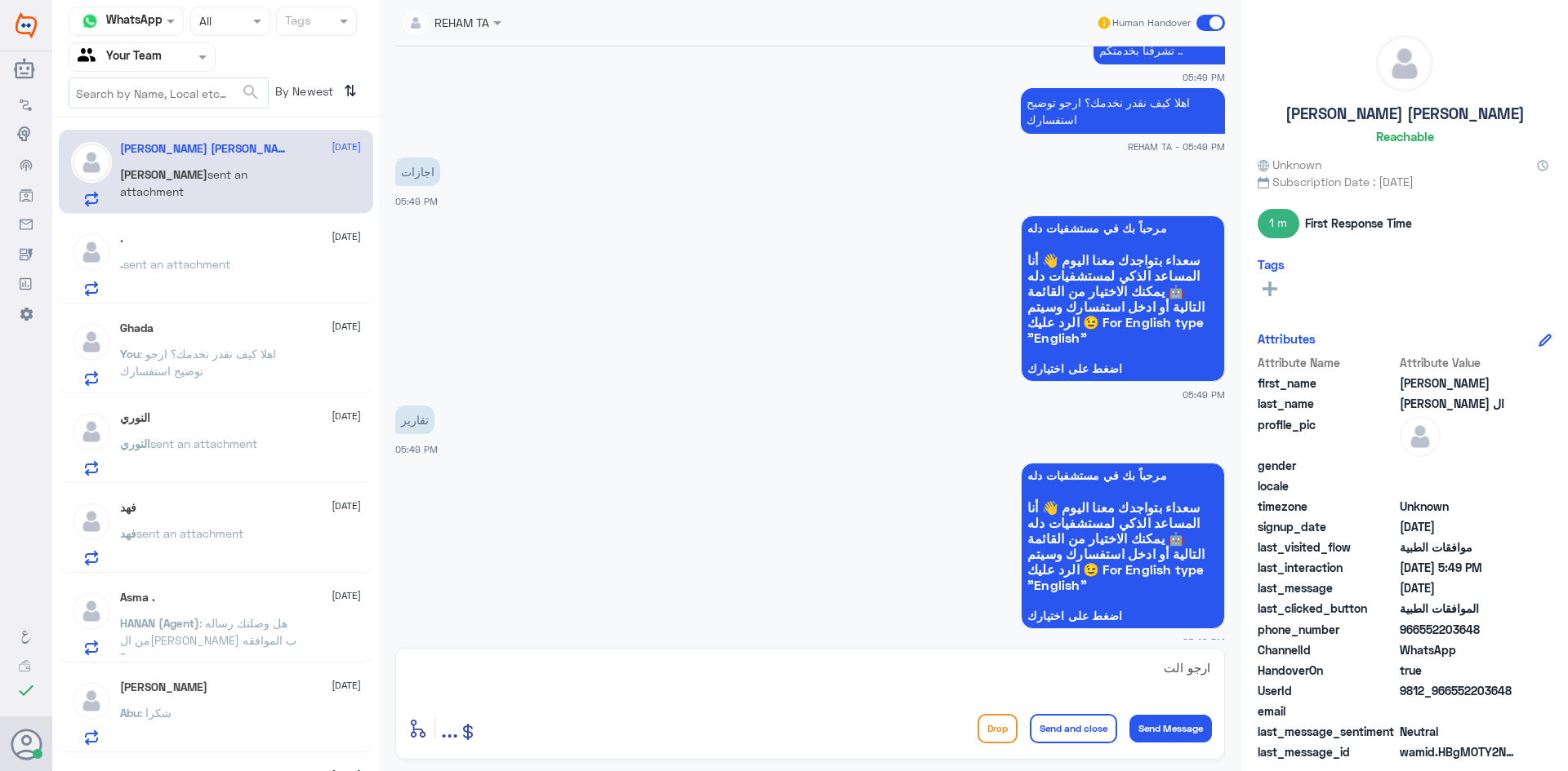
click at [515, 692] on textarea "ارجو الت" at bounding box center [810, 677] width 804 height 40
paste textarea "ارجو التواصل مع قسم التقارير الطبية لخدمتك"
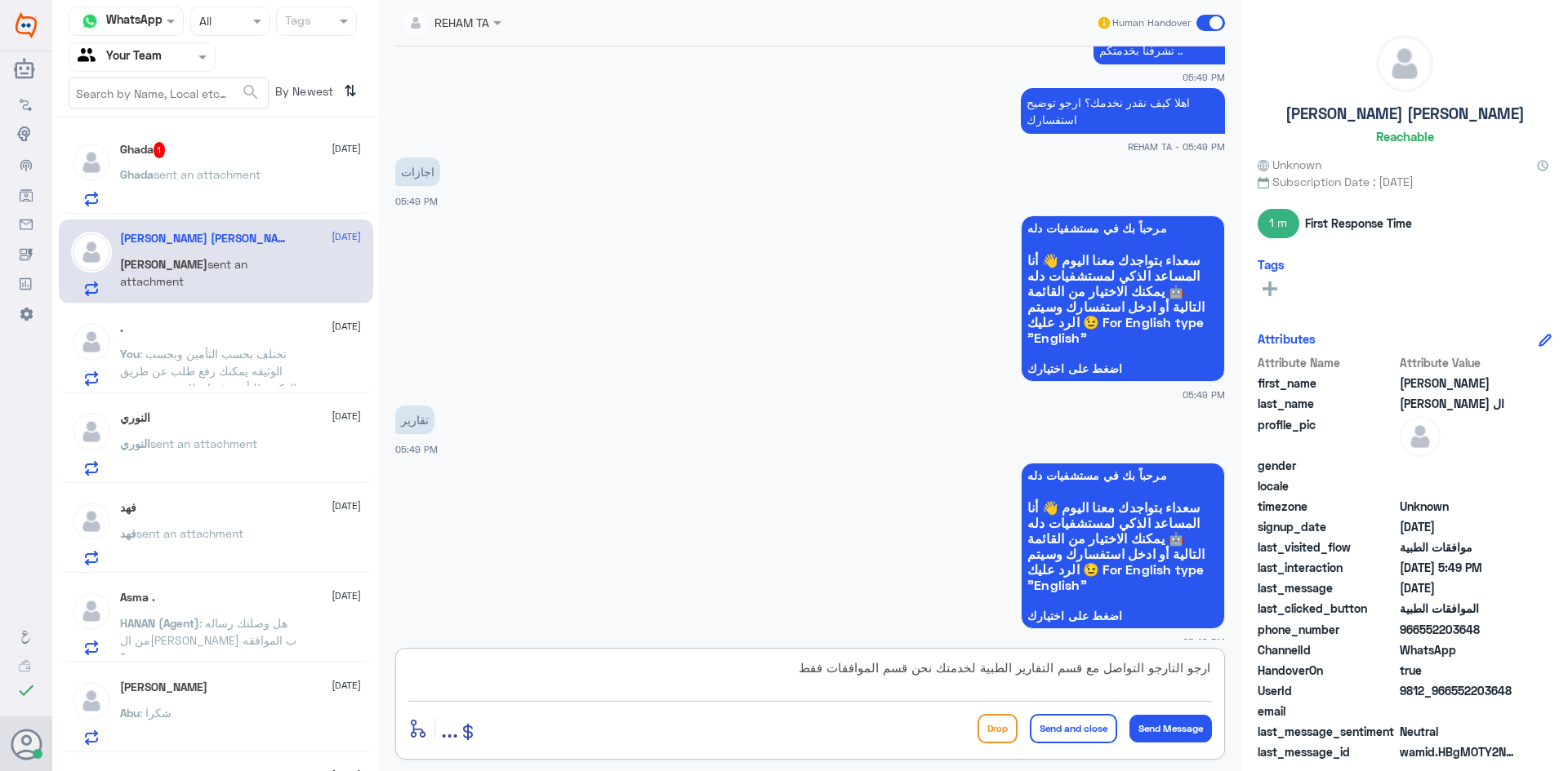
type textarea "ارجو التارجو التواصل مع قسم التقارير الطبية لخدمتك نحن قسم الموافقات فقط"
click at [905, 663] on textarea "ارجو التارجو التواصل مع قسم التقارير الطبية لخدمتك نحن قسم الموافقات فقط" at bounding box center [810, 677] width 804 height 40
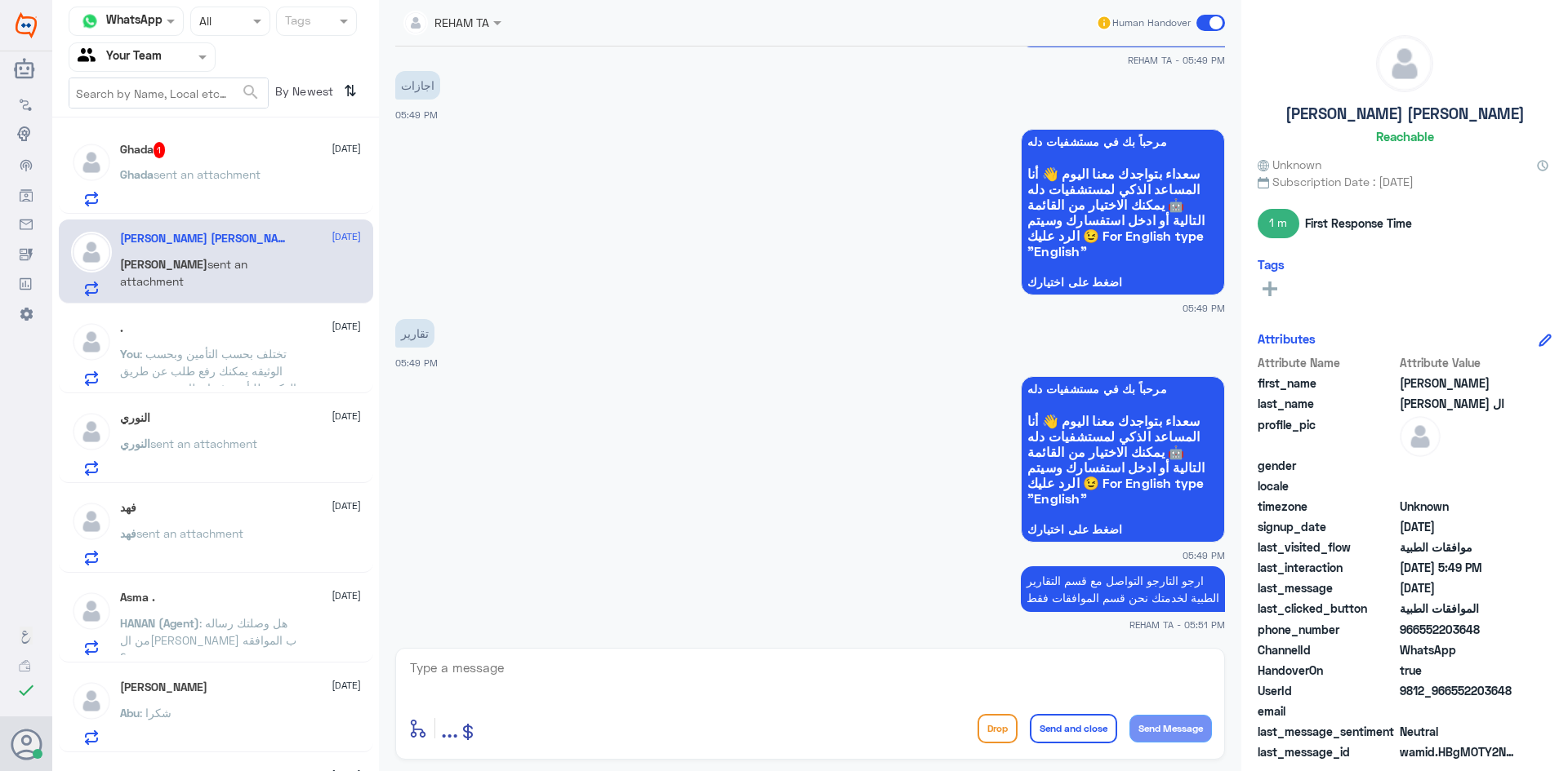
drag, startPoint x: 495, startPoint y: 650, endPoint x: 205, endPoint y: 525, distance: 315.8
click at [495, 650] on div "enter flow name ... Drop Send and close Send Message" at bounding box center [810, 704] width 830 height 112
click at [179, 178] on span "sent an attachment" at bounding box center [207, 175] width 107 height 14
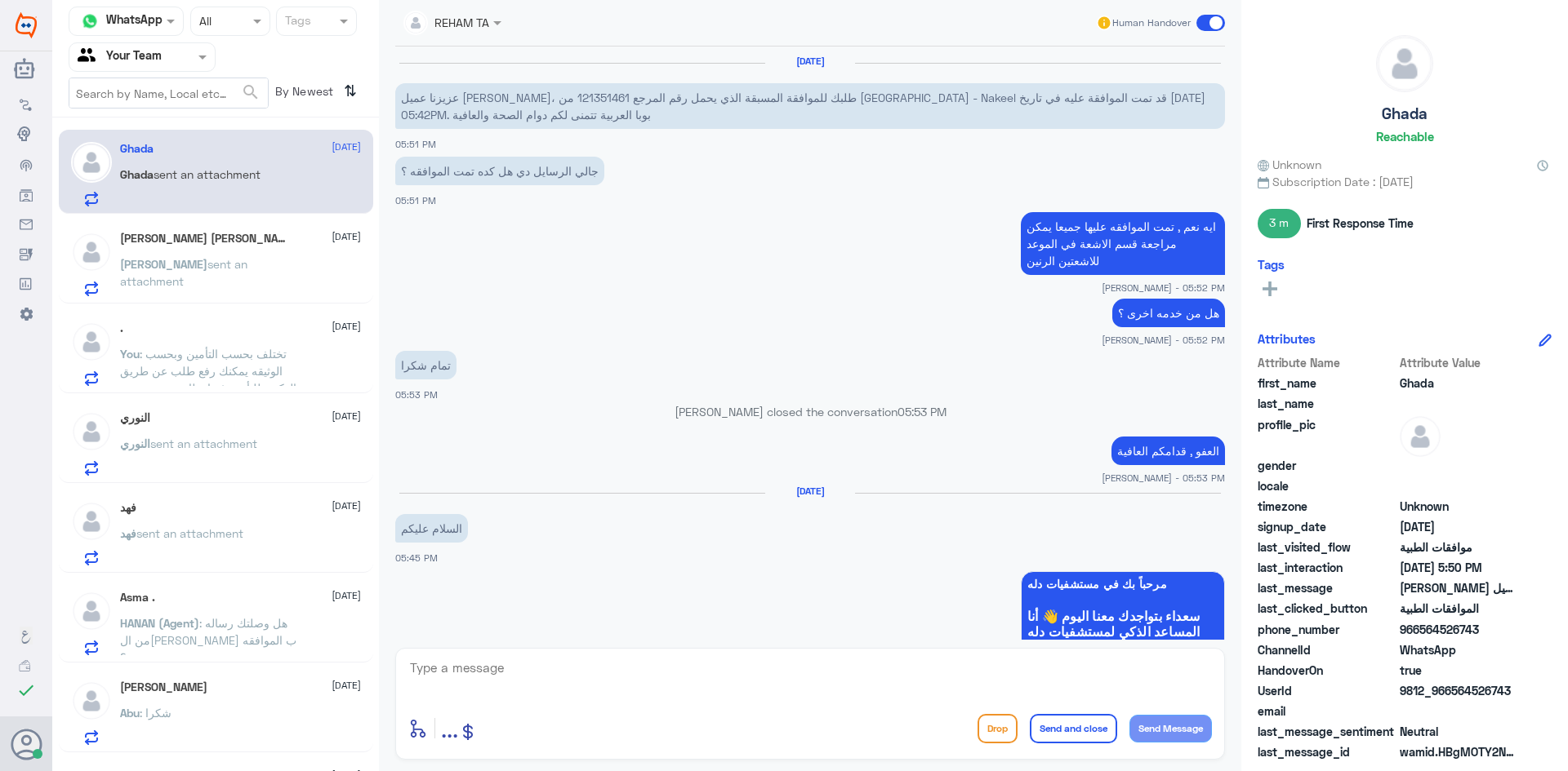
scroll to position [1050, 0]
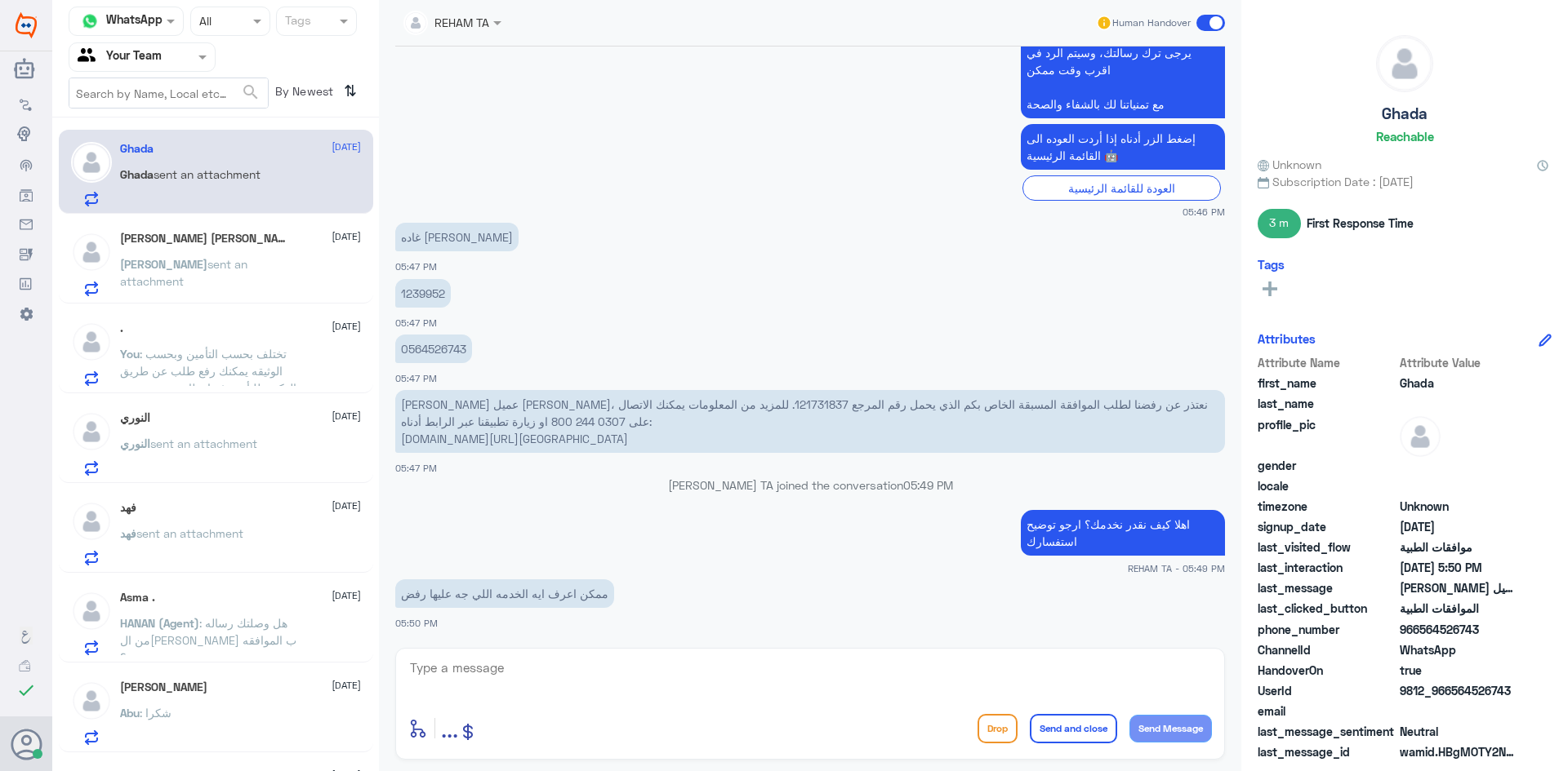
click at [660, 672] on textarea at bounding box center [810, 677] width 804 height 40
click at [421, 282] on p "1239952" at bounding box center [423, 293] width 56 height 29
copy p "1239952"
click at [701, 692] on textarea at bounding box center [810, 677] width 804 height 40
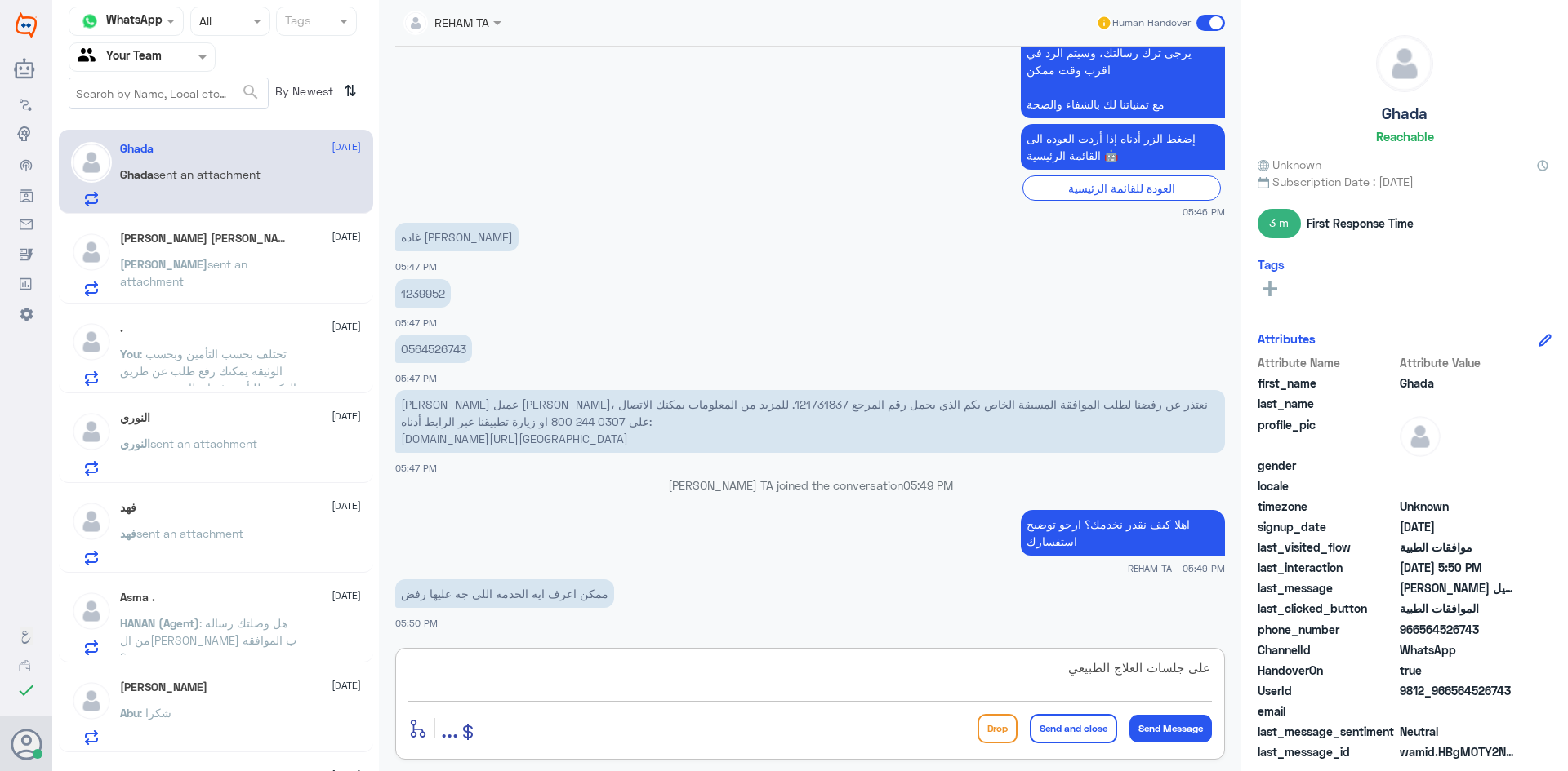
type textarea "على جلسات العلاج الطبيعي"
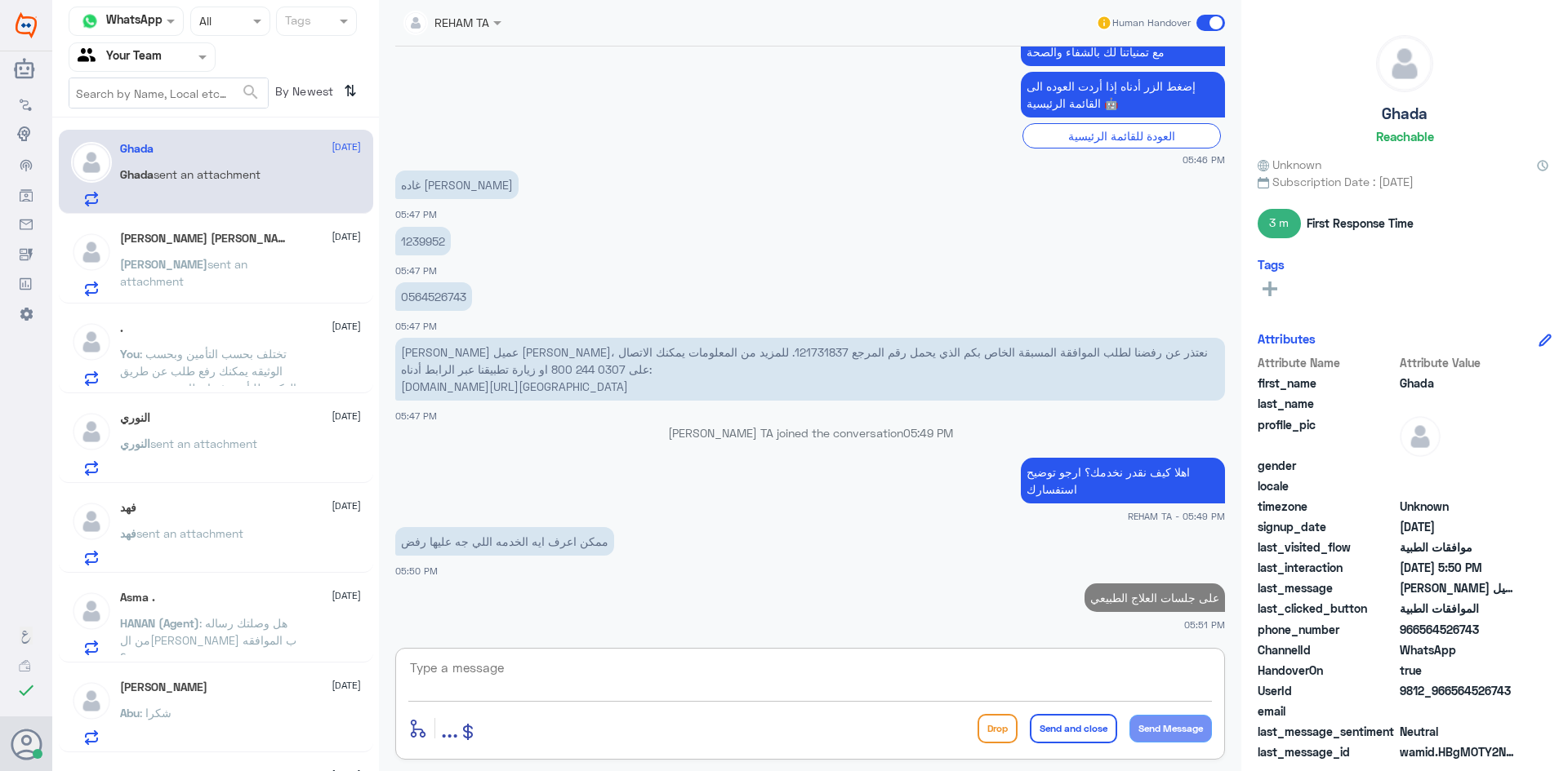
click at [147, 253] on div "عبدالله ال مهنآ التميمي 1 September عبدالله sent an attachment" at bounding box center [240, 264] width 241 height 65
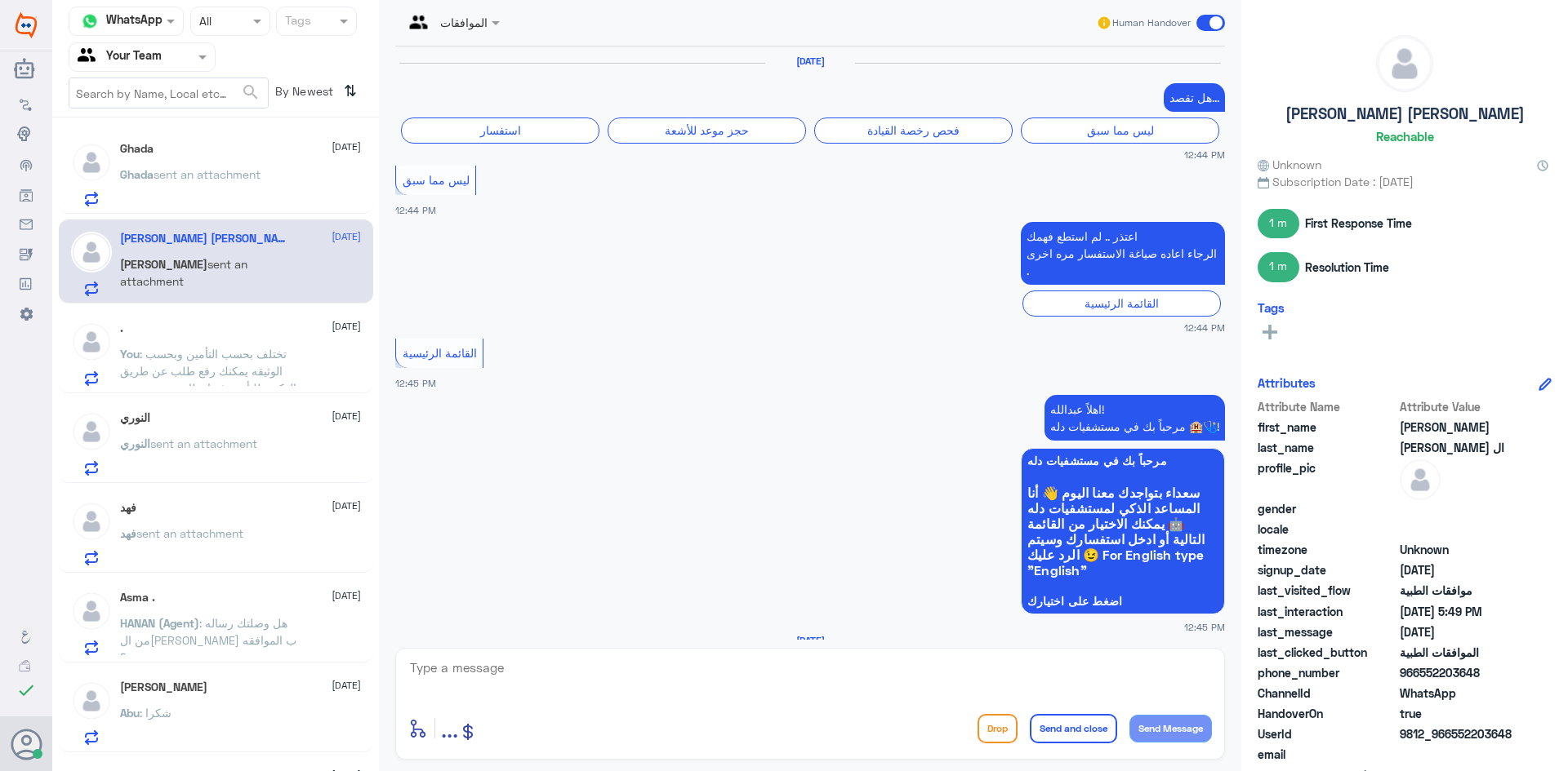
scroll to position [1576, 0]
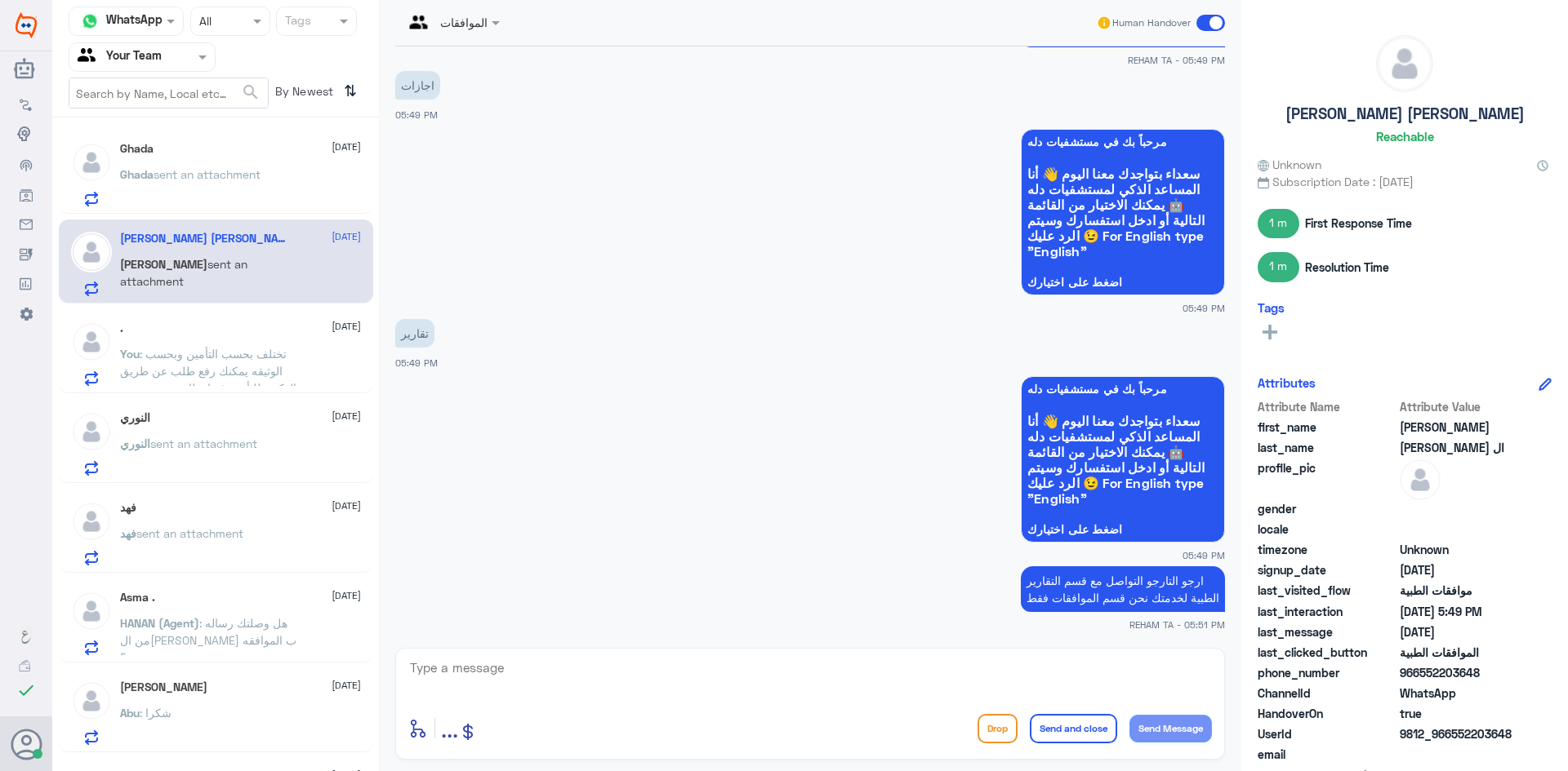
drag, startPoint x: 605, startPoint y: 617, endPoint x: 592, endPoint y: 646, distance: 31.8
click at [604, 619] on div "ارجو التارجو التواصل مع قسم التقارير الطبية لخدمتك نحن قسم الموافقات فقط REHAM …" at bounding box center [810, 596] width 830 height 69
click at [592, 646] on div "الموافقات Human Handover 20 Apr 2025 هل تقصد... استفسار حجز موعد للأشعة فحص رخص…" at bounding box center [810, 388] width 862 height 776
click at [590, 665] on textarea at bounding box center [810, 677] width 804 height 40
paste textarea "اي خدمة اخرى؟"
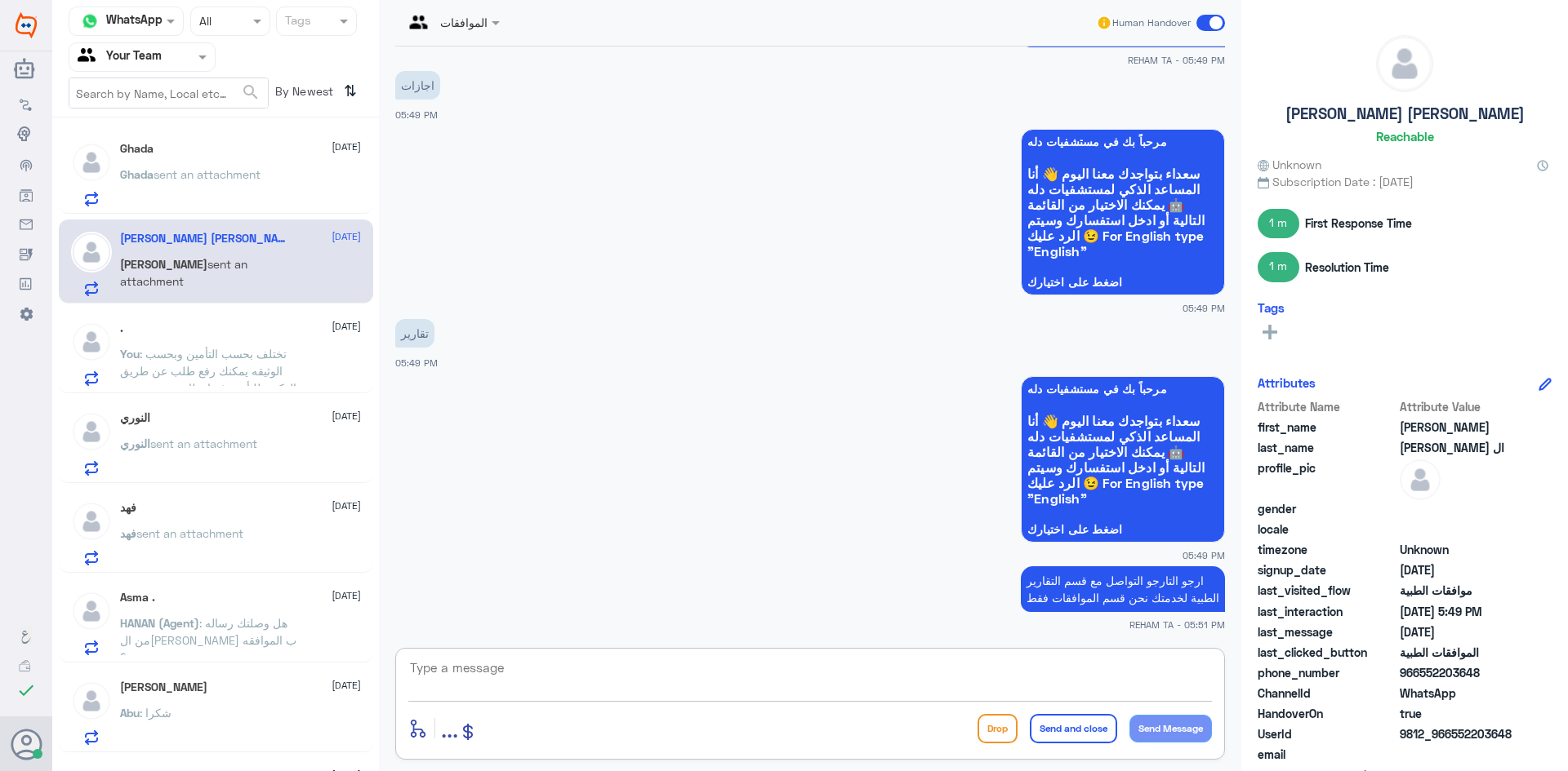
type textarea "اي خدمة اخرى؟"
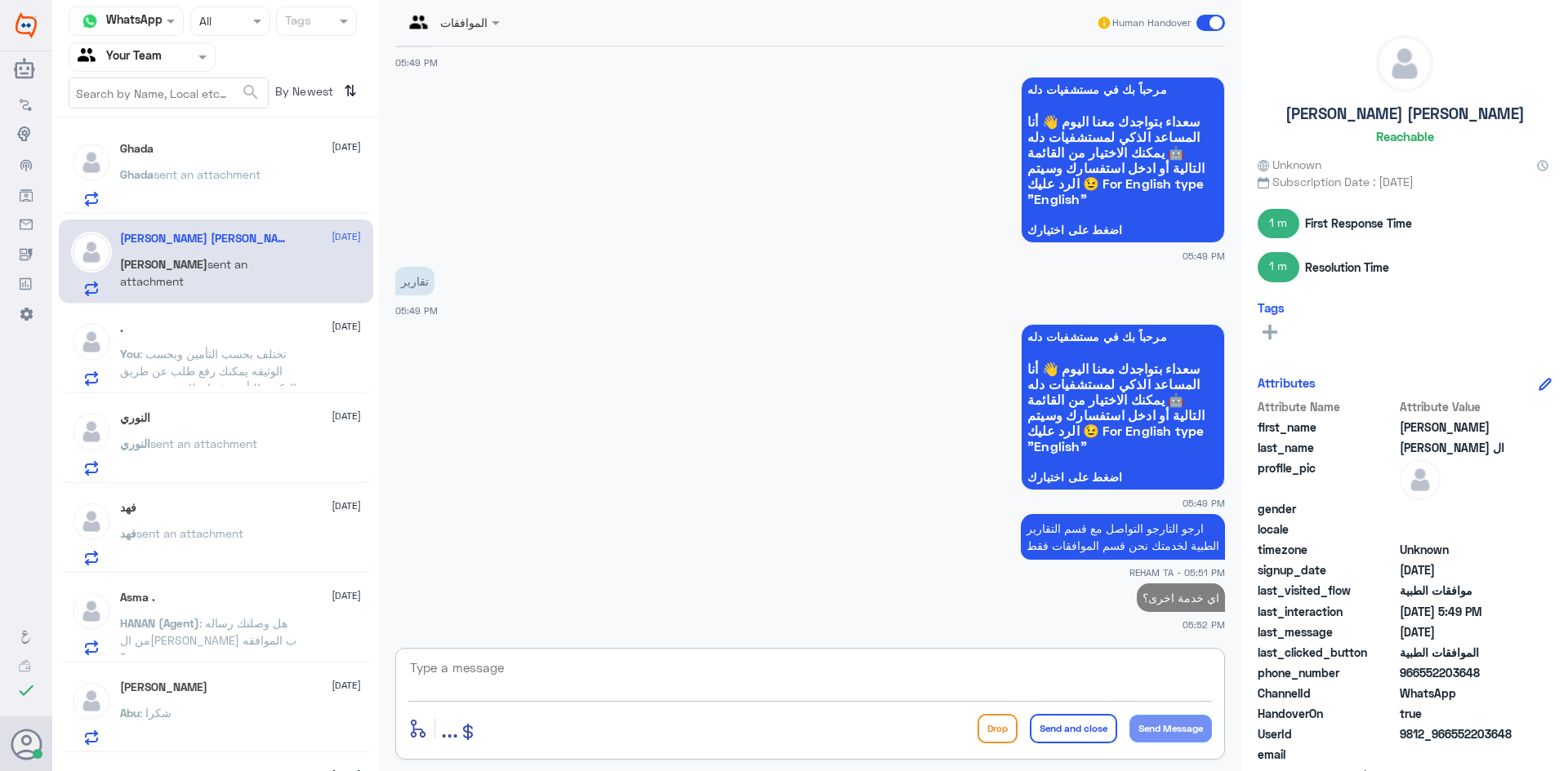
click at [275, 373] on span ": تختلف بحسب التأمين وبحسب الوثيقه يمكنك رفع طلب عن طريق الدكتور للتأمين ثم انت…" at bounding box center [208, 379] width 176 height 65
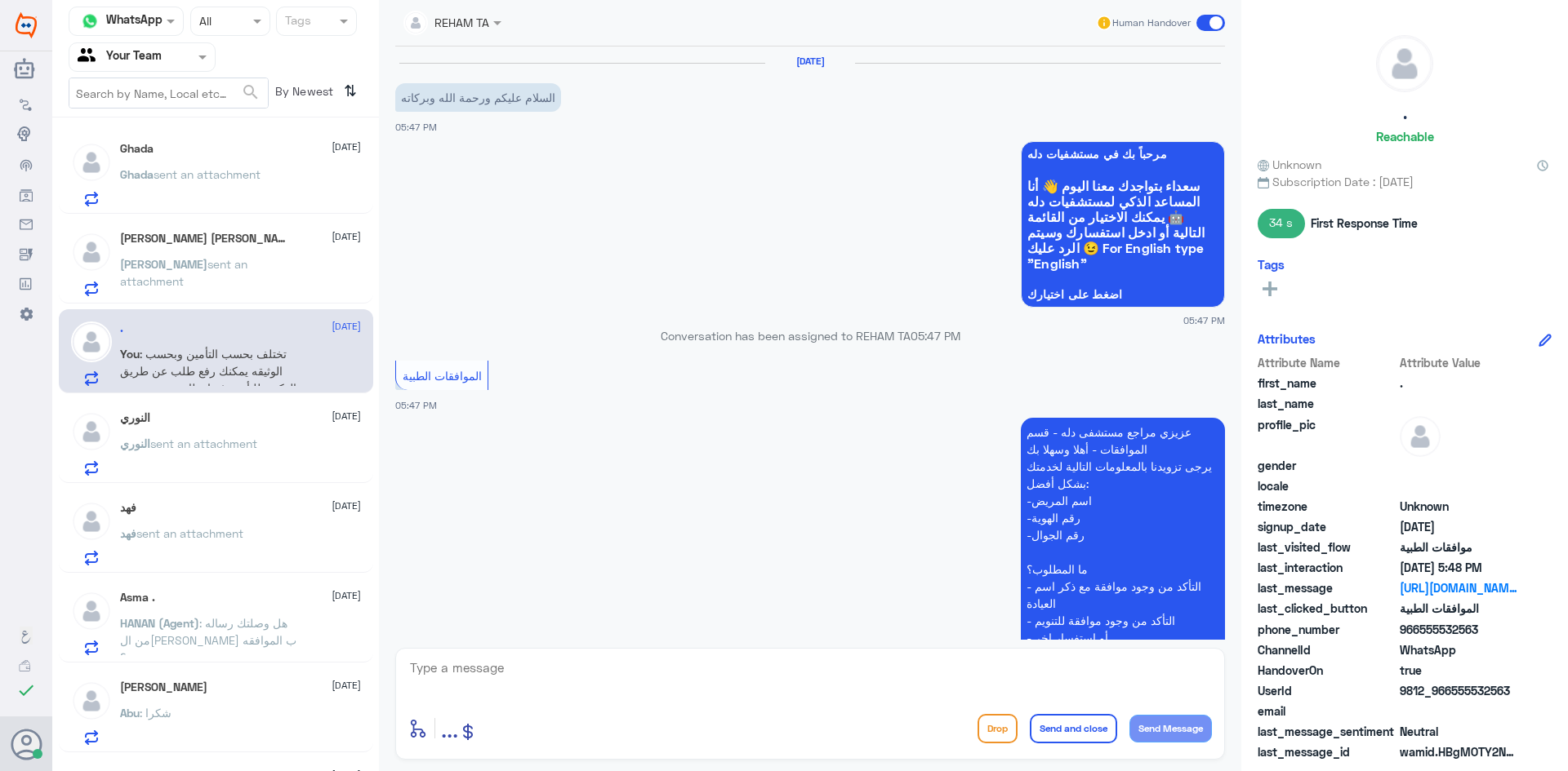
scroll to position [707, 0]
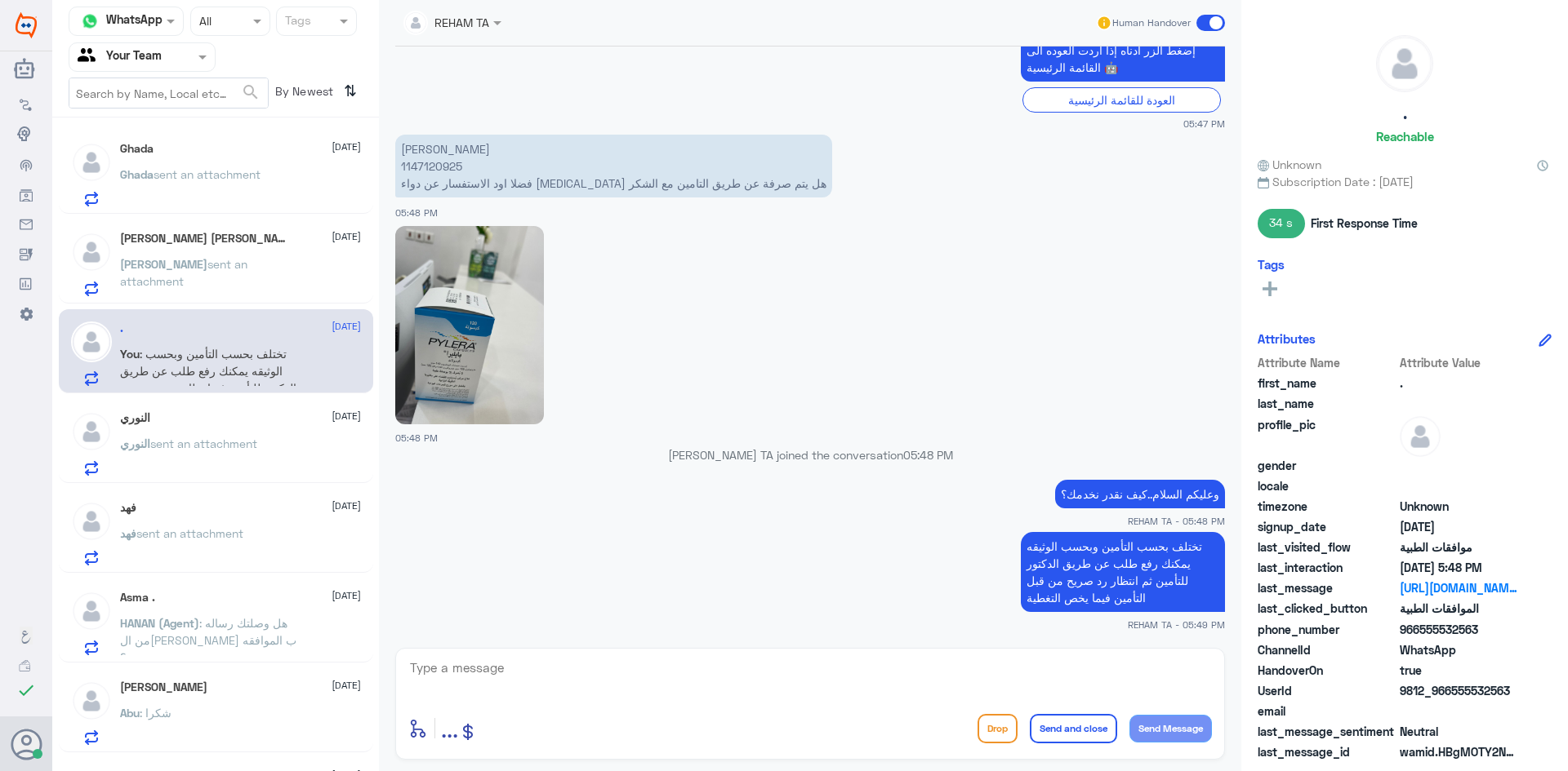
click at [487, 675] on textarea at bounding box center [810, 677] width 804 height 40
paste textarea "اي خدمة اخرى؟"
type textarea "اي خدمة اخرى؟"
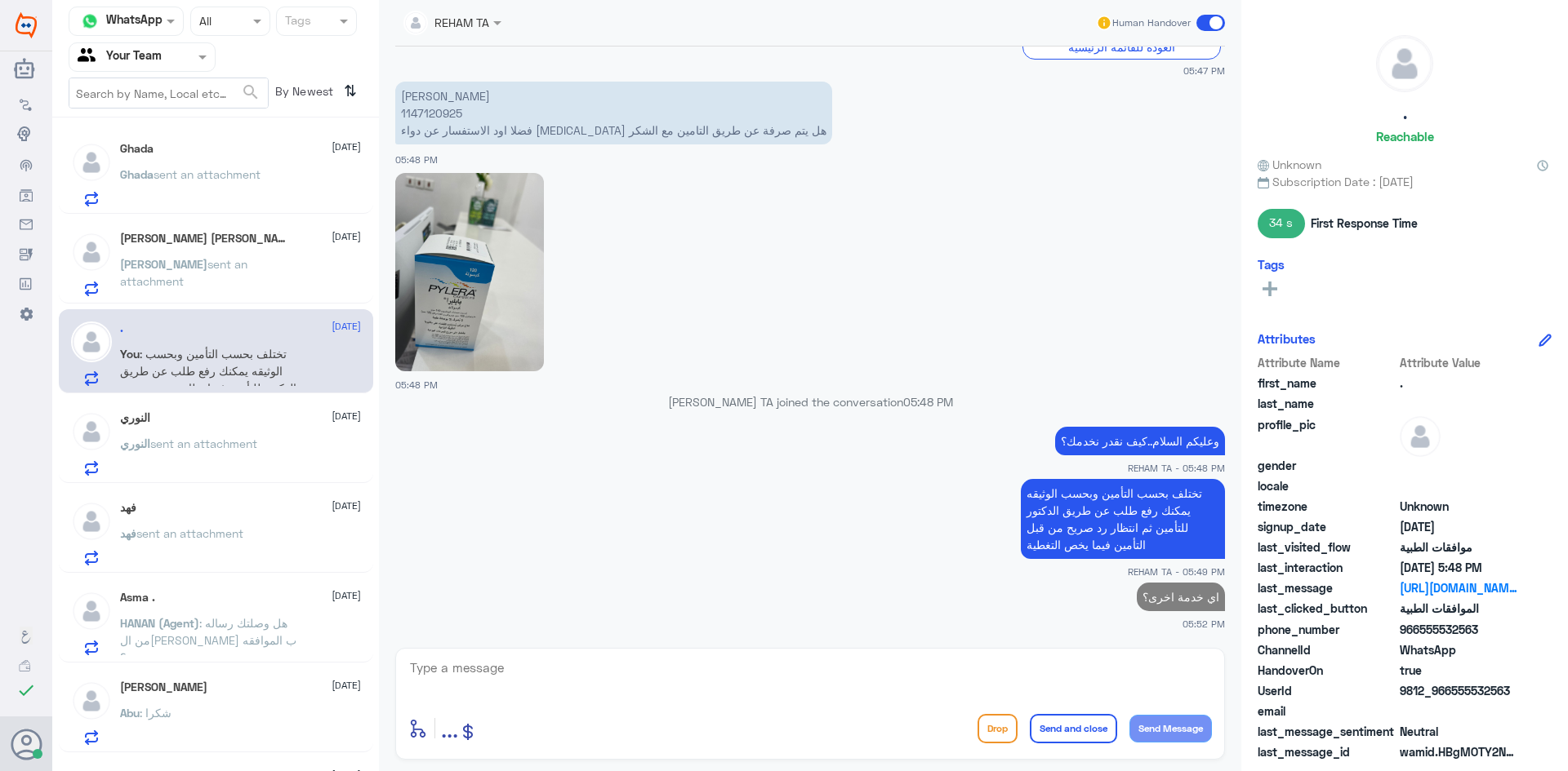
click at [208, 193] on p "Ghada sent an attachment" at bounding box center [190, 186] width 141 height 41
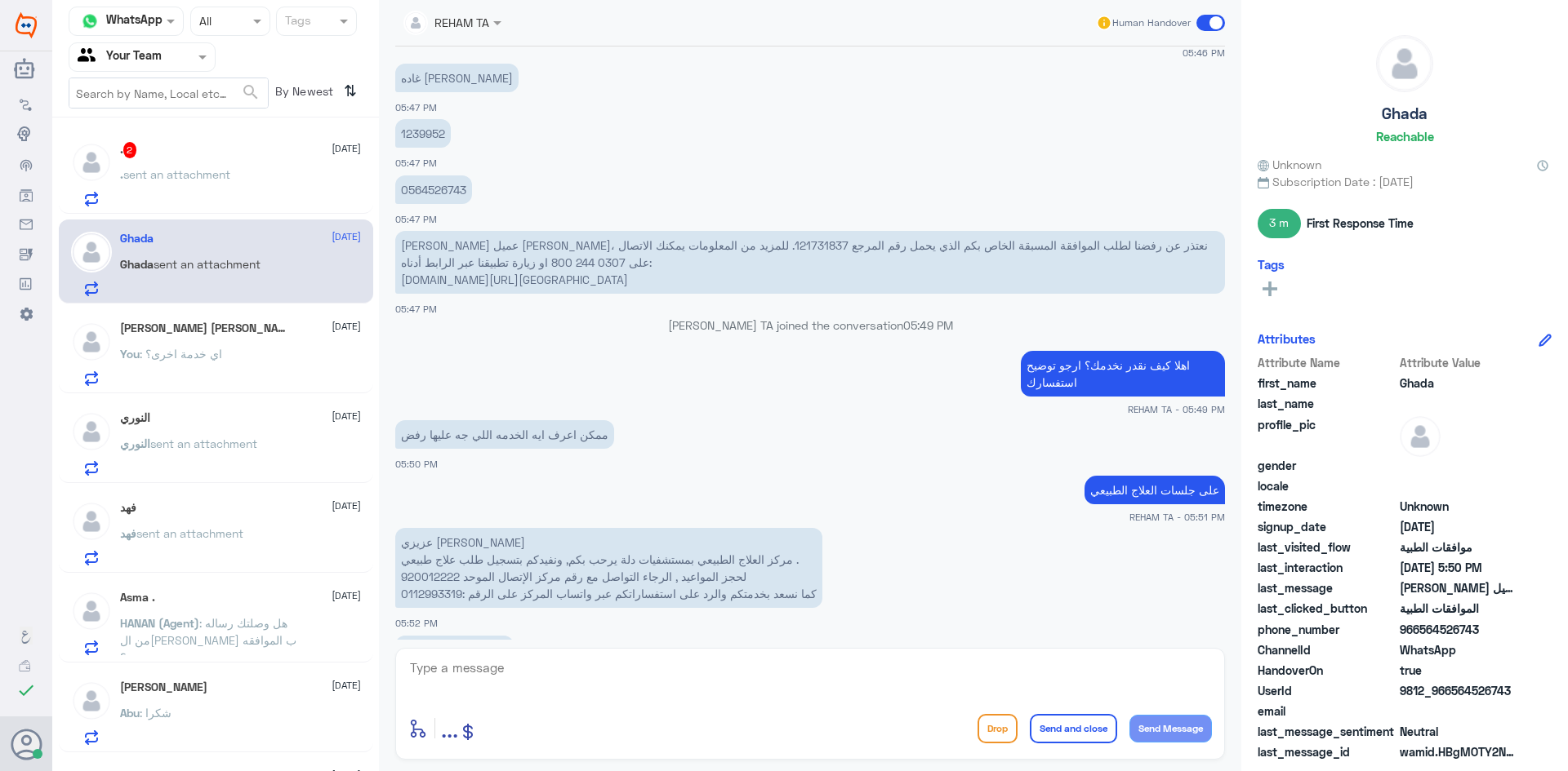
scroll to position [1248, 0]
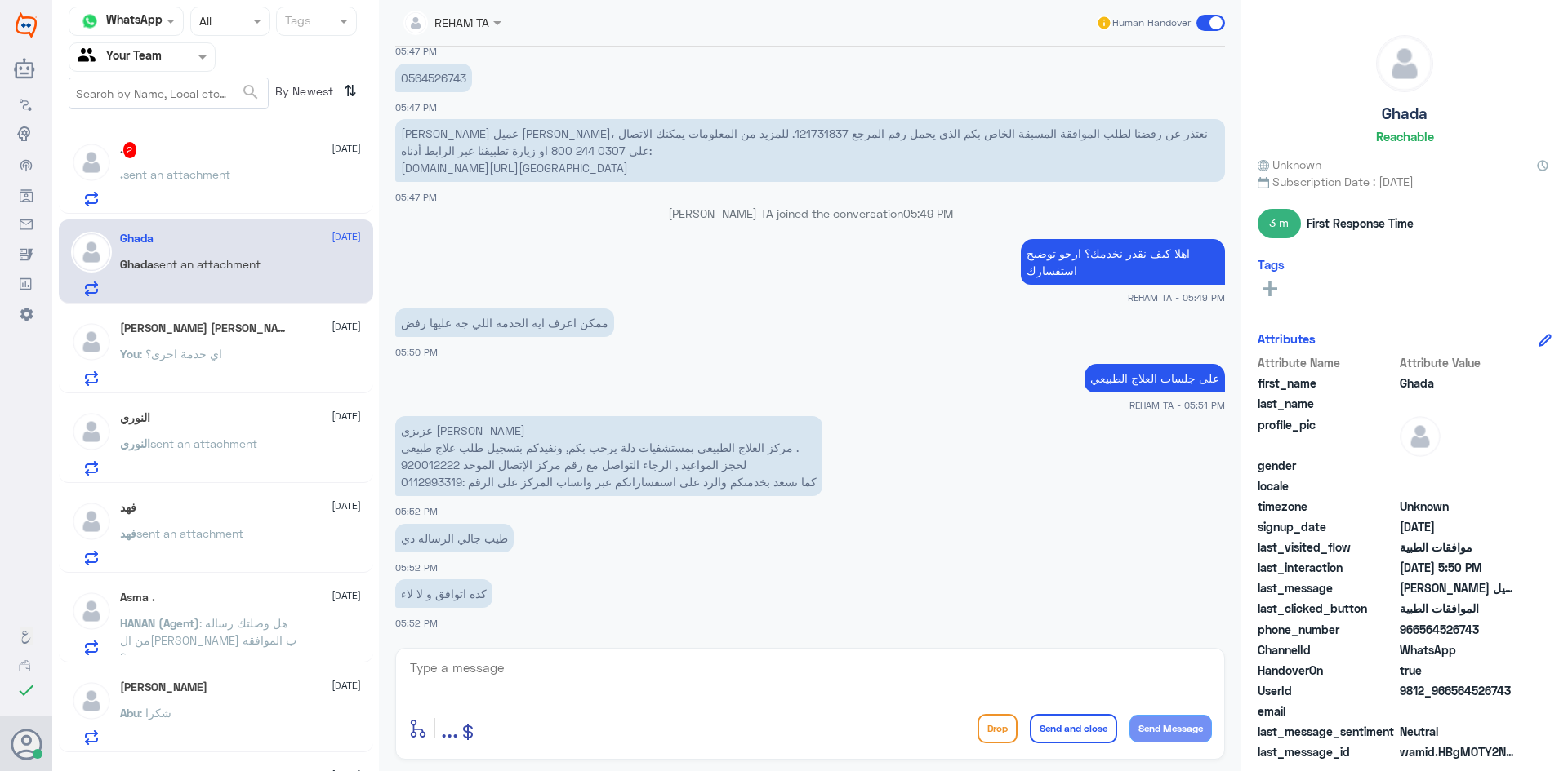
click at [501, 664] on textarea at bounding box center [810, 677] width 804 height 40
type textarea "هذه الرساله تفيدك برفع طلب جلسات علاج طبيعي من قسم دلة"
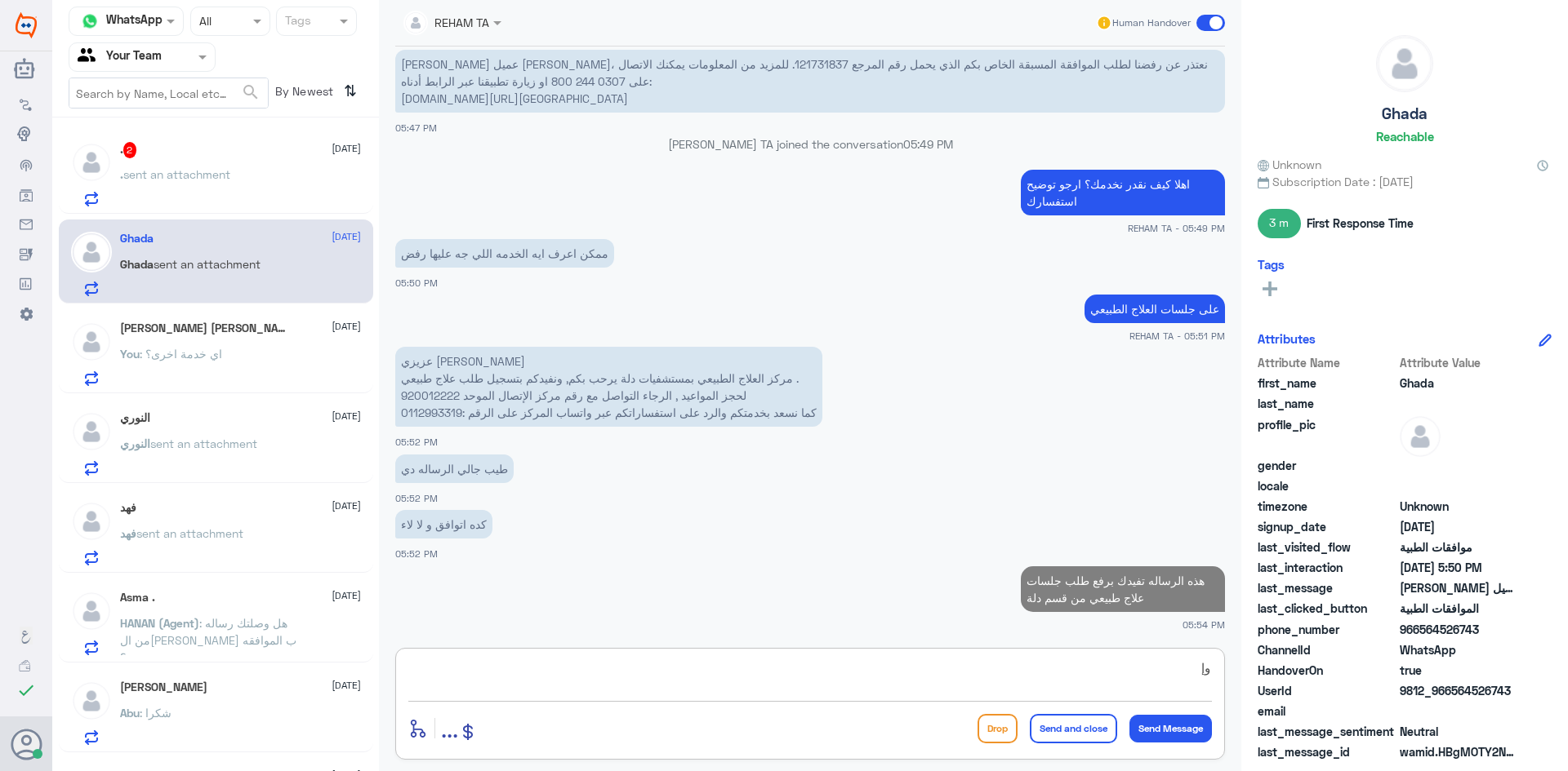
type textarea "و"
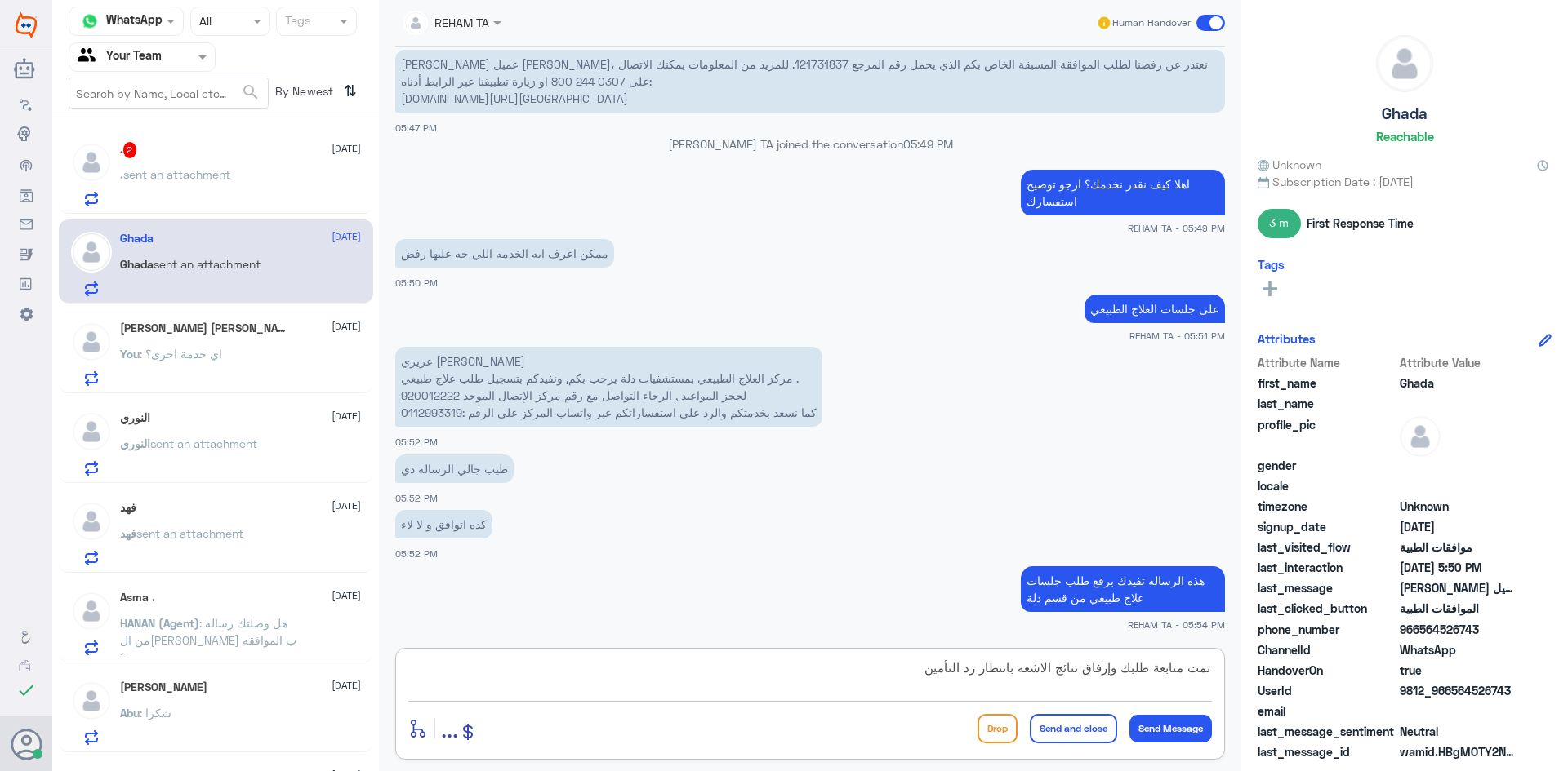
type textarea "تمت متابعة طلبك وإرفاق نتائج الاشعه بانتظار رد التأمين"
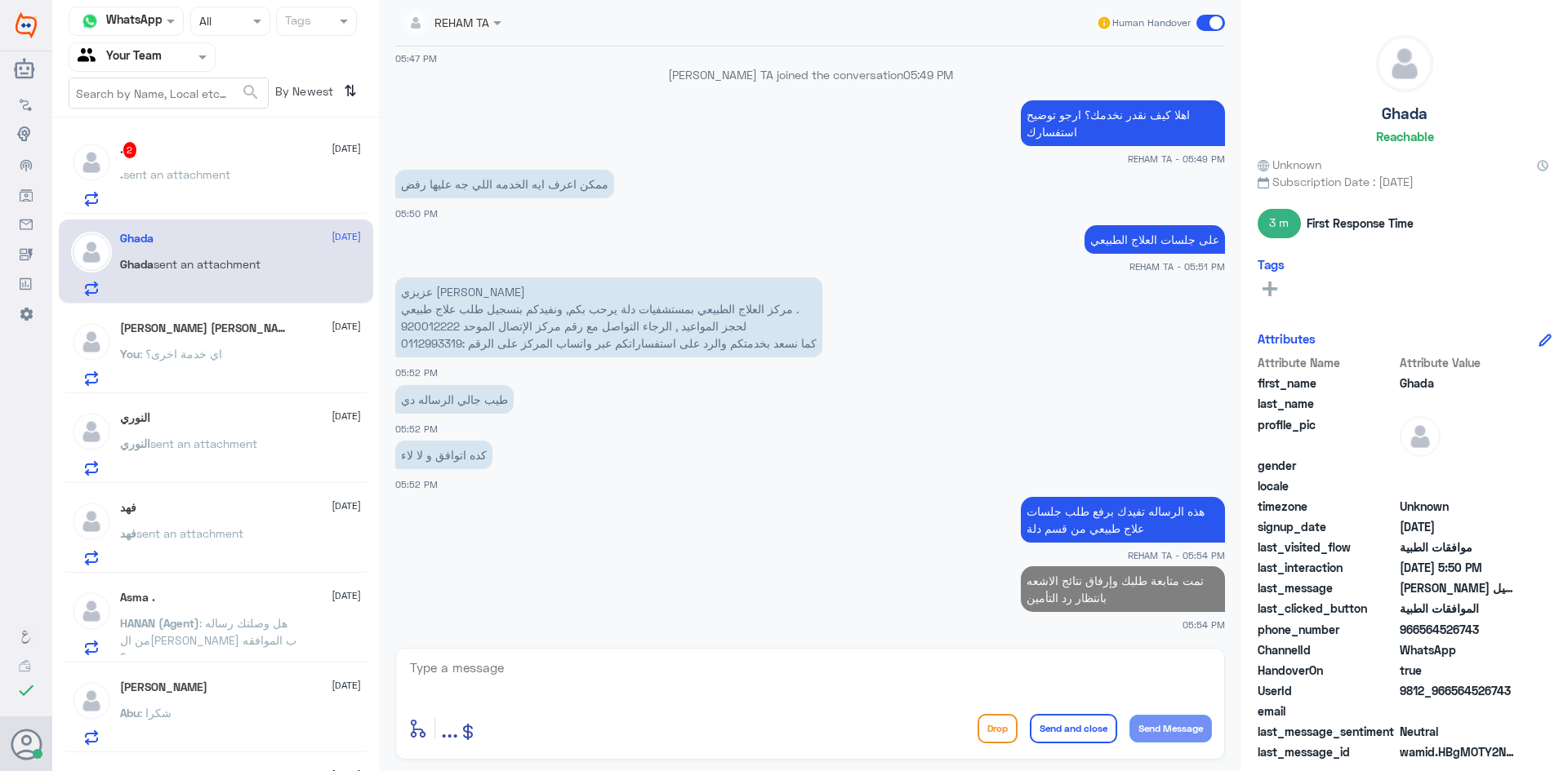
click at [239, 205] on div ". sent an attachment" at bounding box center [240, 188] width 241 height 37
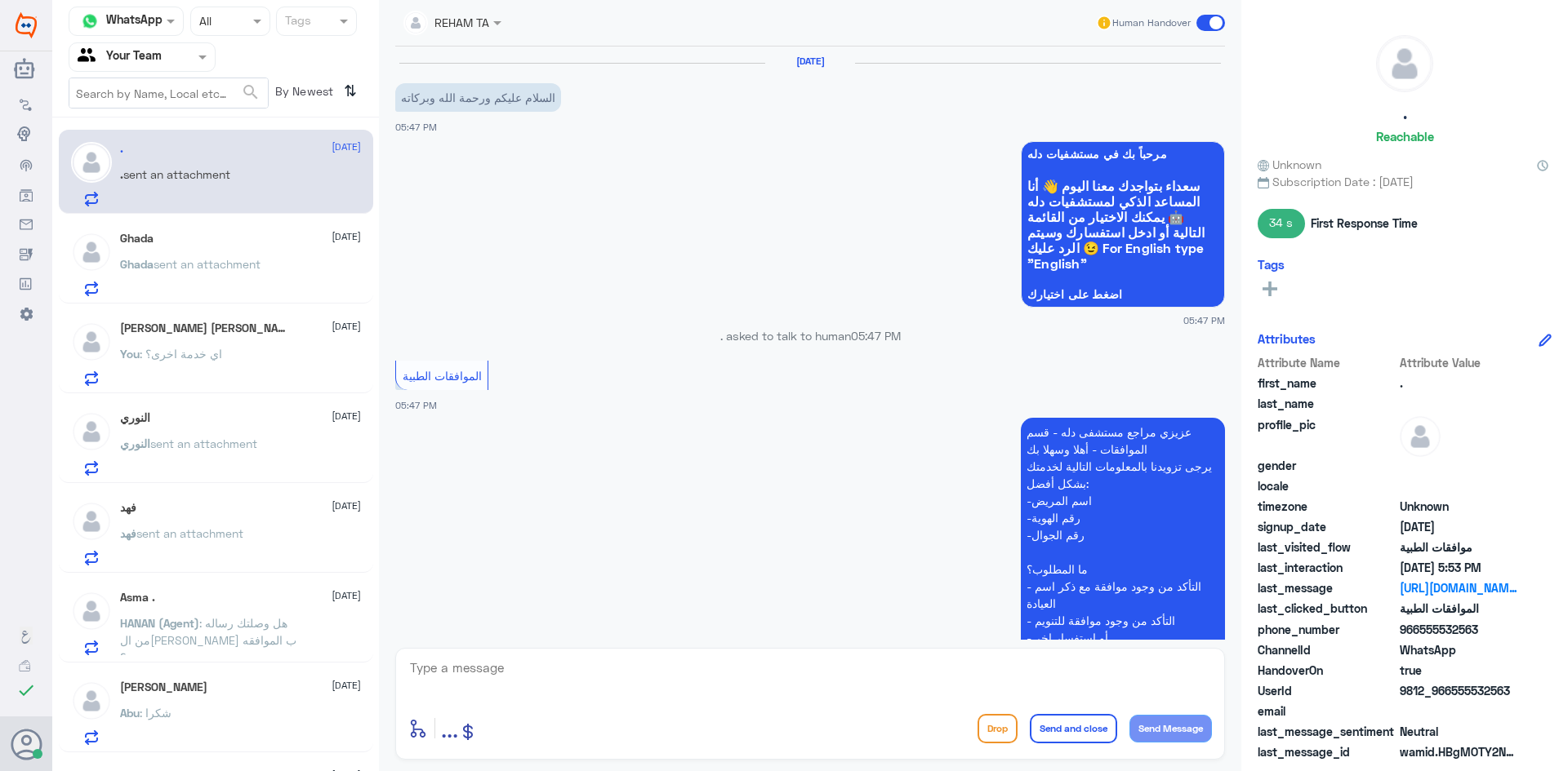
scroll to position [871, 0]
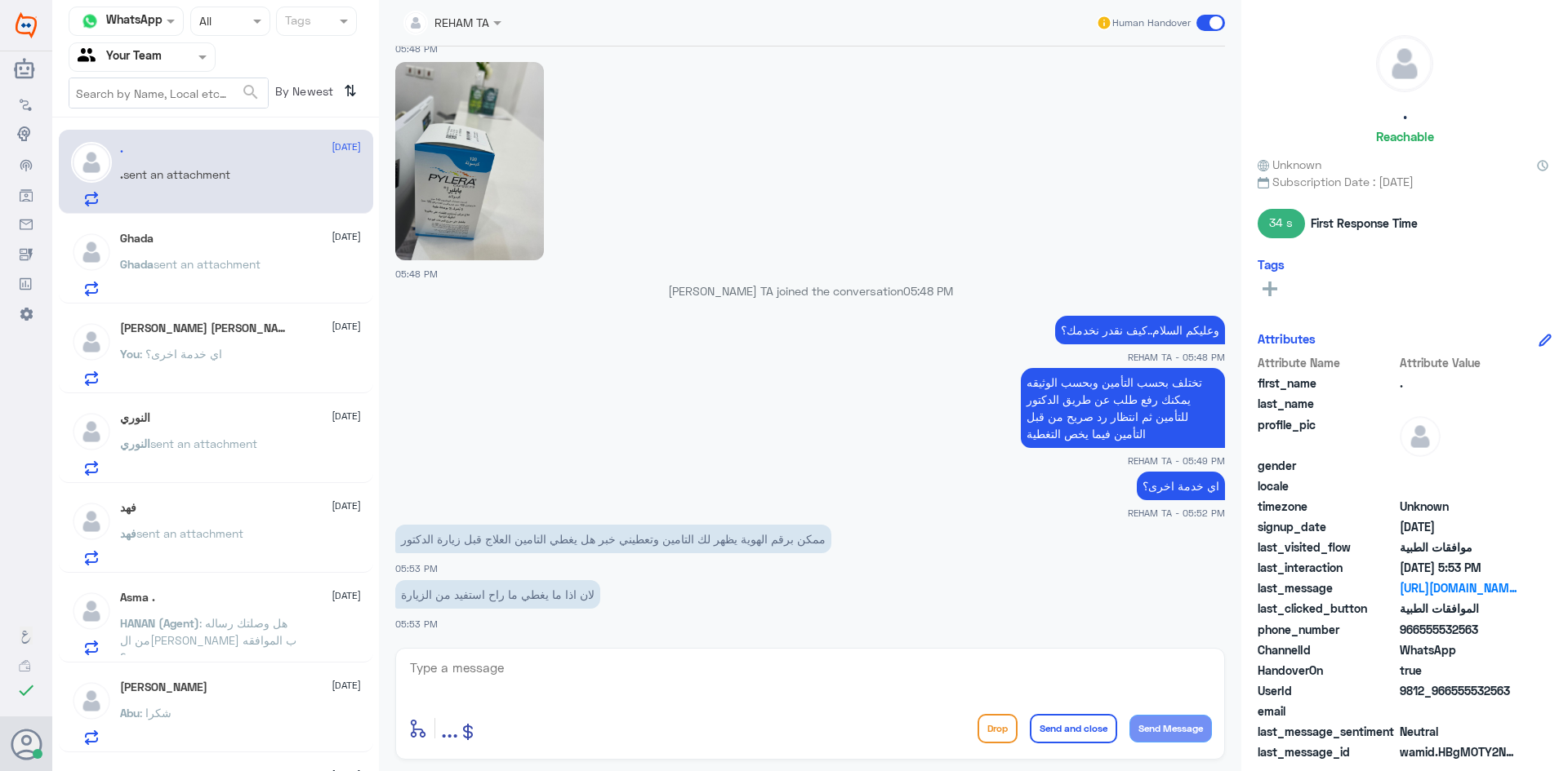
click at [792, 685] on textarea at bounding box center [810, 677] width 804 height 40
type textarea "مع الاسف لاتظهر تفاصيل الخدمات المغطاة لوثيقتك لدينا نحن قسم دلة"
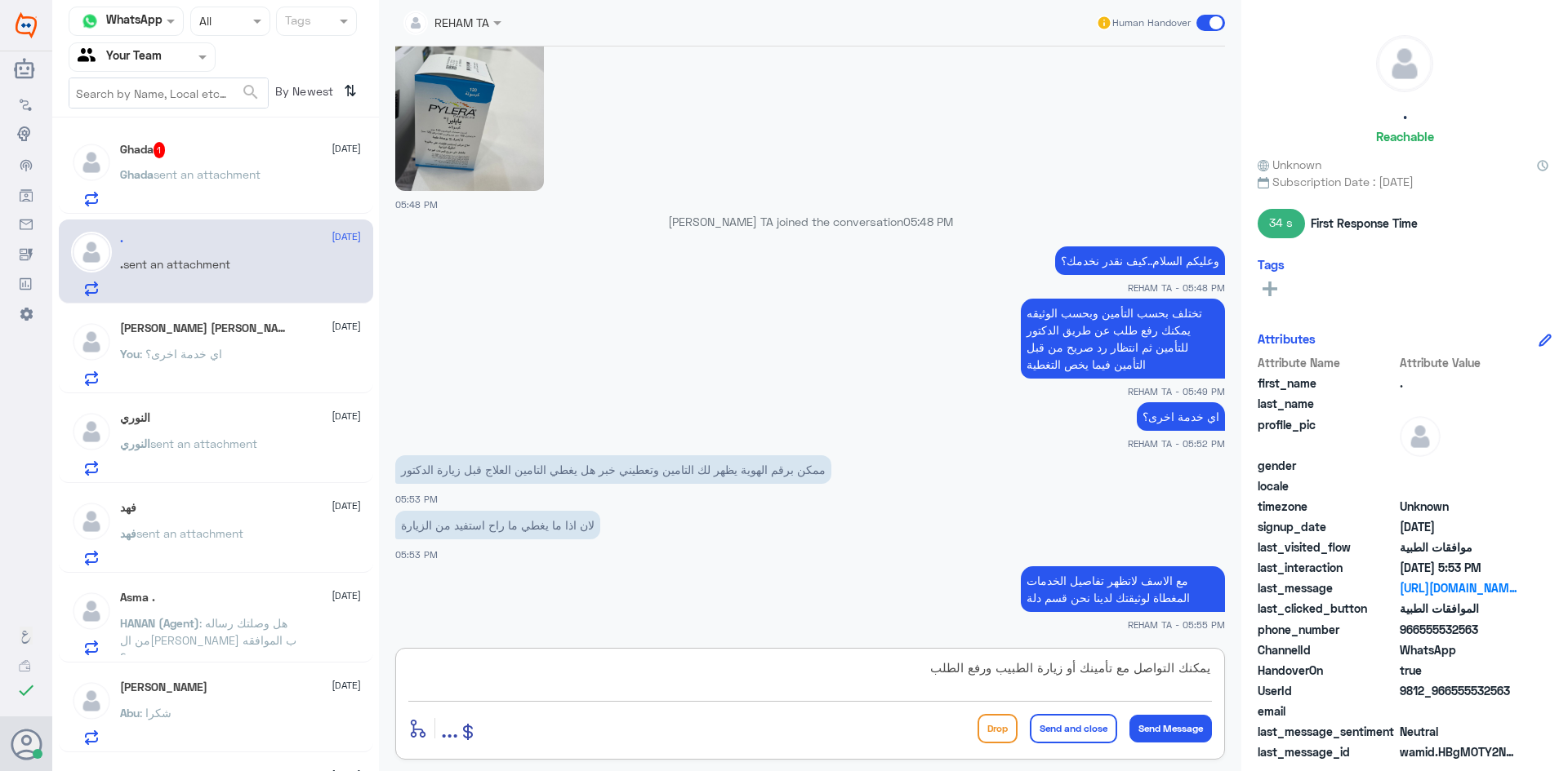
type textarea "يمكنك التواصل مع تأمينك أو زيارة الطبيب ورفع الطلب"
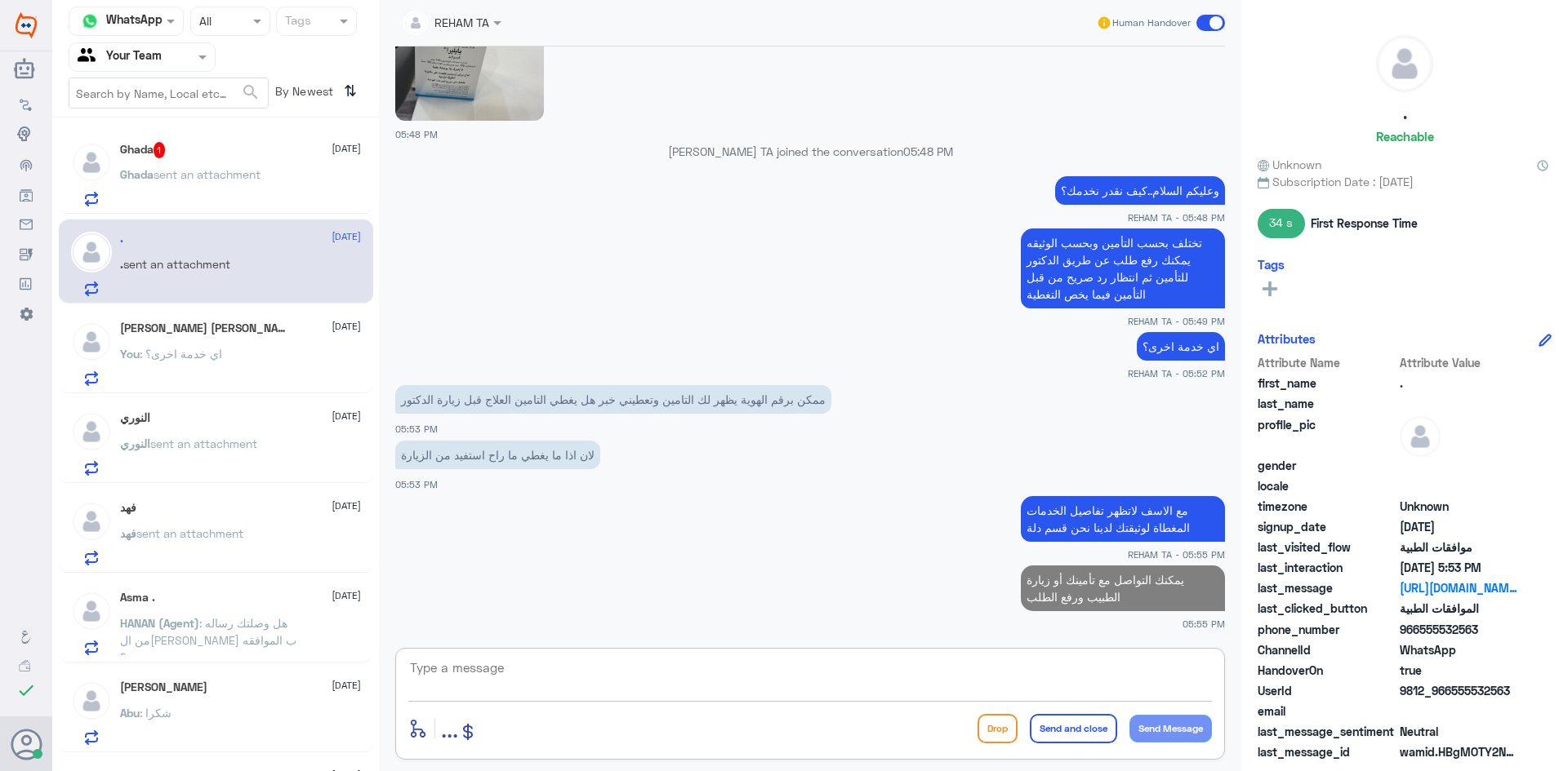
click at [136, 167] on p "Ghada sent an attachment" at bounding box center [190, 186] width 141 height 41
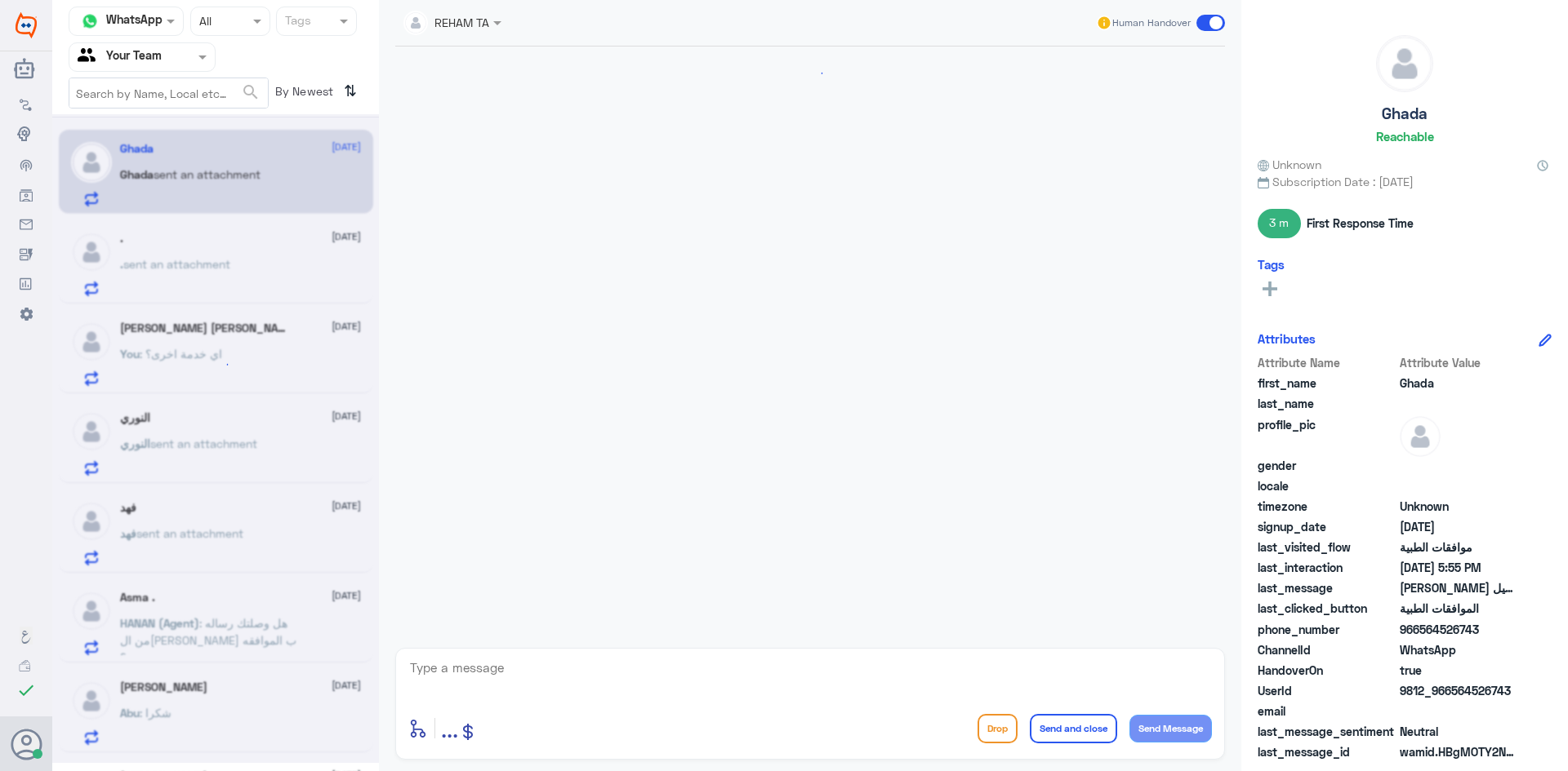
scroll to position [1084, 0]
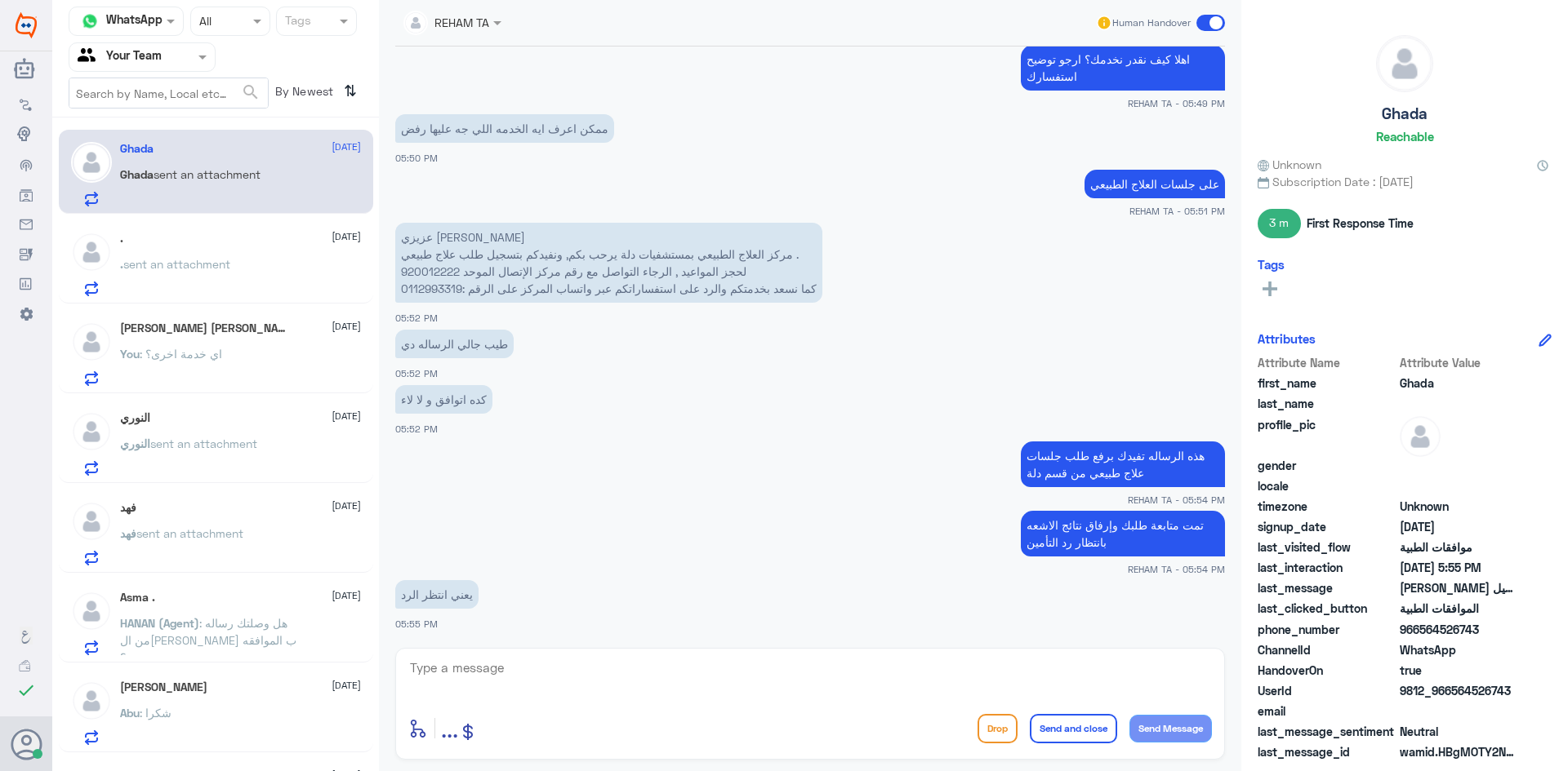
click at [428, 665] on textarea at bounding box center [810, 677] width 804 height 40
type textarea "نعم"
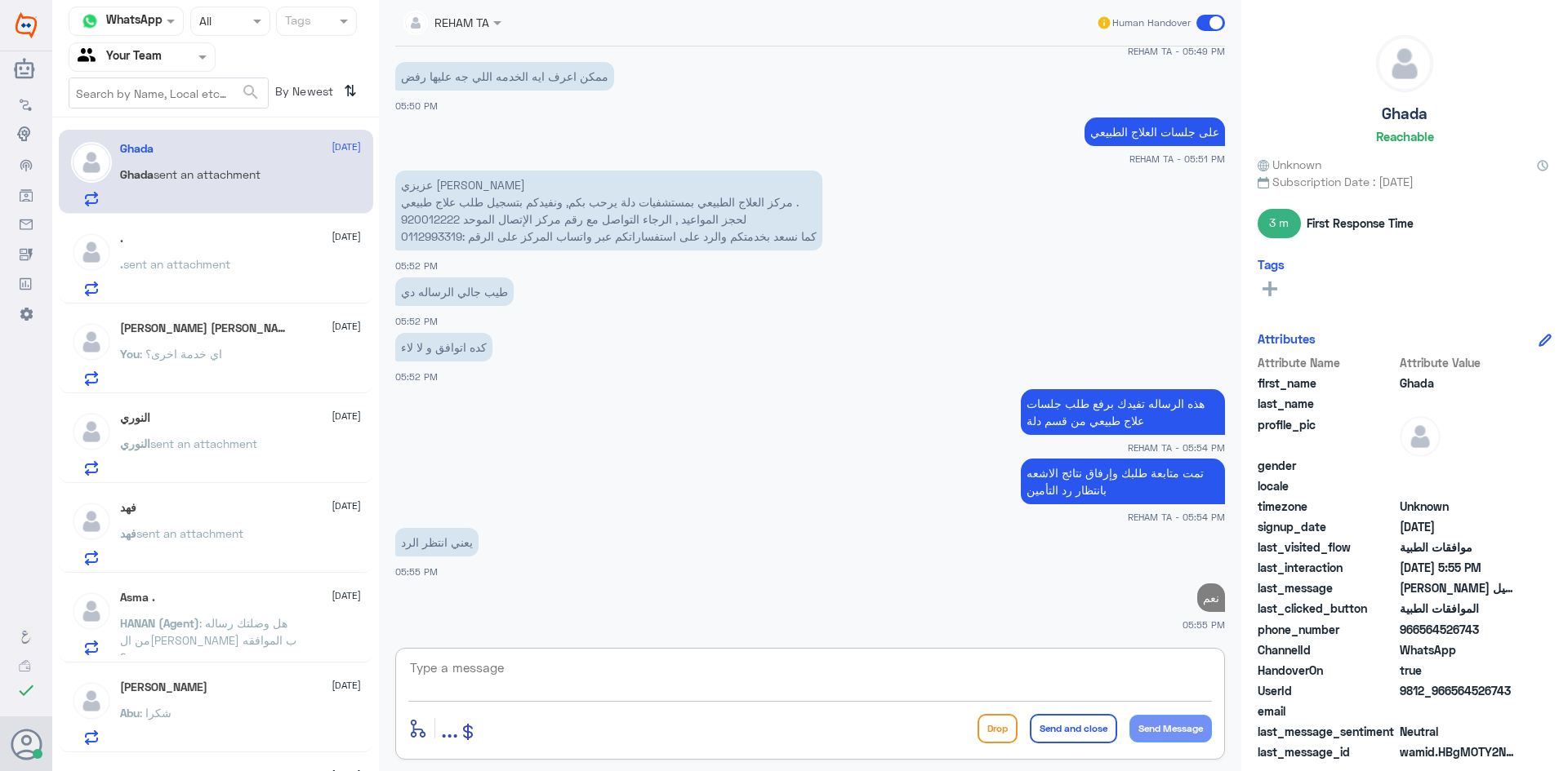
click at [231, 331] on h5 "عبدالله ال مهنآ التميمي" at bounding box center [204, 328] width 169 height 14
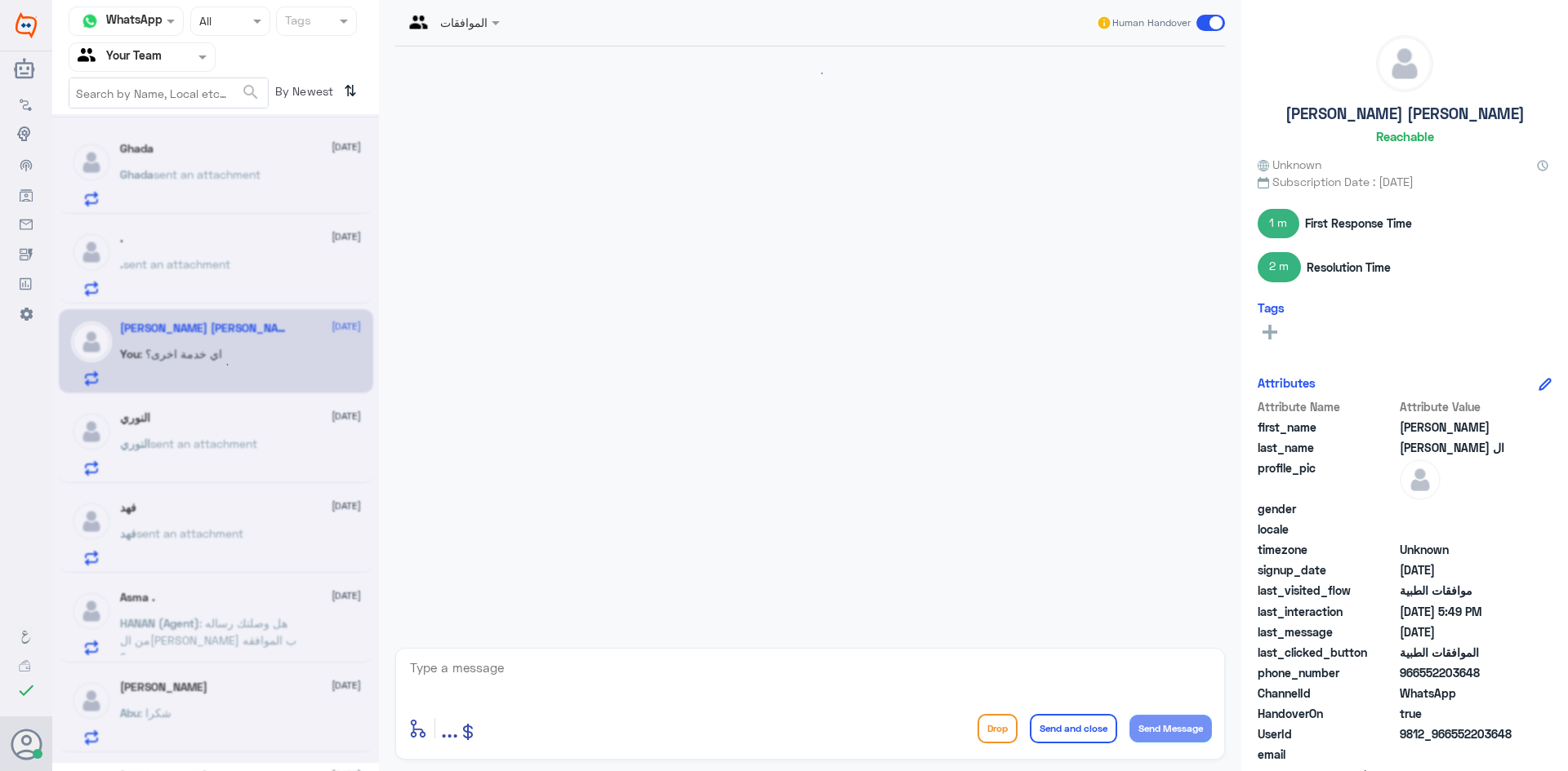
scroll to position [1546, 0]
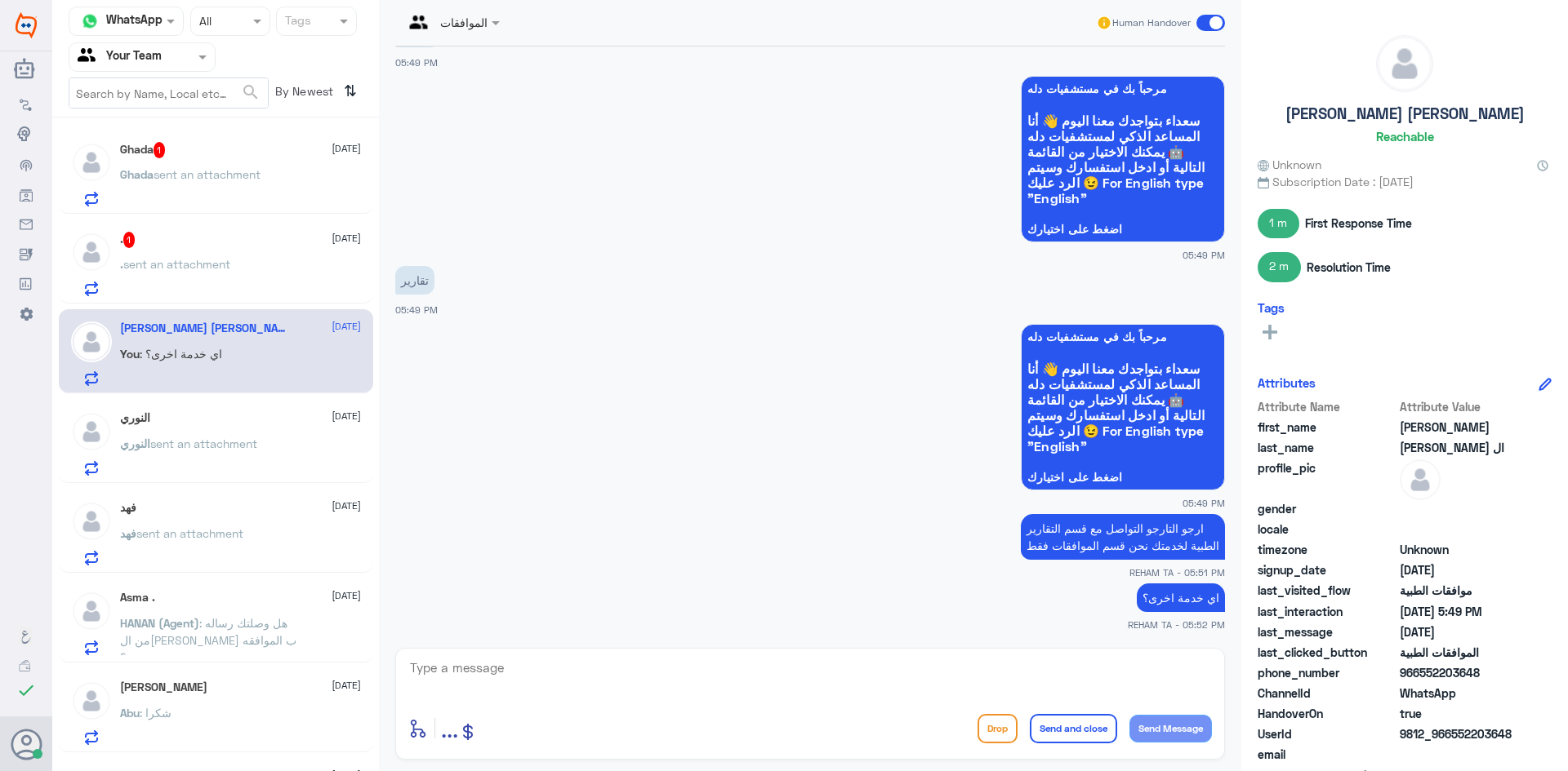
click at [219, 242] on div ". 1 1 September" at bounding box center [240, 239] width 241 height 17
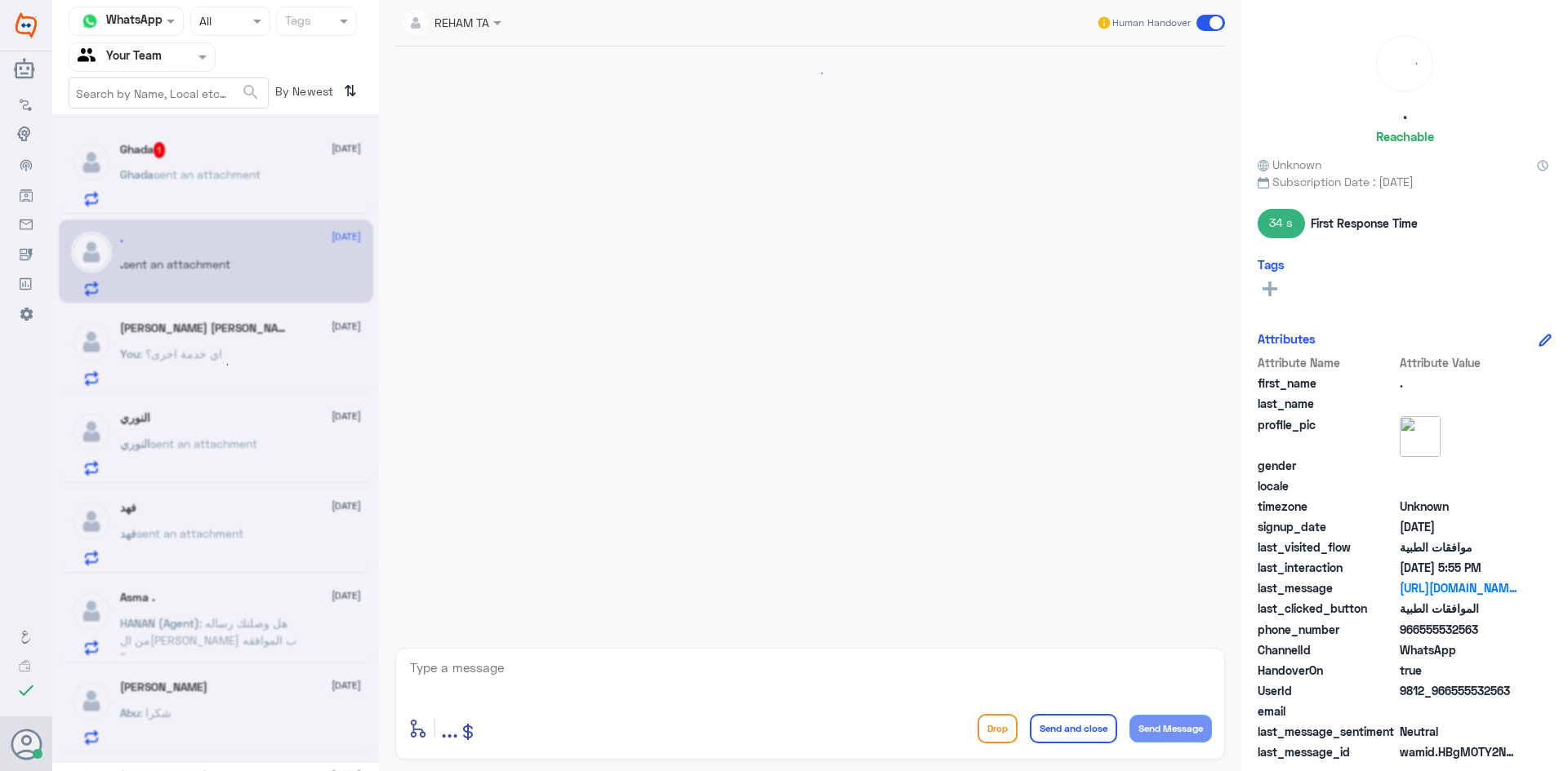
scroll to position [1067, 0]
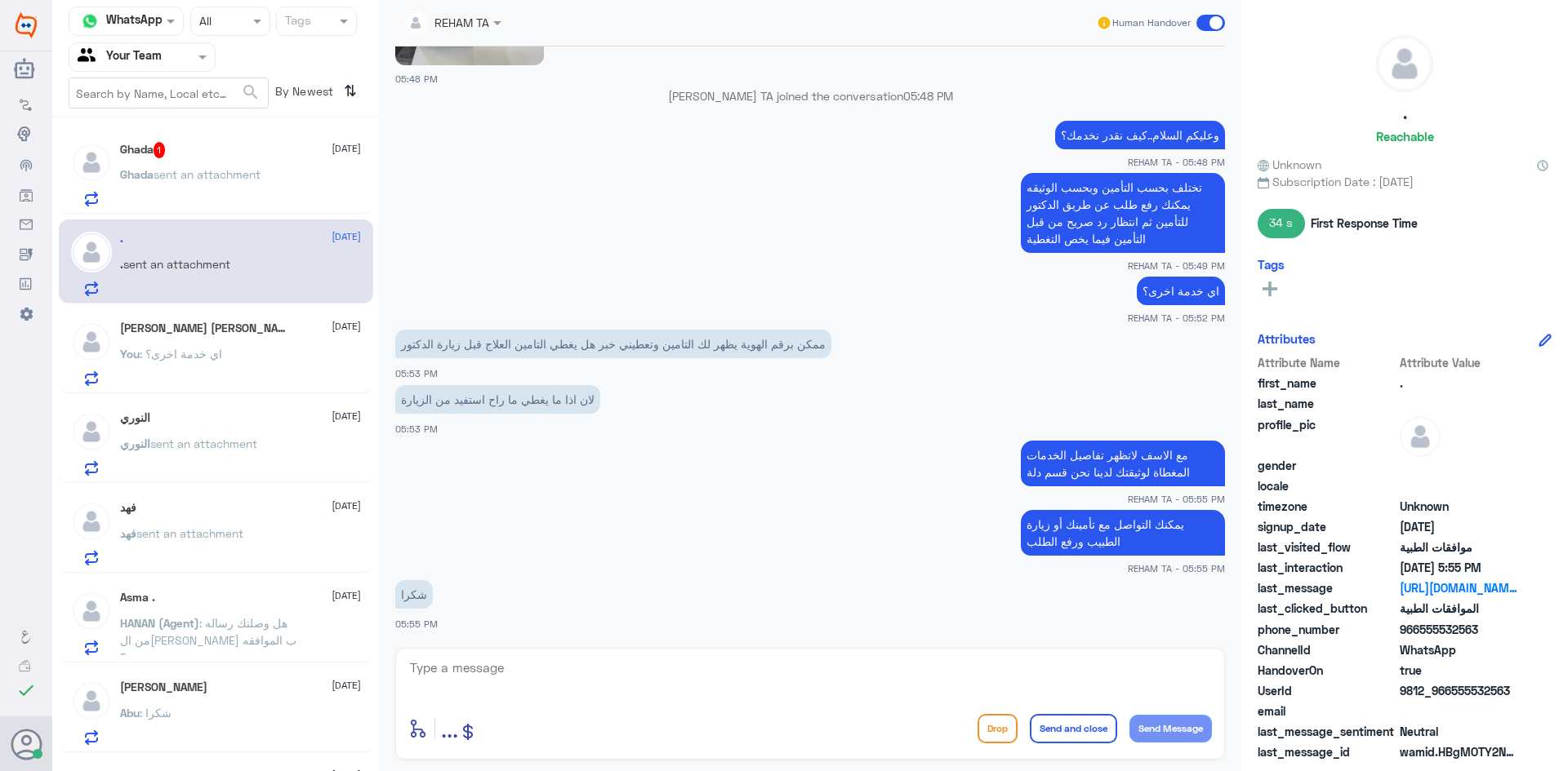
click at [522, 671] on textarea at bounding box center [810, 677] width 804 height 40
paste textarea "العفو قدامكم العافية"
type textarea "العفو قدامكم العافية"
click at [1076, 733] on button "Send and close" at bounding box center [1074, 729] width 87 height 30
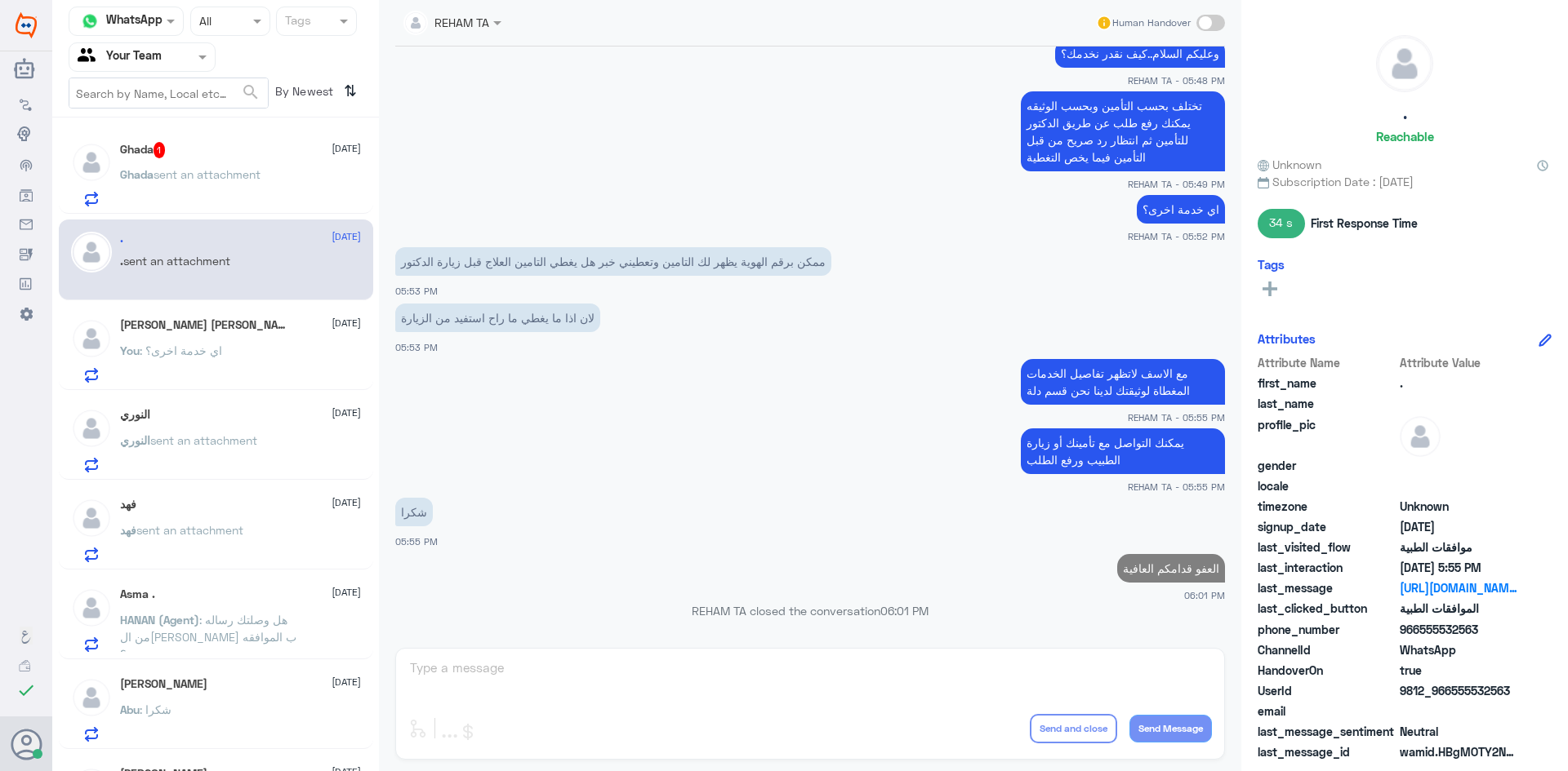
click at [204, 186] on p "Ghada sent an attachment" at bounding box center [190, 186] width 141 height 41
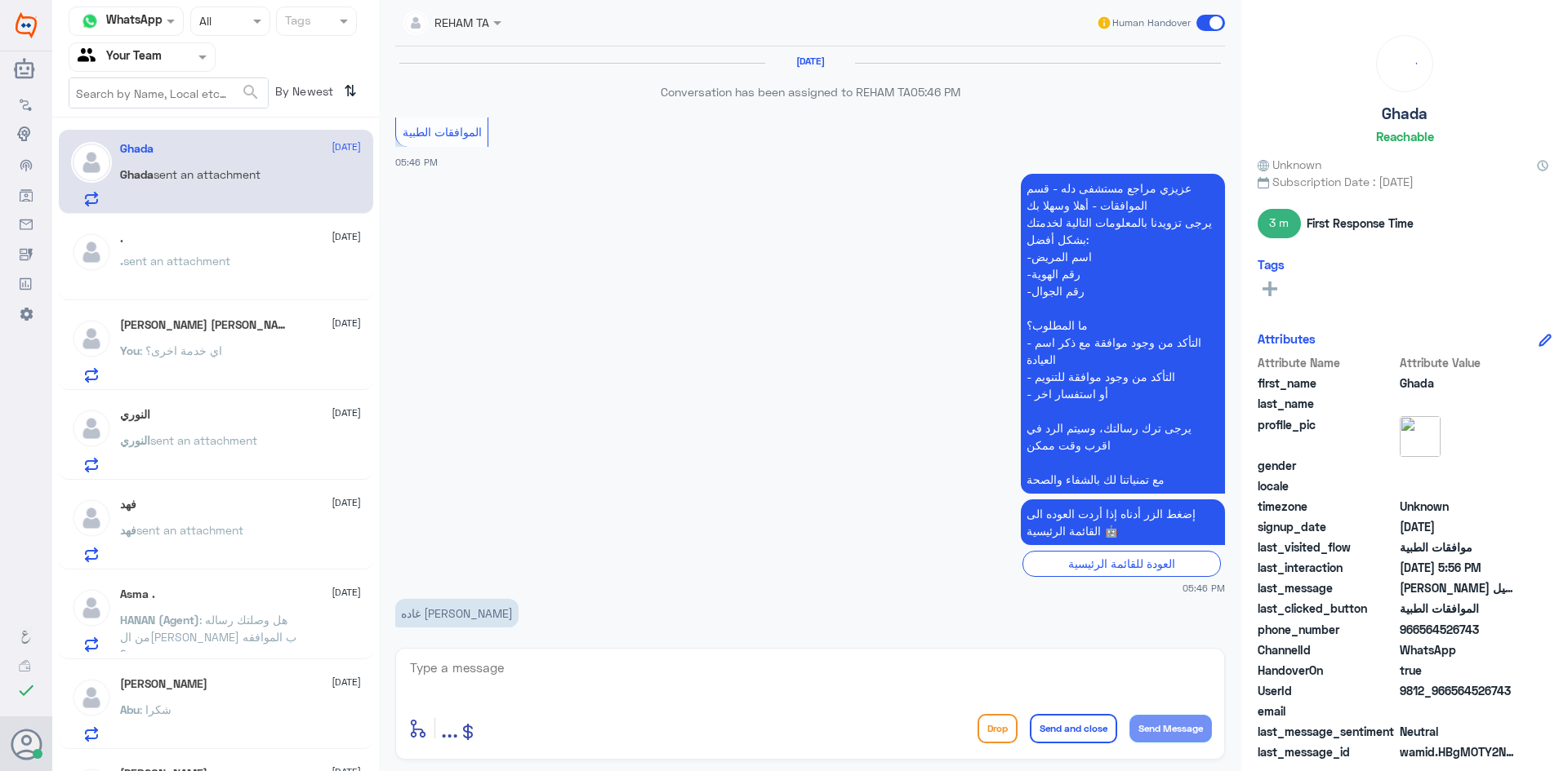
scroll to position [949, 0]
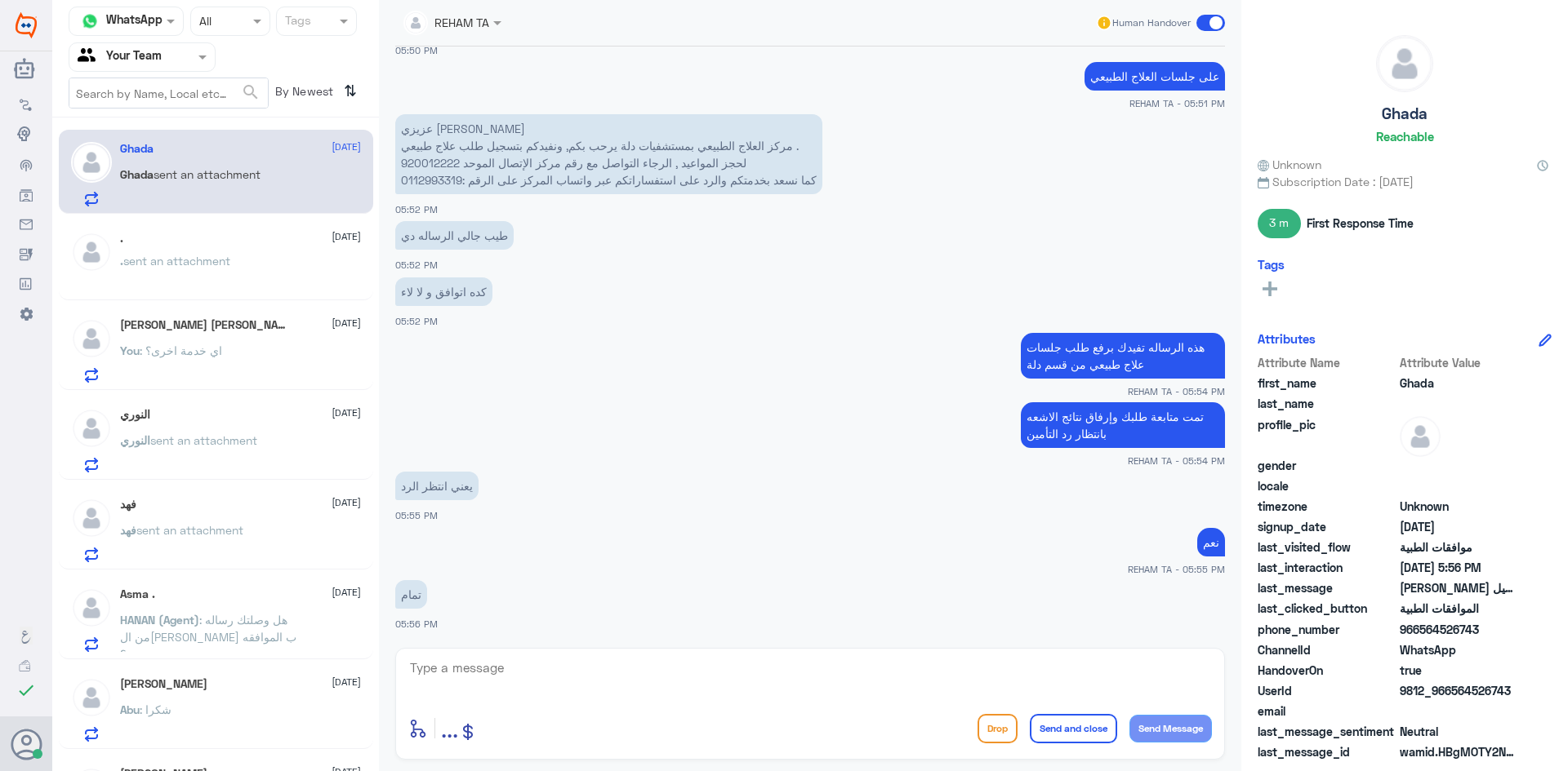
click at [499, 664] on textarea at bounding box center [810, 677] width 804 height 40
click at [224, 363] on div "You : اي خدمة اخرى؟" at bounding box center [240, 364] width 241 height 37
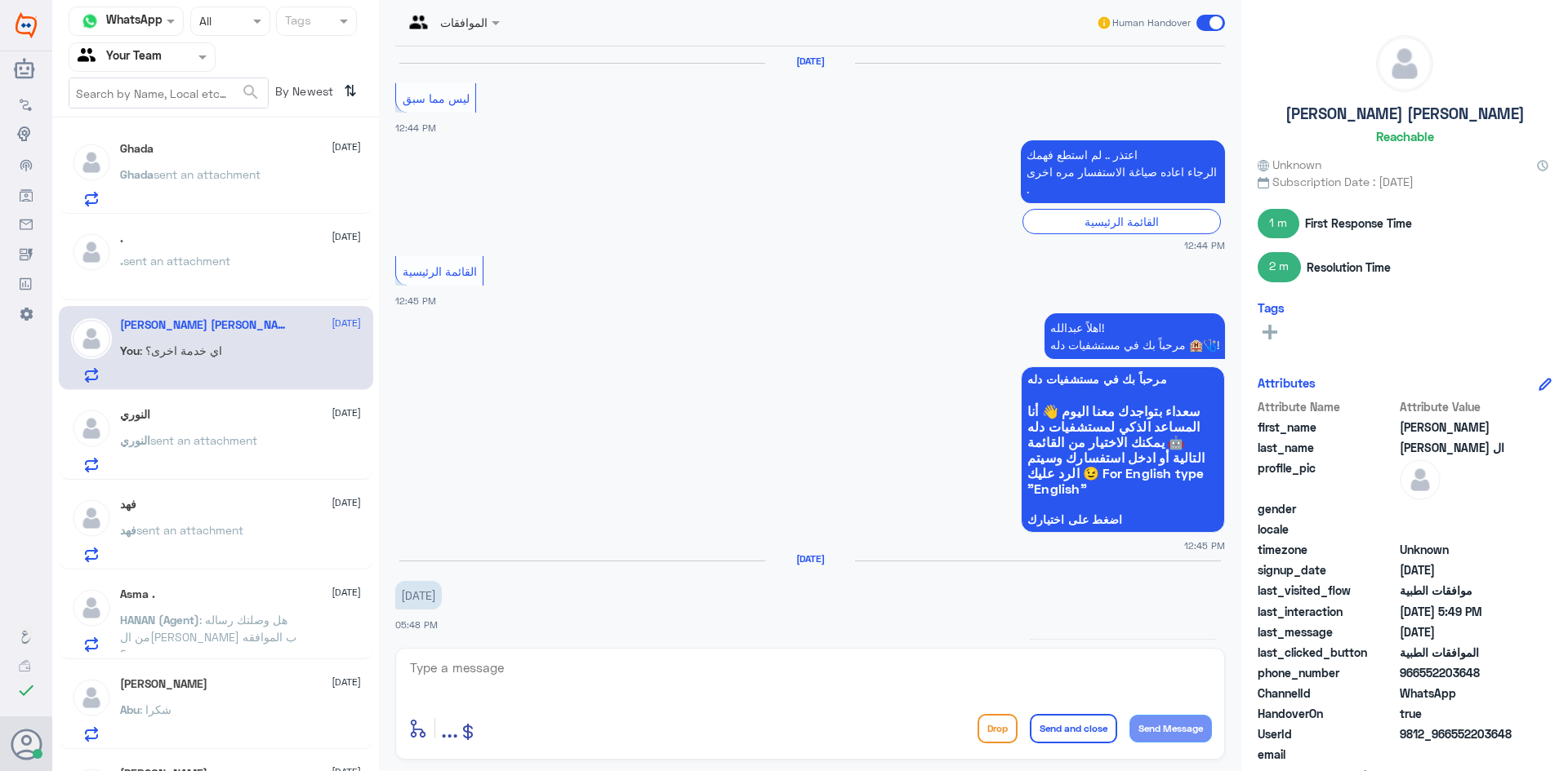
scroll to position [1546, 0]
